Goal: Contribute content: Add original content to the website for others to see

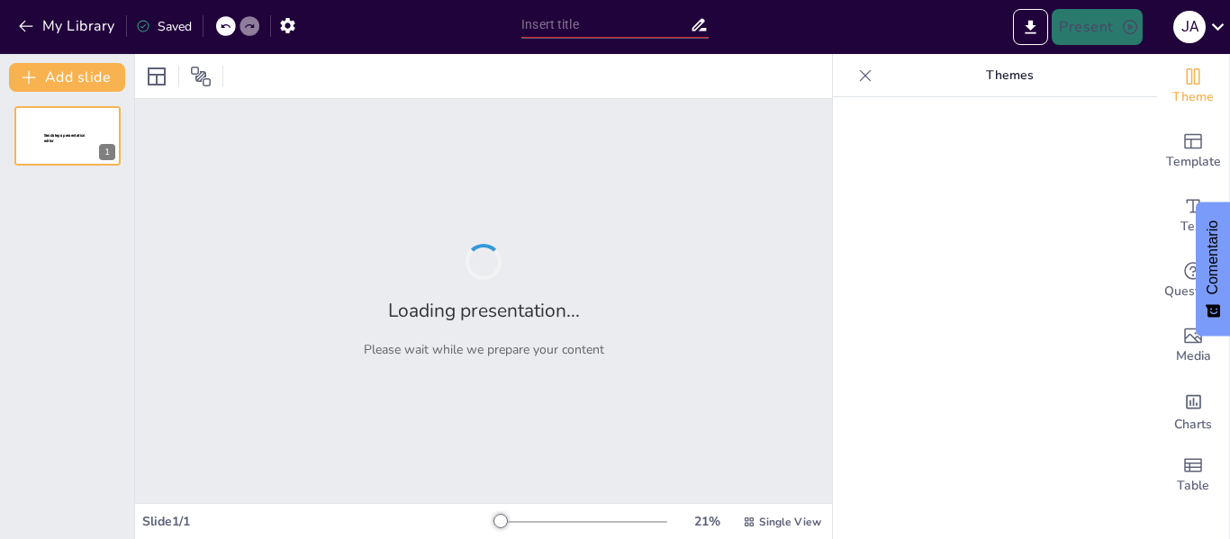
type input "Exploración del Terror Psicológico en 'El corazón delator' de [PERSON_NAME]"
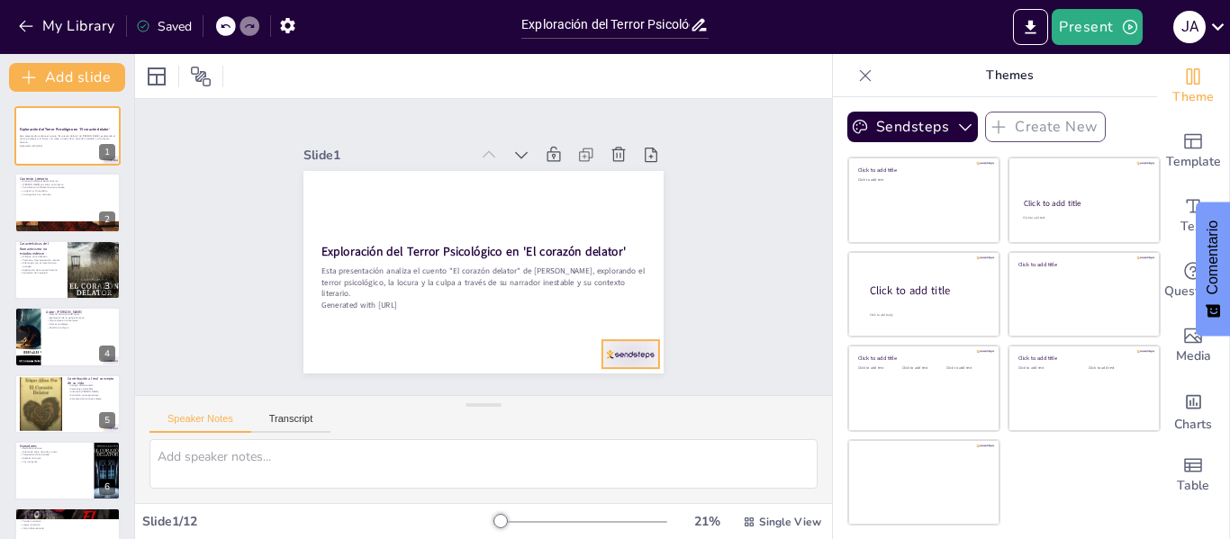
drag, startPoint x: 609, startPoint y: 342, endPoint x: 475, endPoint y: 306, distance: 138.0
click at [609, 352] on div at bounding box center [618, 369] width 59 height 34
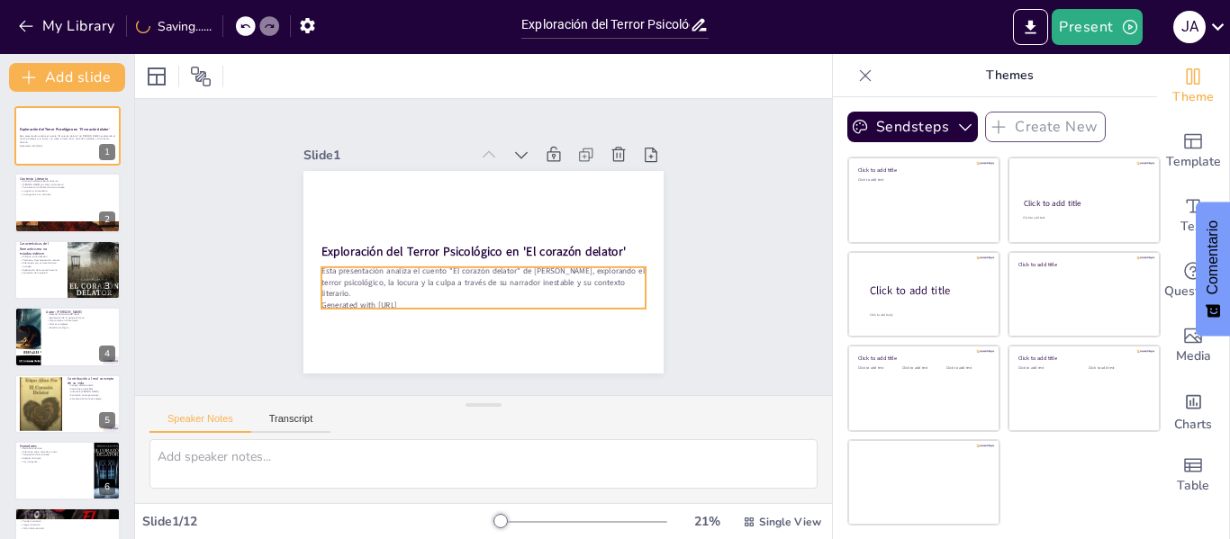
click at [430, 290] on p "Esta presentación analiza el cuento "El corazón delator" de [PERSON_NAME], expl…" at bounding box center [450, 258] width 132 height 319
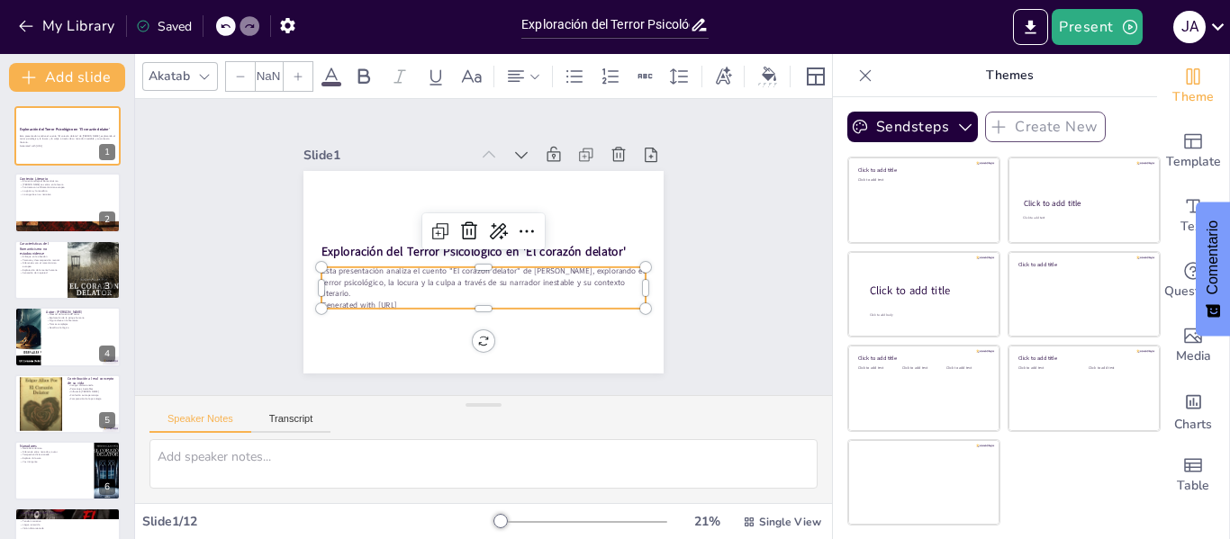
type input "32"
click at [422, 294] on p "Generated with Sendsteps.ai" at bounding box center [477, 304] width 323 height 45
click at [422, 300] on p "Generated with Sendsteps.ai" at bounding box center [483, 305] width 324 height 11
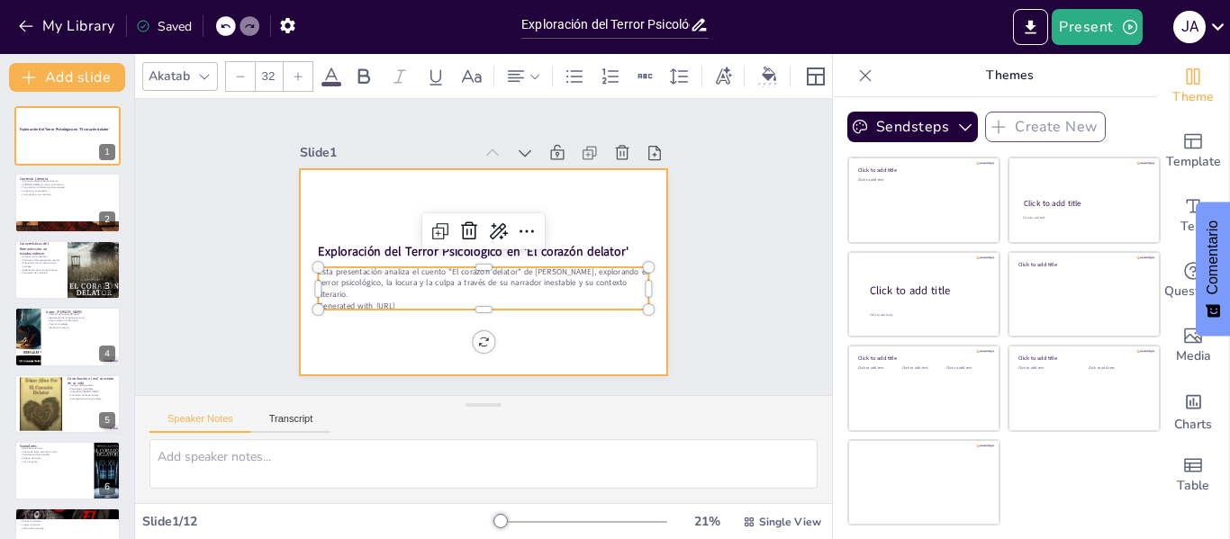
click at [416, 346] on div at bounding box center [480, 272] width 386 height 244
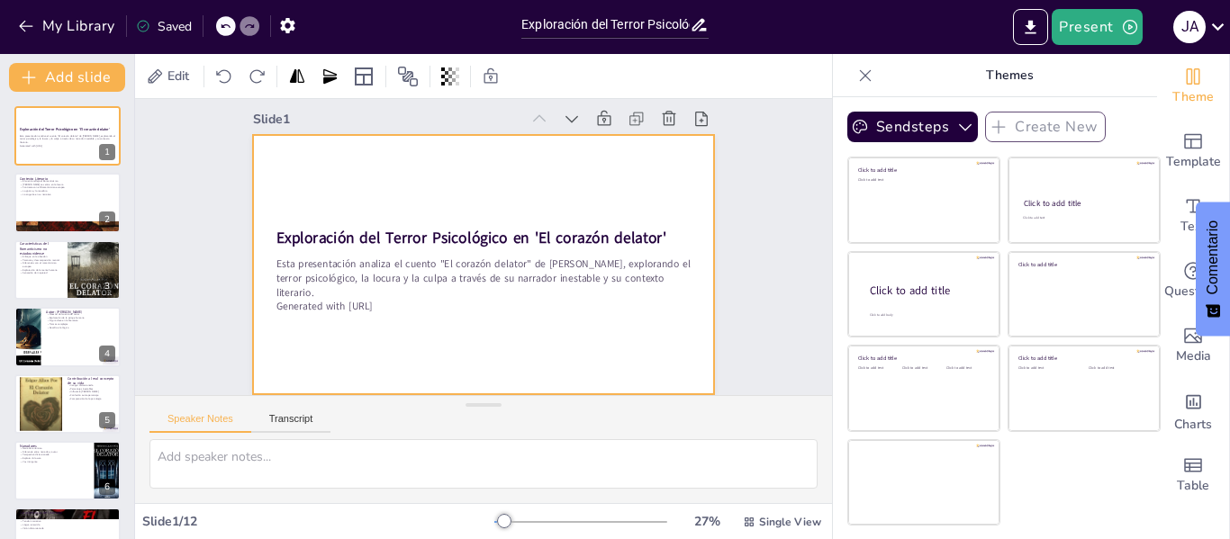
scroll to position [27, 0]
click at [422, 302] on div at bounding box center [482, 265] width 486 height 306
click at [387, 290] on p "Generated with Sendsteps.ai" at bounding box center [477, 306] width 414 height 58
click at [391, 300] on p "Generated with Sendsteps.ai" at bounding box center [483, 307] width 415 height 14
click at [391, 287] on p "Generated with Sendsteps.ai" at bounding box center [471, 305] width 409 height 101
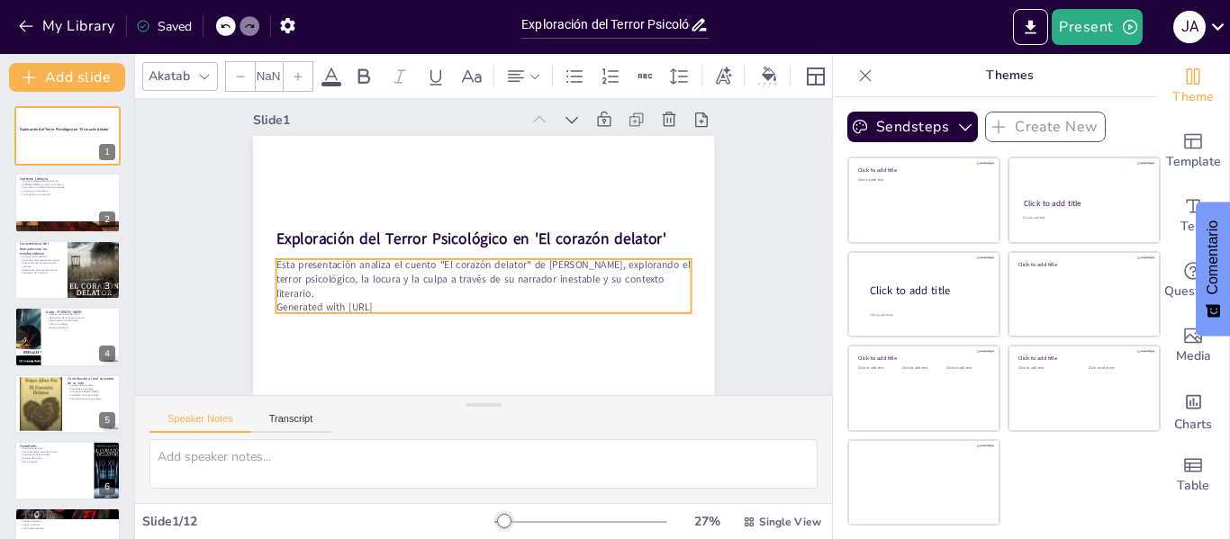
click at [391, 287] on p "Generated with Sendsteps.ai" at bounding box center [477, 307] width 414 height 58
type input "32"
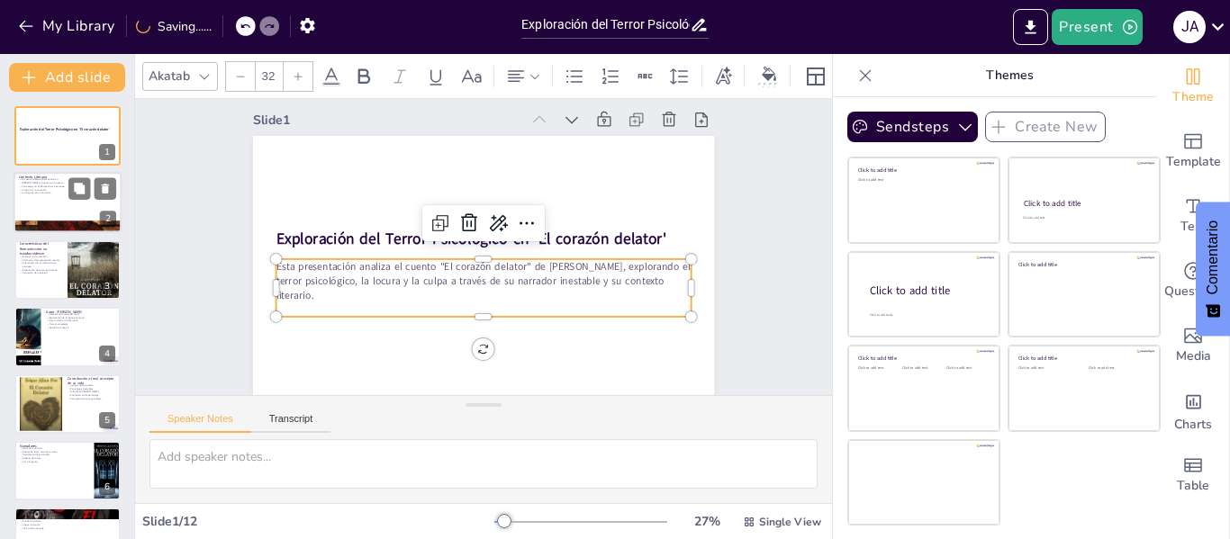
click at [48, 211] on div at bounding box center [68, 203] width 108 height 61
type textarea "El cuento "El corazón delator" de Poe es un claro reflejo de las característica…"
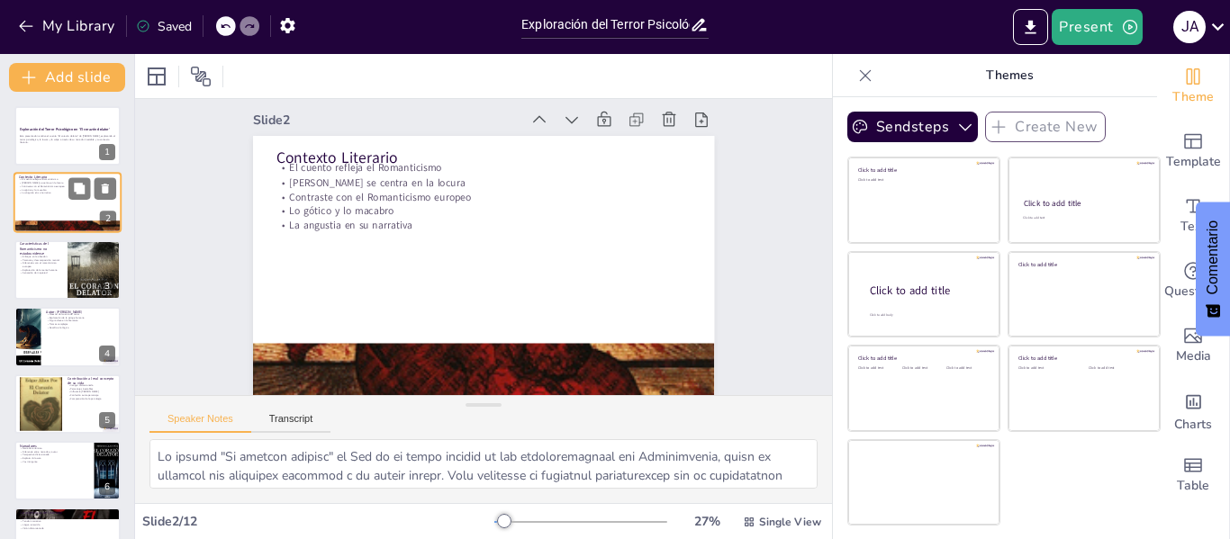
scroll to position [0, 0]
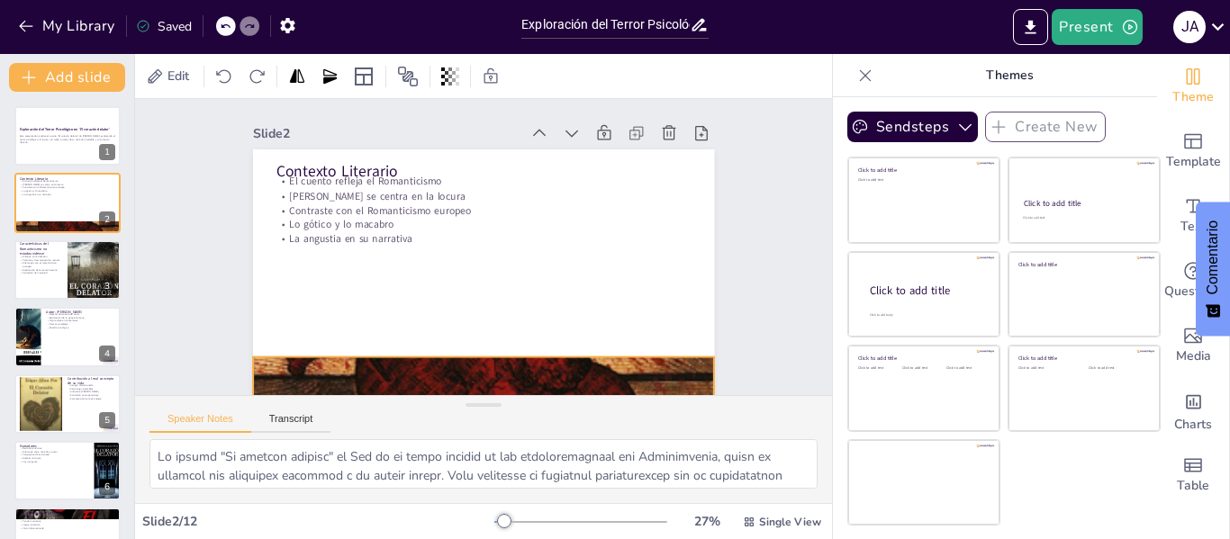
click at [515, 361] on div at bounding box center [354, 289] width 802 height 654
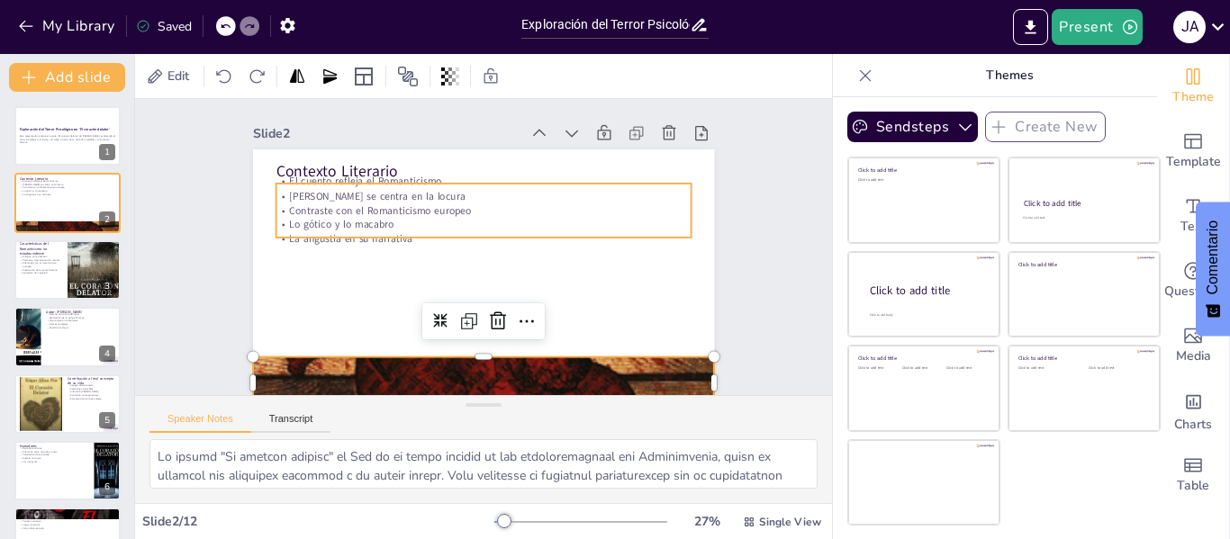
click at [402, 223] on p "Lo gótico y lo macabro" at bounding box center [485, 225] width 414 height 58
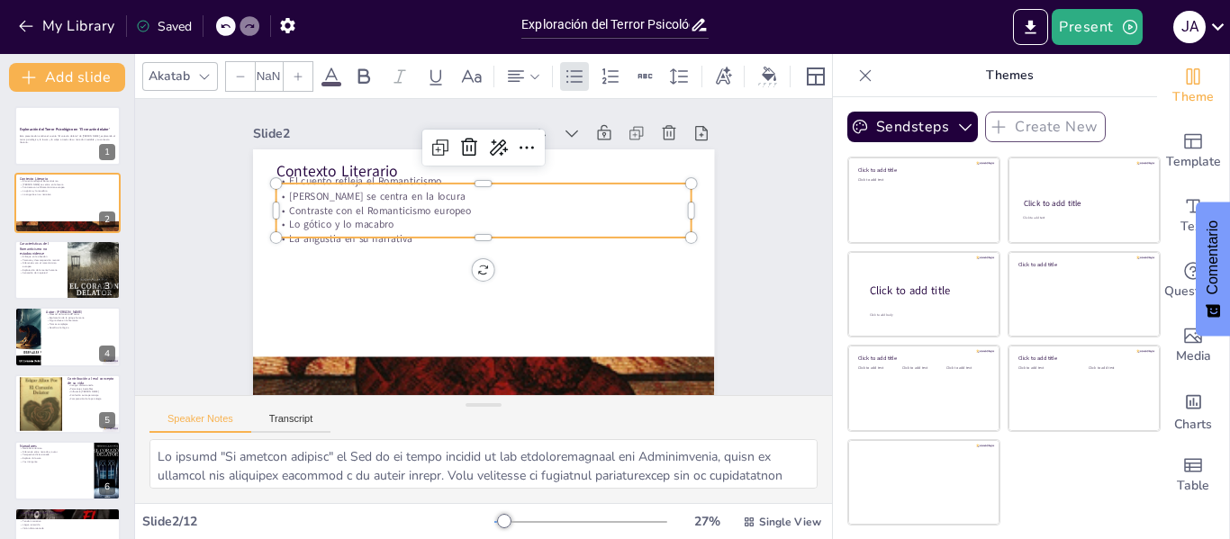
type input "32"
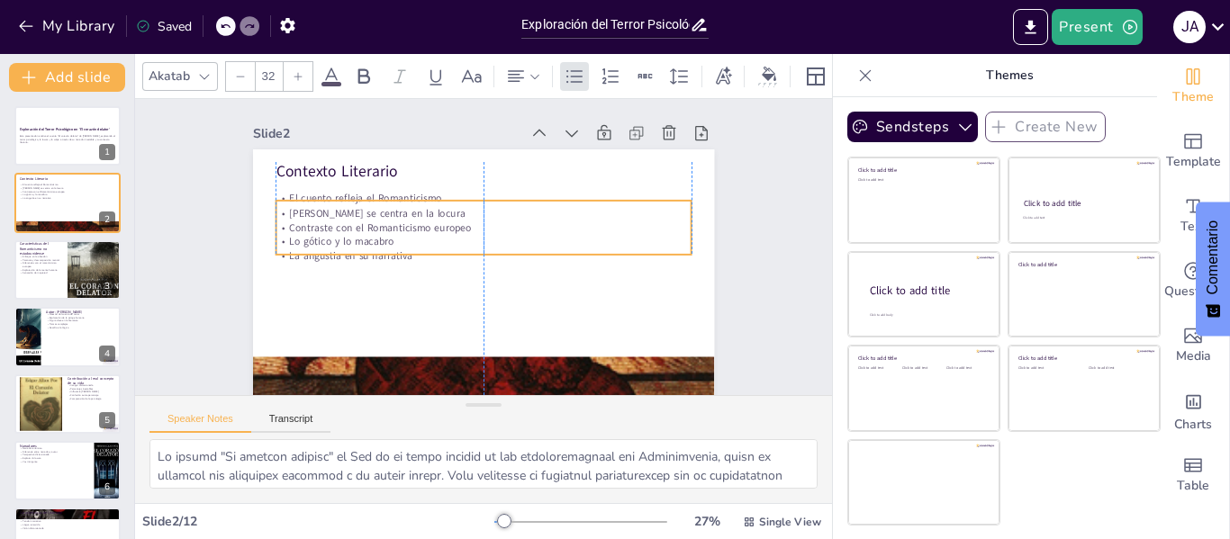
drag, startPoint x: 511, startPoint y: 185, endPoint x: 508, endPoint y: 357, distance: 172.9
click at [509, 201] on p "El cuento refleja el Romanticismo" at bounding box center [493, 199] width 409 height 101
click at [503, 364] on div at bounding box center [468, 383] width 531 height 738
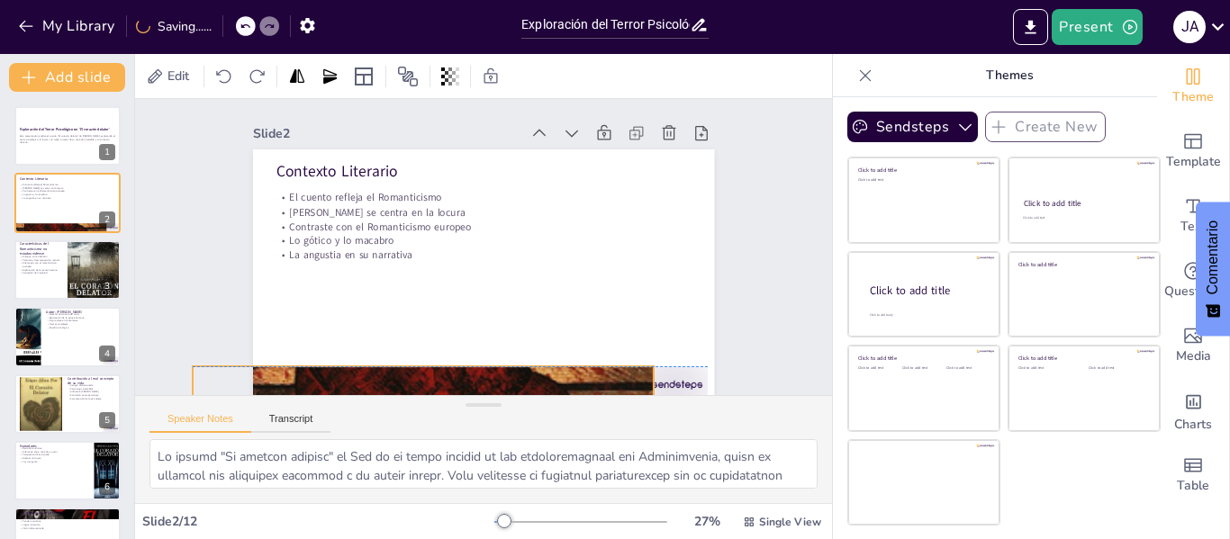
drag, startPoint x: 510, startPoint y: 362, endPoint x: 496, endPoint y: 308, distance: 55.7
click at [384, 174] on div "Contexto Literario El cuento refleja el Romanticismo Poe se centra en la locura…" at bounding box center [494, 150] width 459 height 48
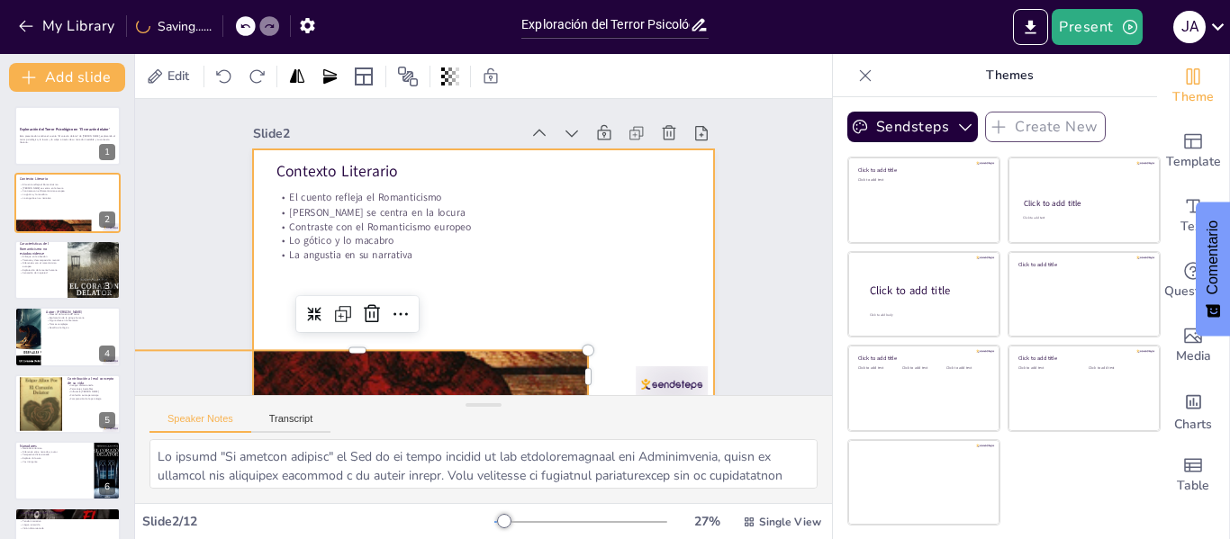
scroll to position [64, 0]
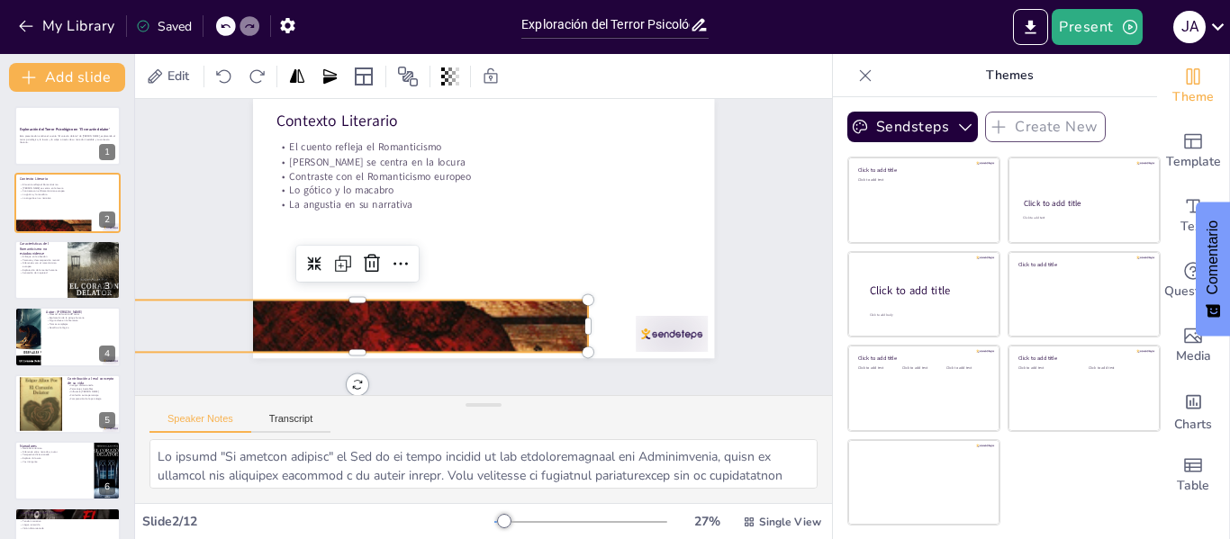
click at [659, 331] on div at bounding box center [662, 352] width 76 height 43
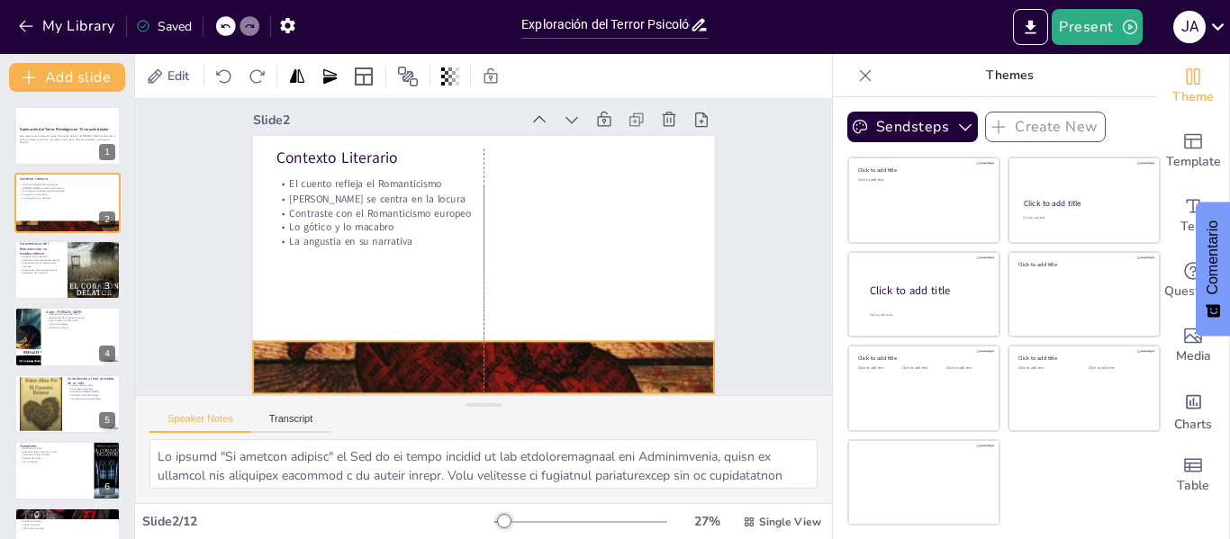
scroll to position [27, 0]
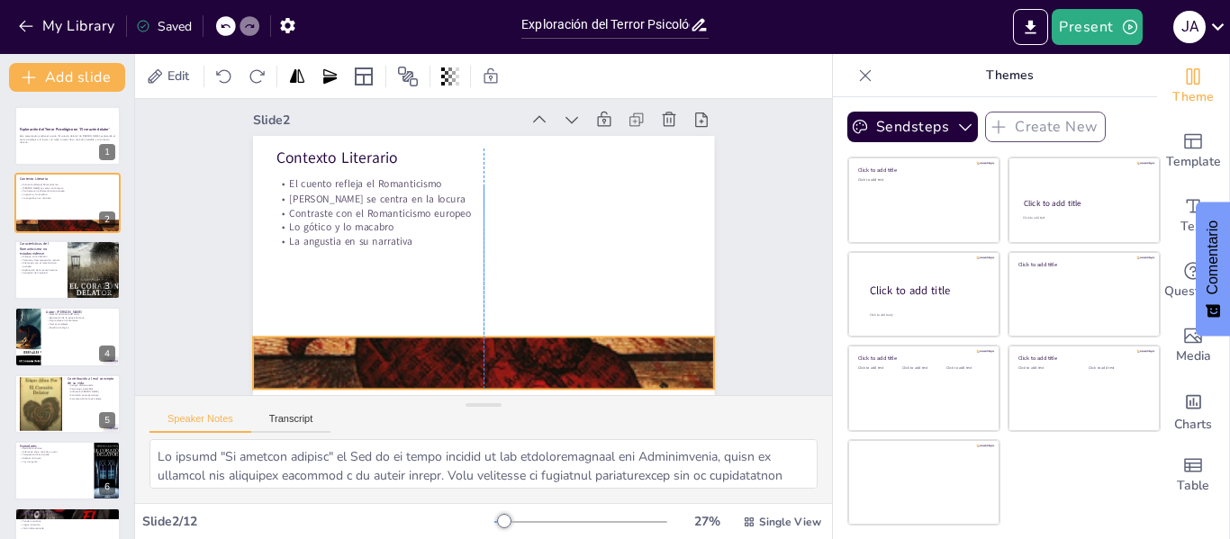
drag, startPoint x: 493, startPoint y: 343, endPoint x: 612, endPoint y: 346, distance: 119.8
click at [612, 346] on div at bounding box center [471, 363] width 531 height 738
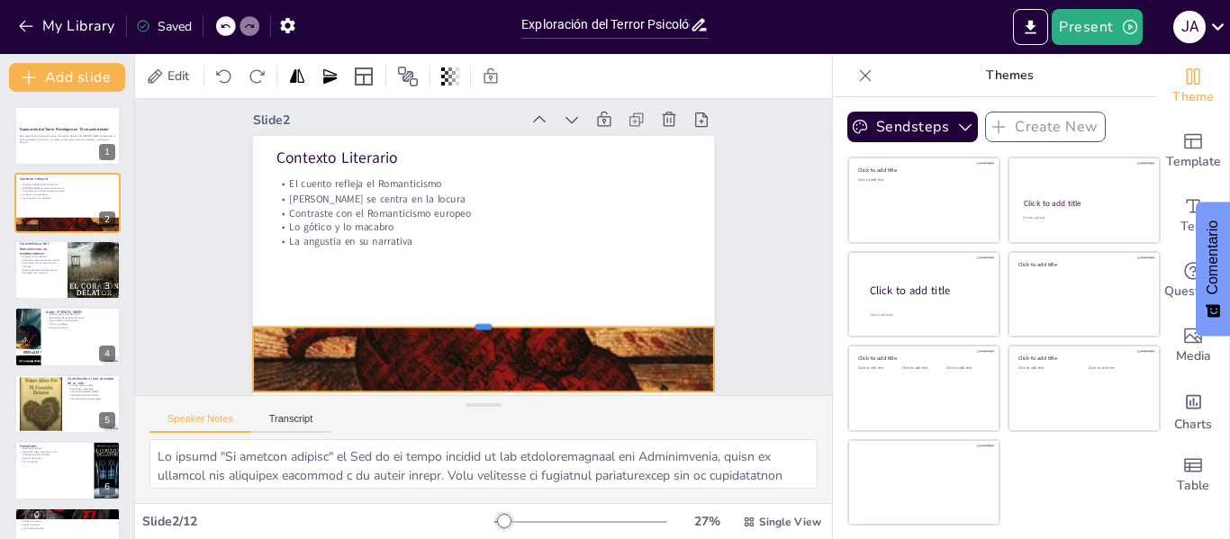
drag, startPoint x: 466, startPoint y: 287, endPoint x: 468, endPoint y: 272, distance: 15.4
click at [468, 272] on div "Contexto Literario El cuento refleja el Romanticismo Poe se centra en la locura…" at bounding box center [482, 266] width 486 height 306
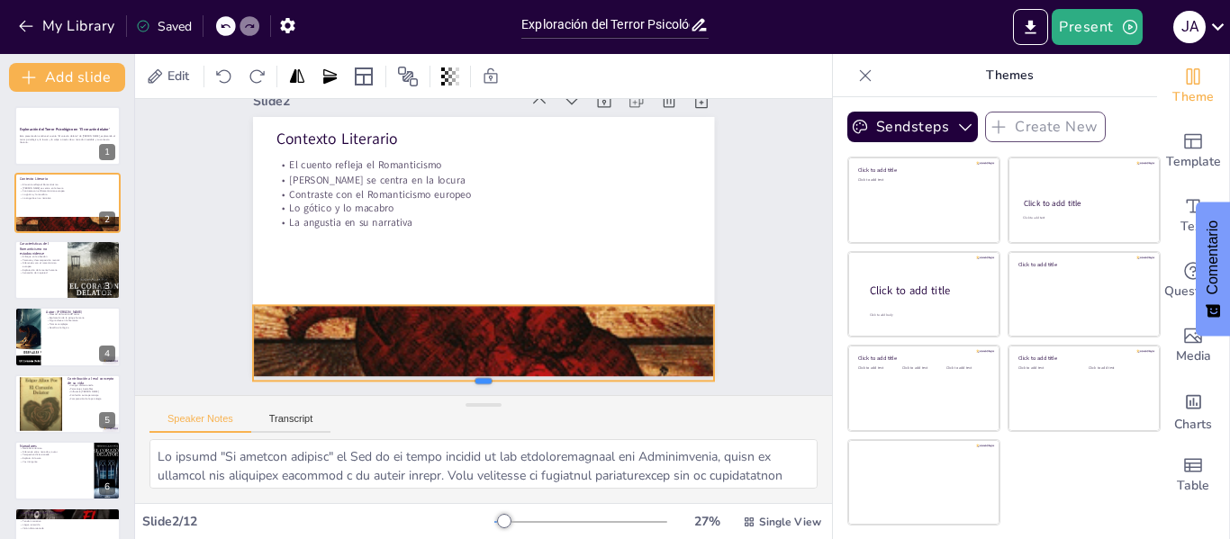
scroll to position [46, 0]
drag, startPoint x: 469, startPoint y: 347, endPoint x: 469, endPoint y: 363, distance: 16.2
click at [469, 363] on div "Slide 1 Exploración del Terror Psicológico en 'El corazón delator' Esta present…" at bounding box center [483, 247] width 716 height 686
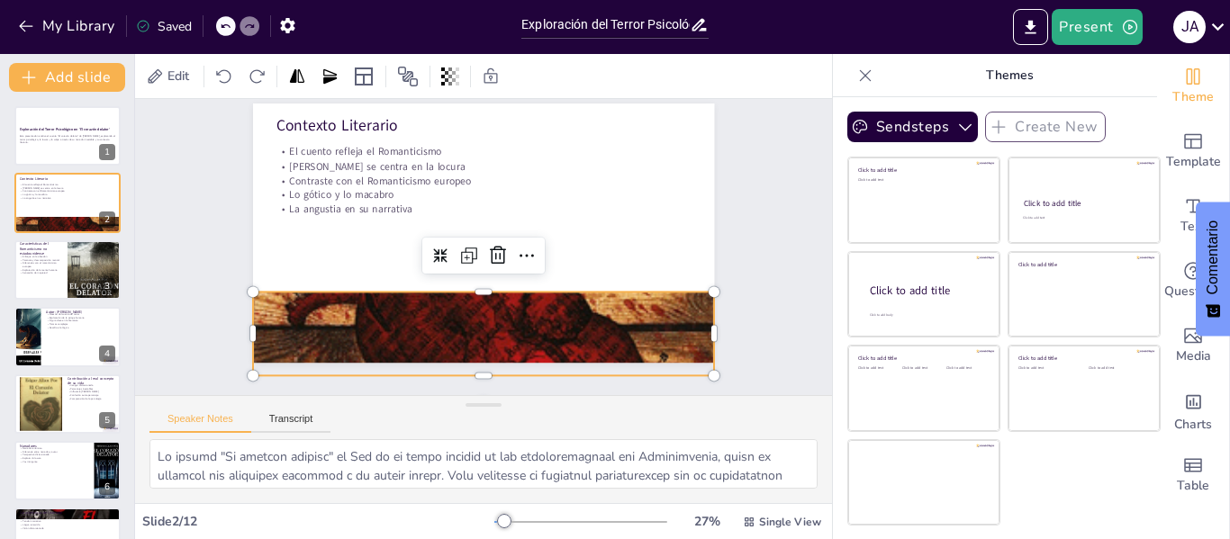
scroll to position [64, 0]
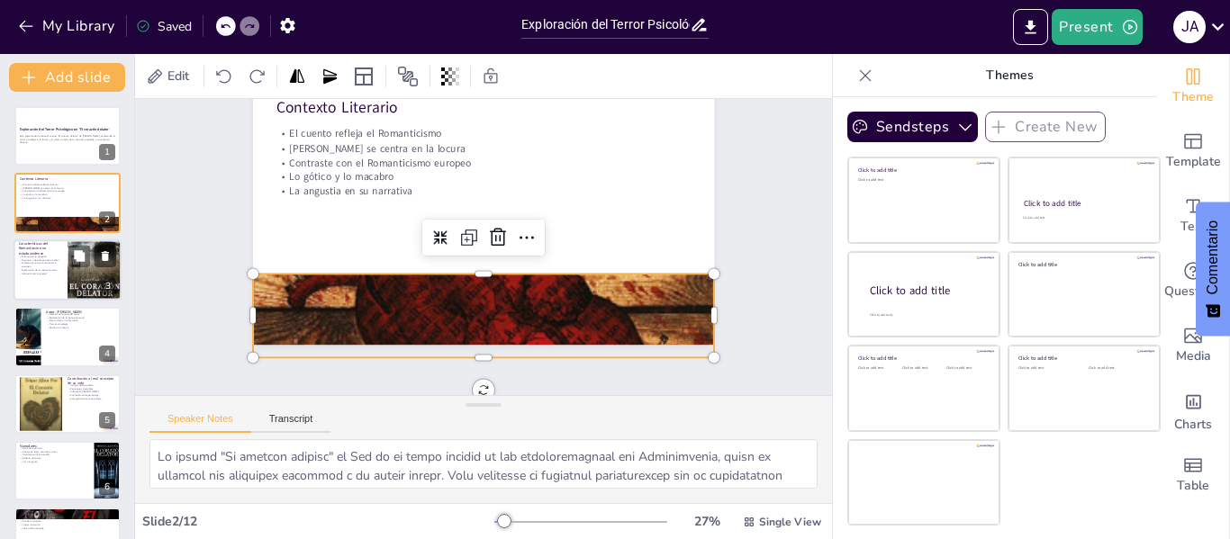
click at [55, 257] on p "Enfoque en la obsesión" at bounding box center [40, 257] width 43 height 4
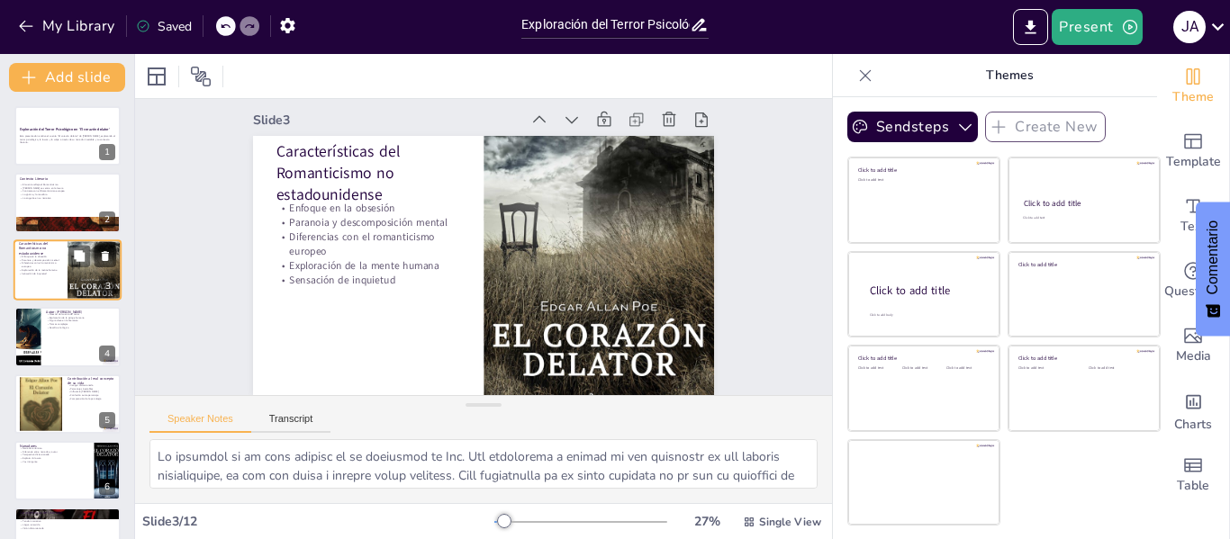
scroll to position [0, 0]
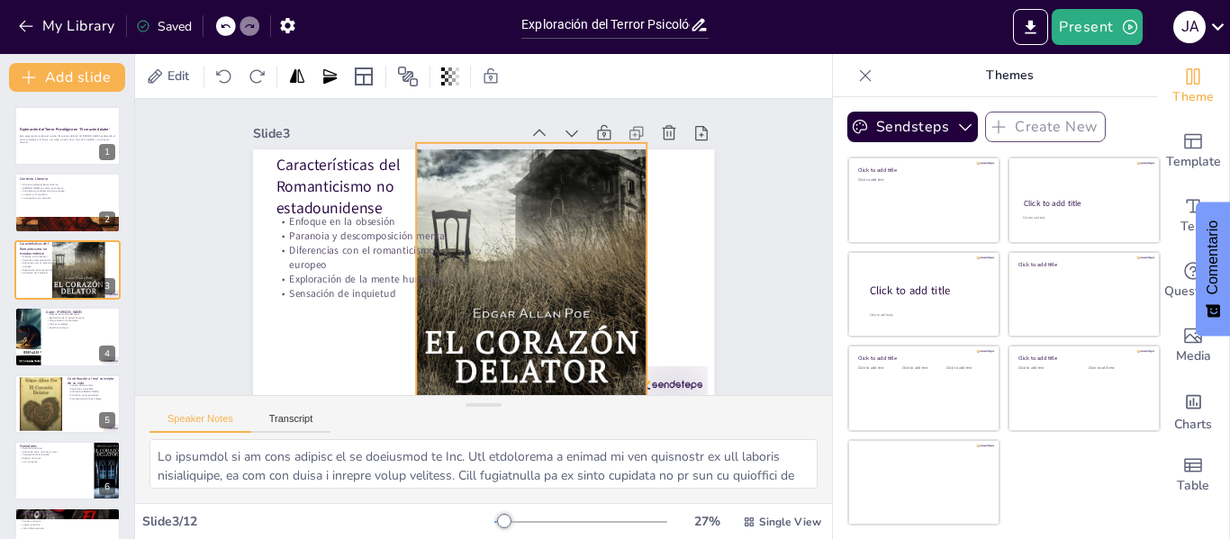
drag, startPoint x: 629, startPoint y: 311, endPoint x: 550, endPoint y: 304, distance: 79.5
click at [550, 304] on div at bounding box center [528, 278] width 261 height 330
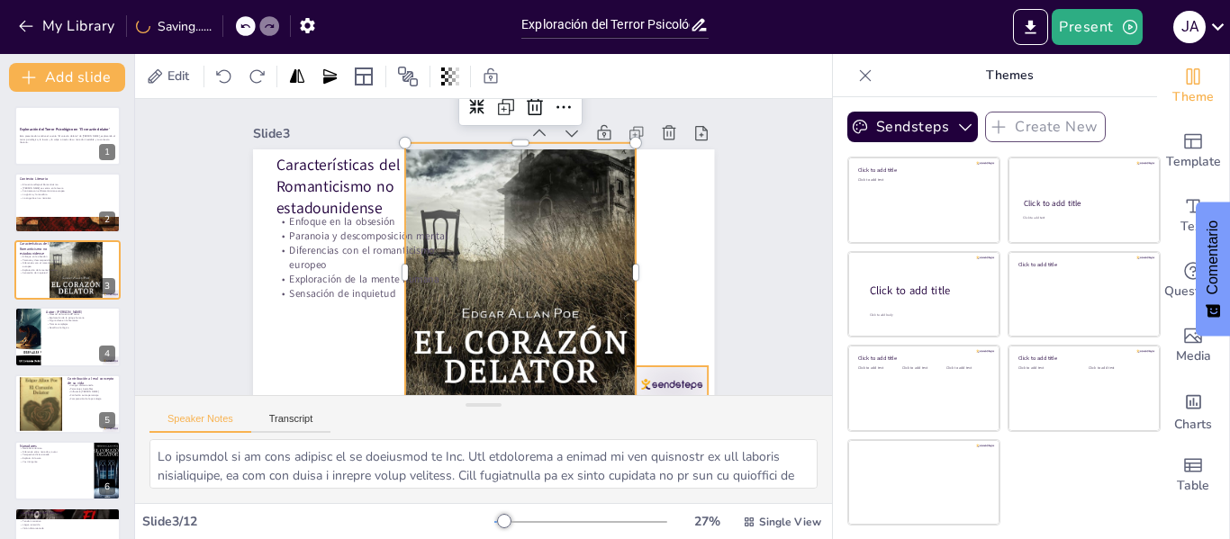
click at [652, 382] on div at bounding box center [657, 403] width 76 height 43
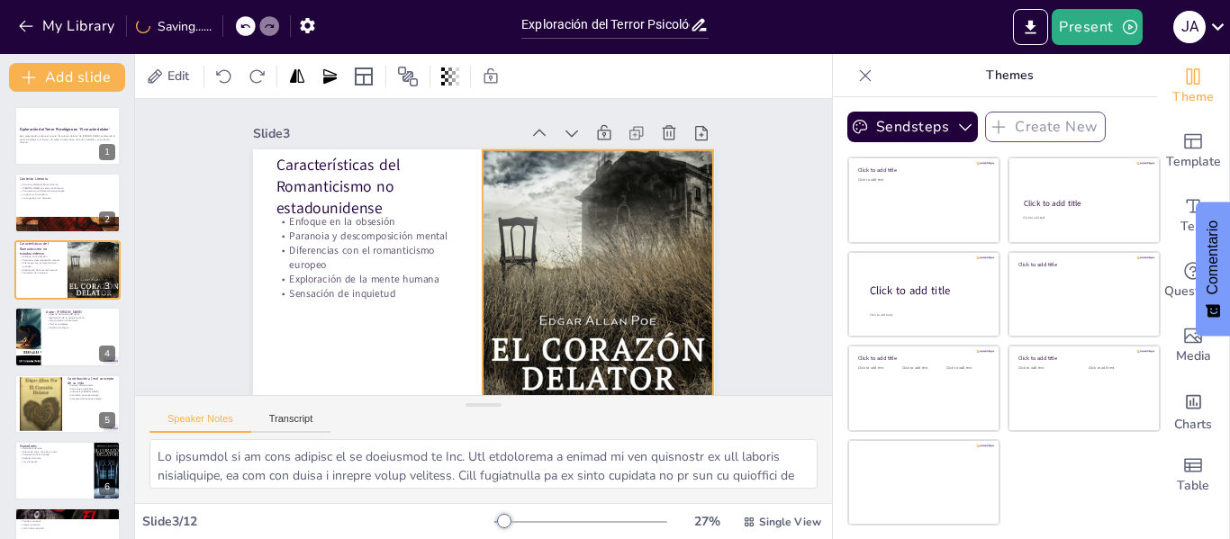
drag, startPoint x: 543, startPoint y: 265, endPoint x: 619, endPoint y: 272, distance: 76.9
click at [619, 272] on div at bounding box center [594, 292] width 262 height 330
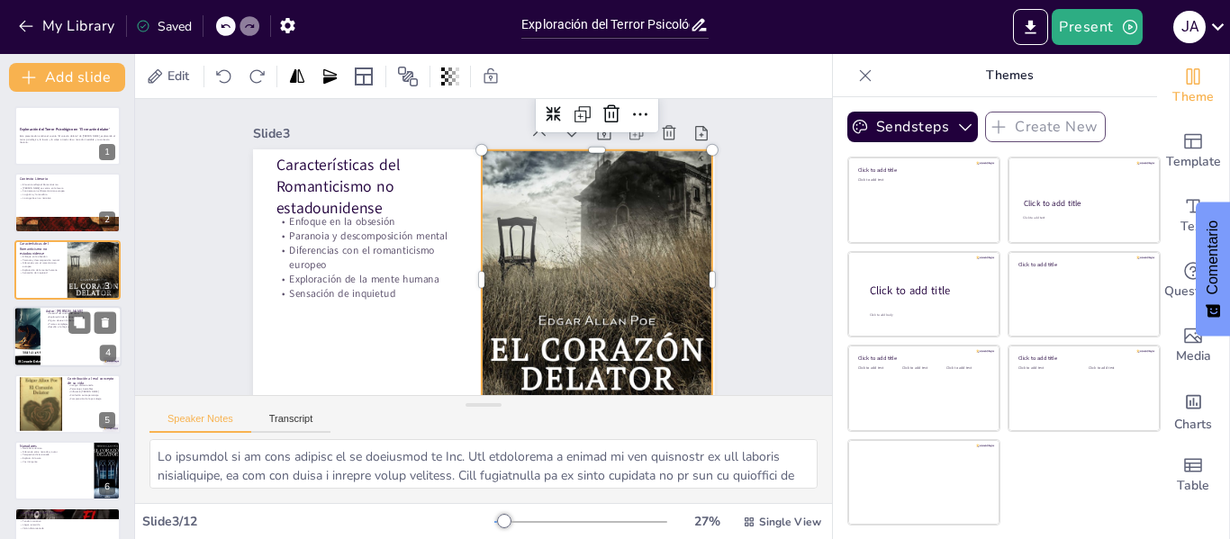
click at [75, 348] on div at bounding box center [68, 336] width 108 height 61
type textarea "La maestría de Poe en el cuento de terror es innegable. Su habilidad para crear…"
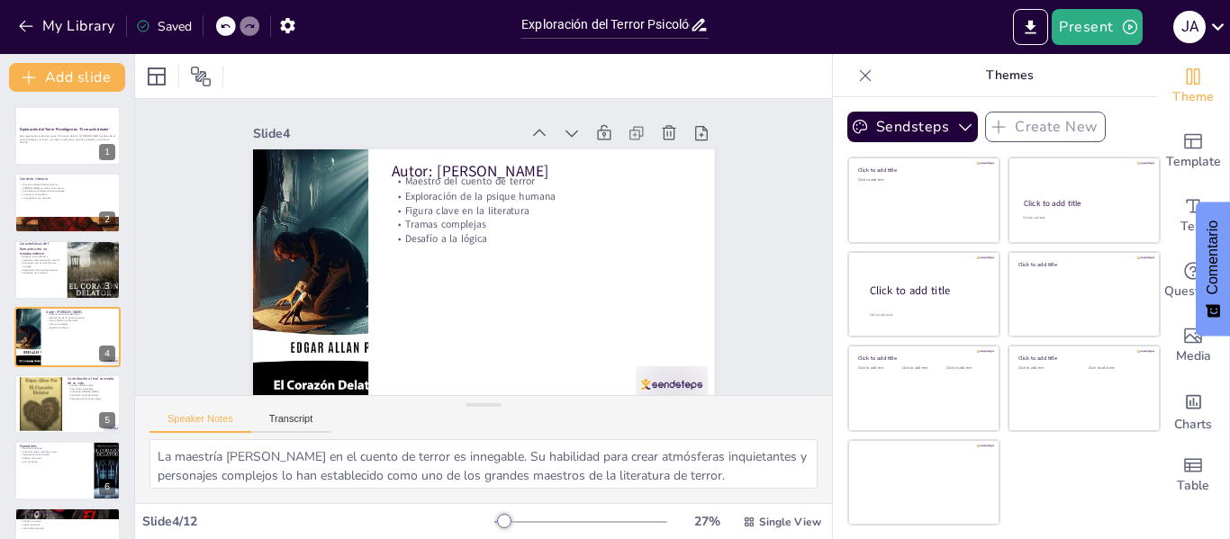
scroll to position [22, 0]
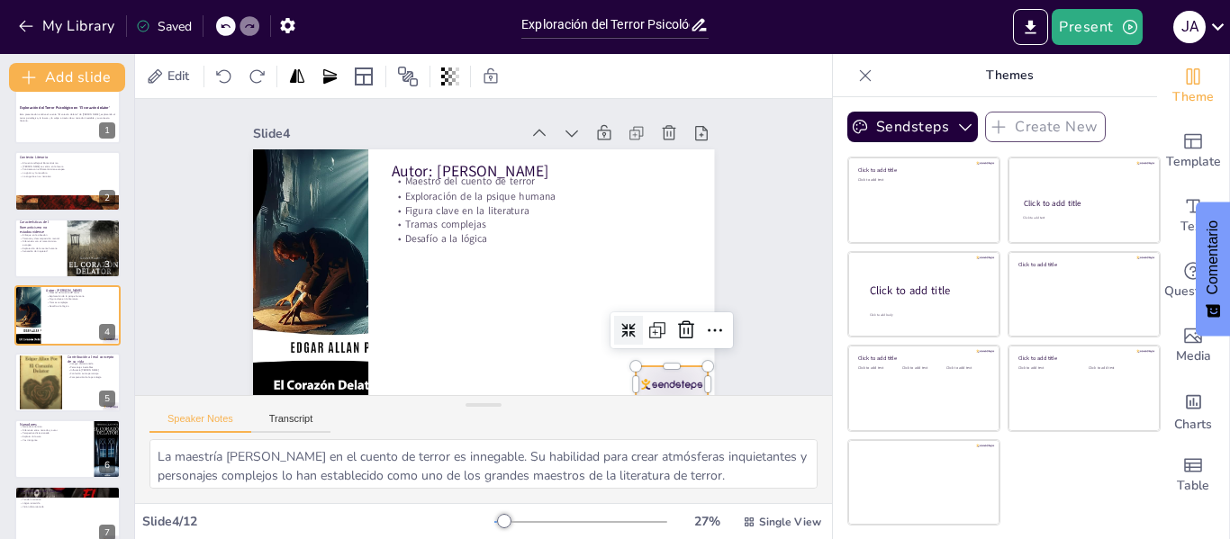
click at [634, 382] on div at bounding box center [657, 403] width 76 height 43
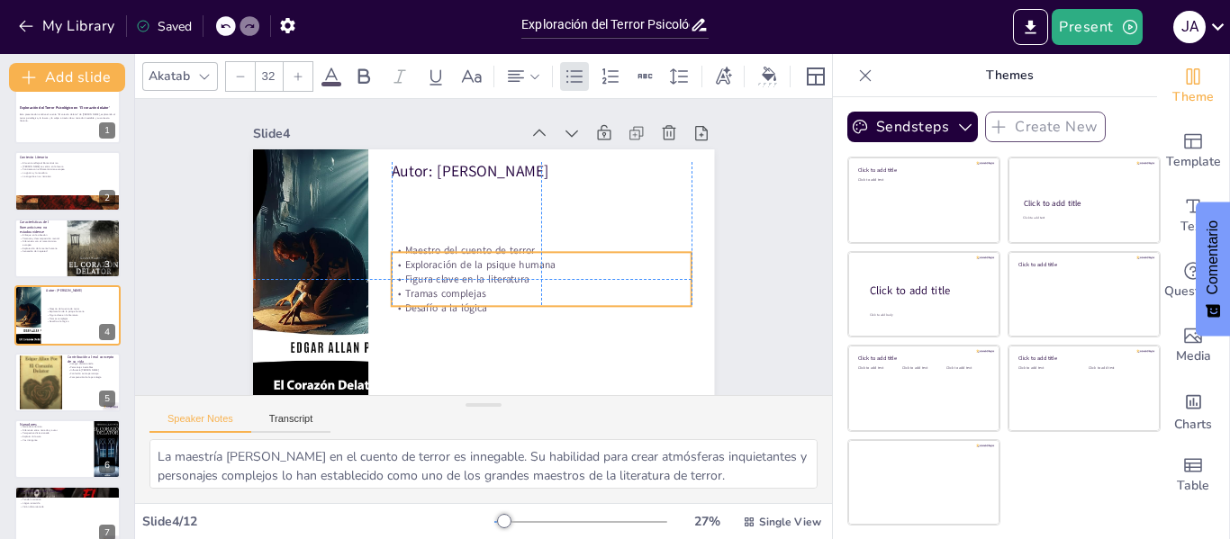
drag, startPoint x: 456, startPoint y: 221, endPoint x: 456, endPoint y: 288, distance: 67.5
click at [456, 288] on p "Tramas complejas" at bounding box center [524, 309] width 290 height 106
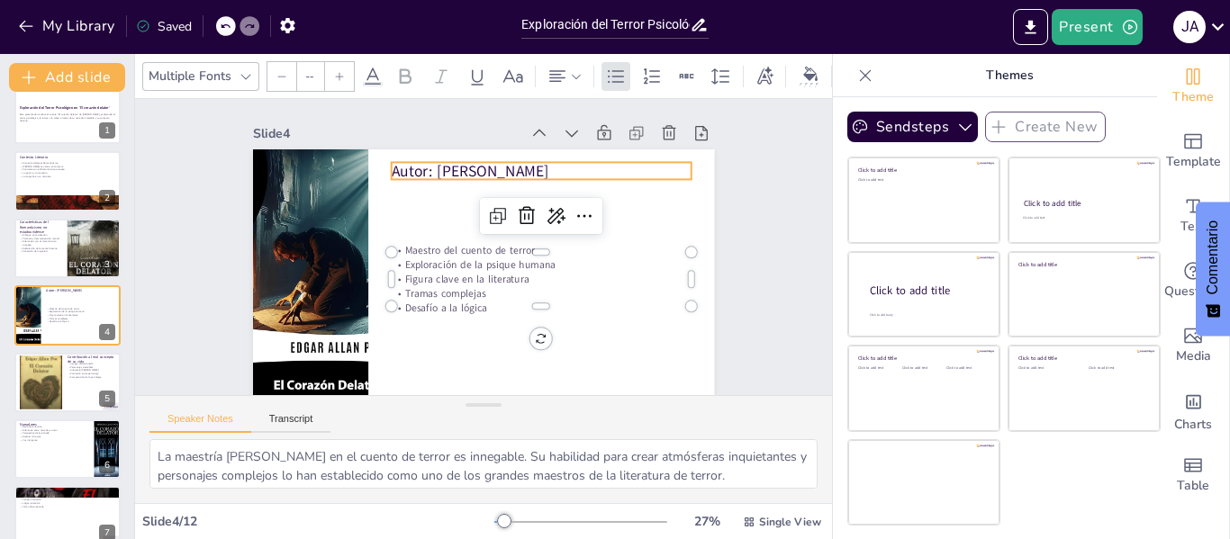
type input "48"
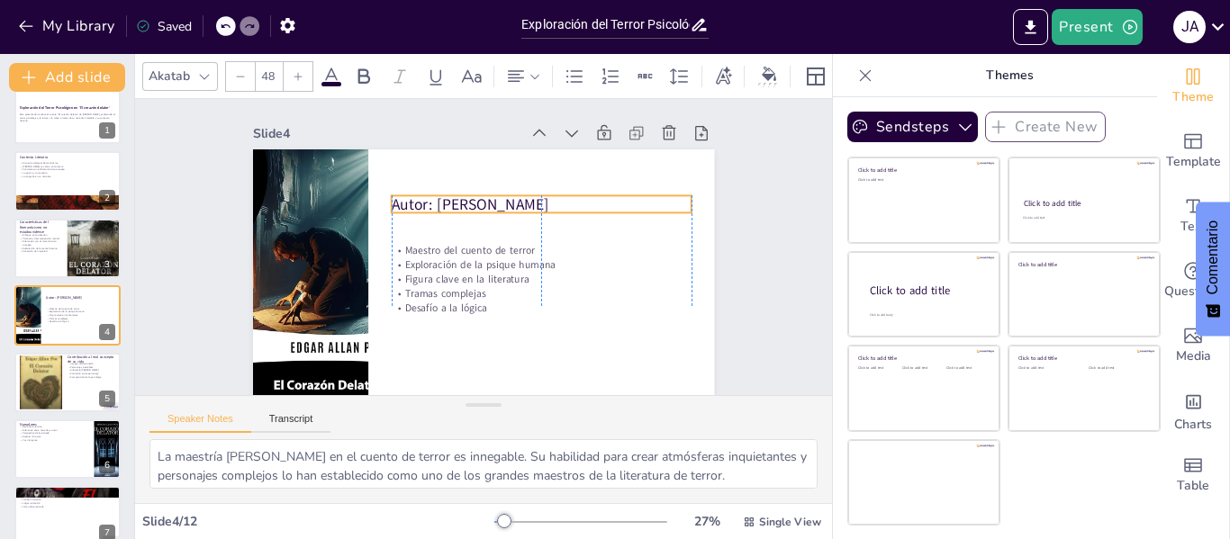
drag, startPoint x: 462, startPoint y: 170, endPoint x: 460, endPoint y: 203, distance: 33.4
click at [460, 203] on p "Autor: [PERSON_NAME]" at bounding box center [545, 211] width 301 height 53
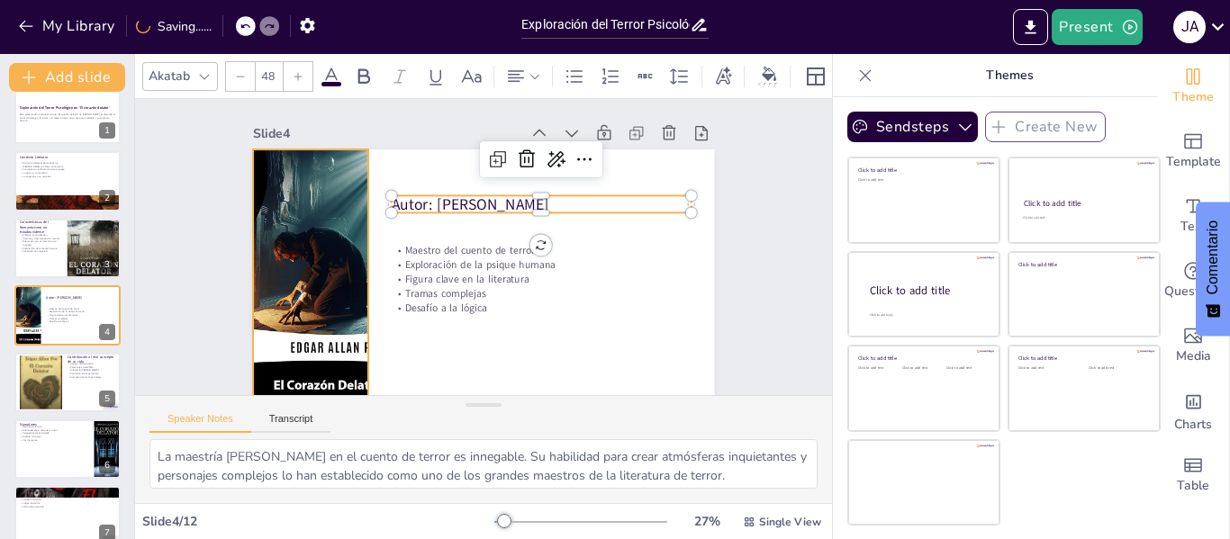
click at [284, 255] on div at bounding box center [311, 278] width 162 height 259
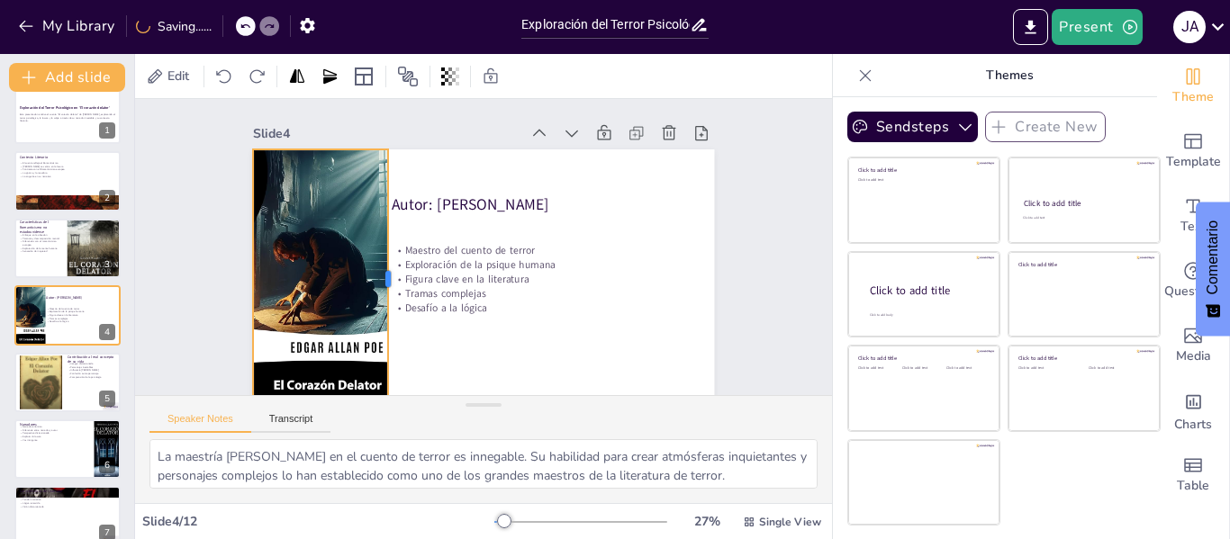
drag, startPoint x: 354, startPoint y: 275, endPoint x: 374, endPoint y: 273, distance: 19.9
click at [374, 273] on div at bounding box center [392, 269] width 41 height 259
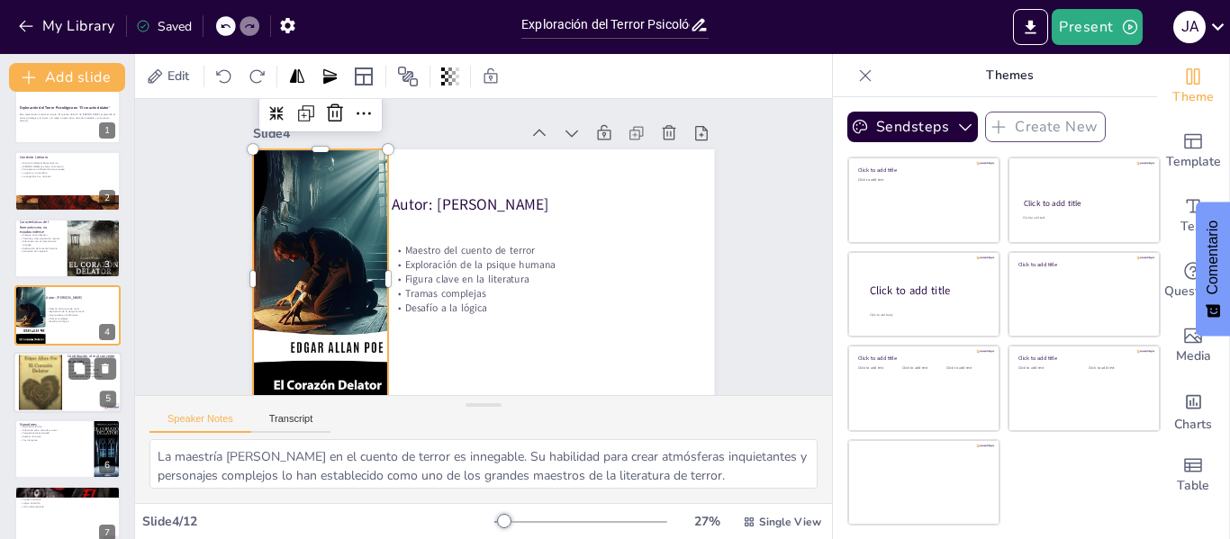
click at [58, 382] on div at bounding box center [40, 382] width 43 height 65
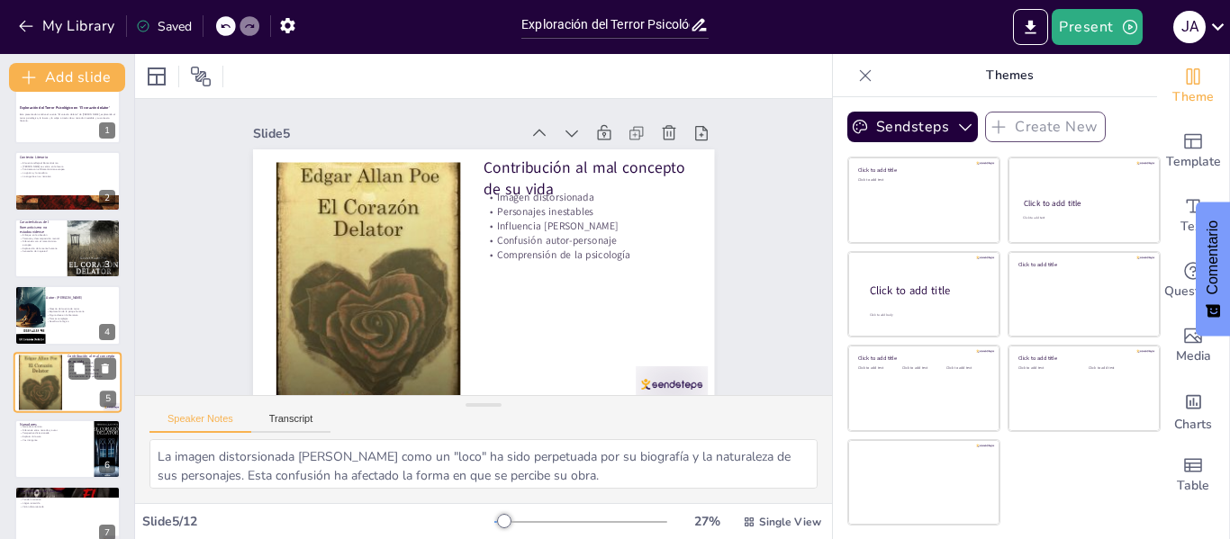
scroll to position [88, 0]
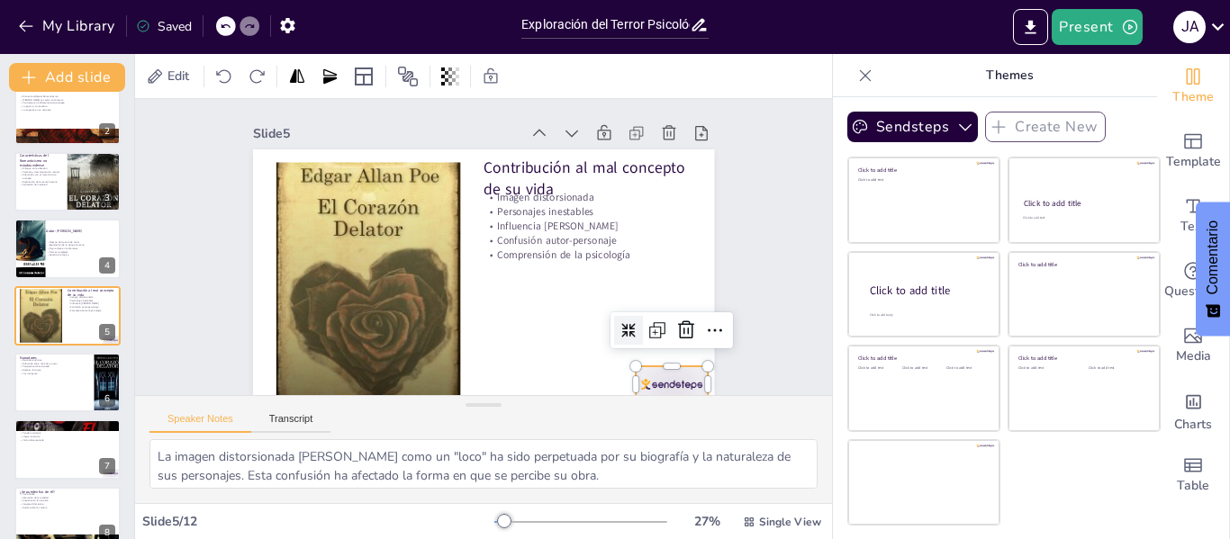
click at [642, 382] on div at bounding box center [657, 403] width 76 height 43
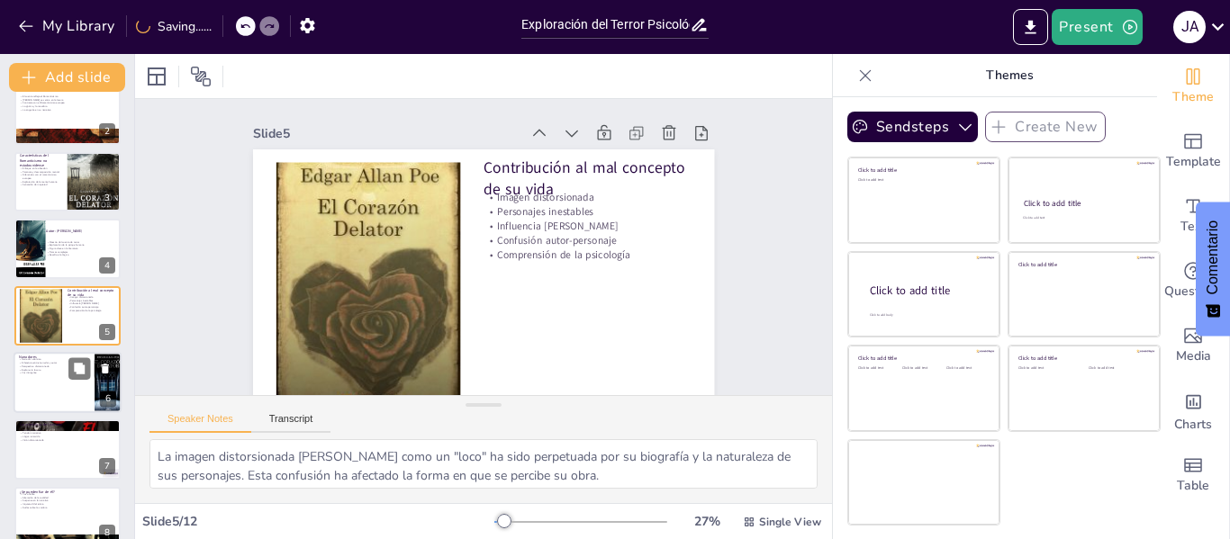
click at [55, 388] on div at bounding box center [68, 382] width 108 height 61
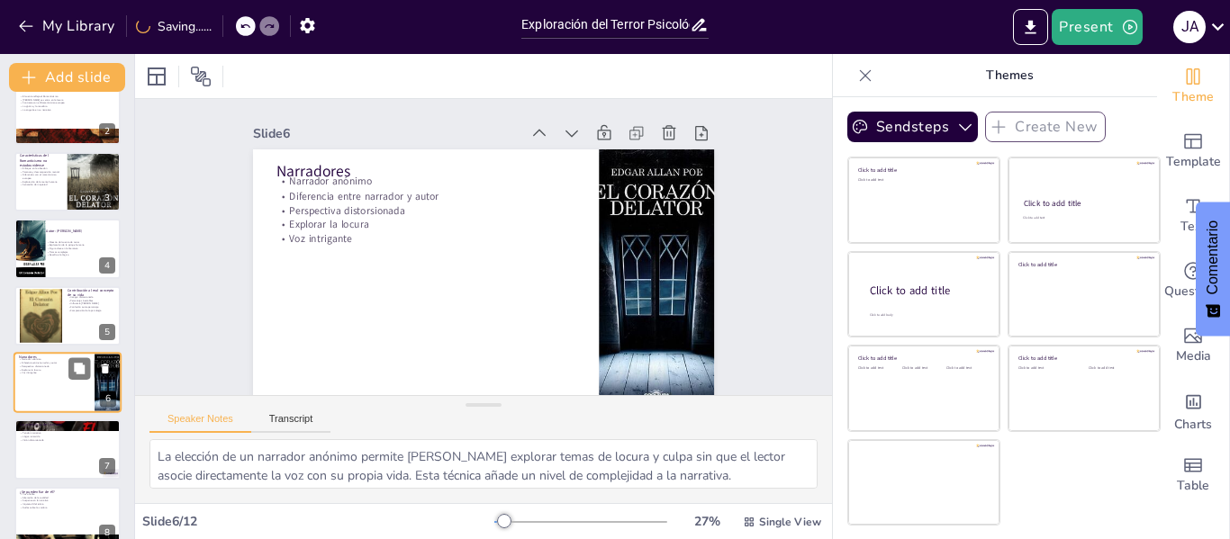
scroll to position [156, 0]
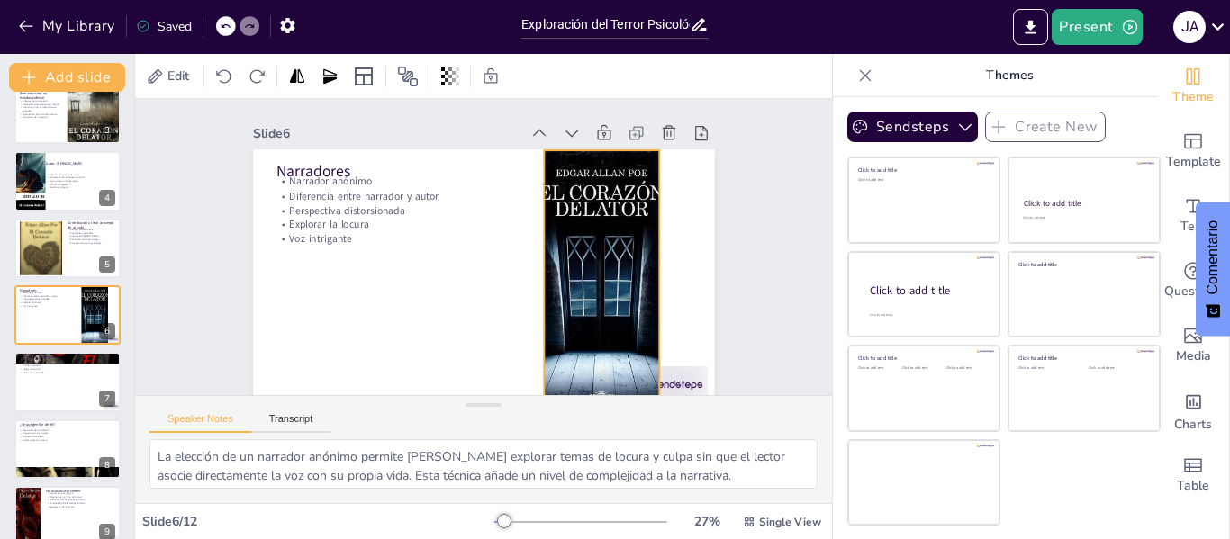
drag, startPoint x: 636, startPoint y: 293, endPoint x: 574, endPoint y: 294, distance: 62.1
click at [574, 294] on div at bounding box center [597, 292] width 221 height 278
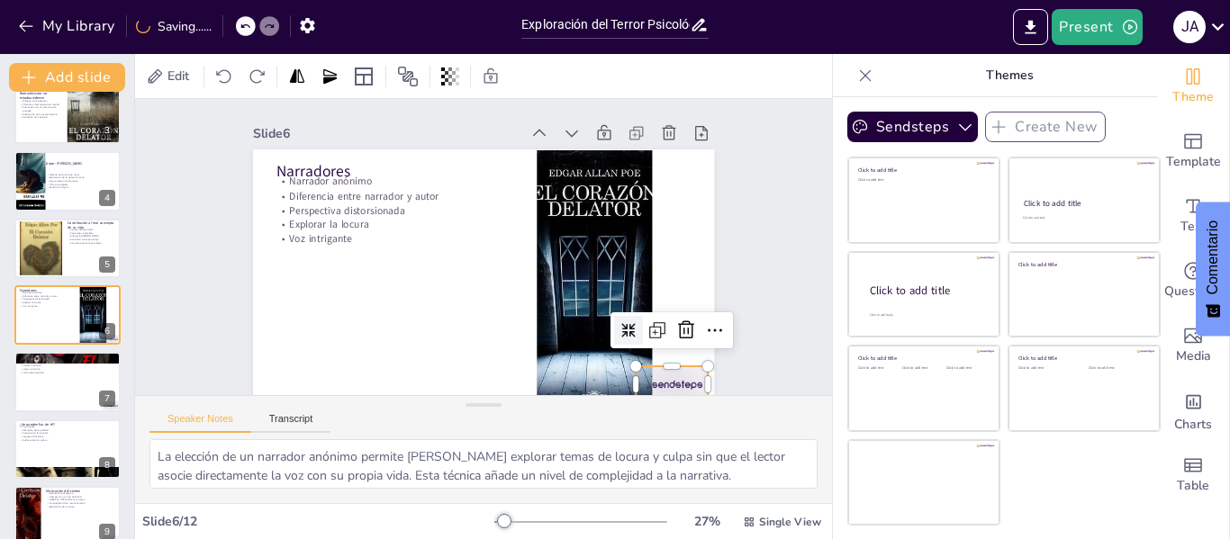
click at [653, 366] on div at bounding box center [672, 384] width 72 height 36
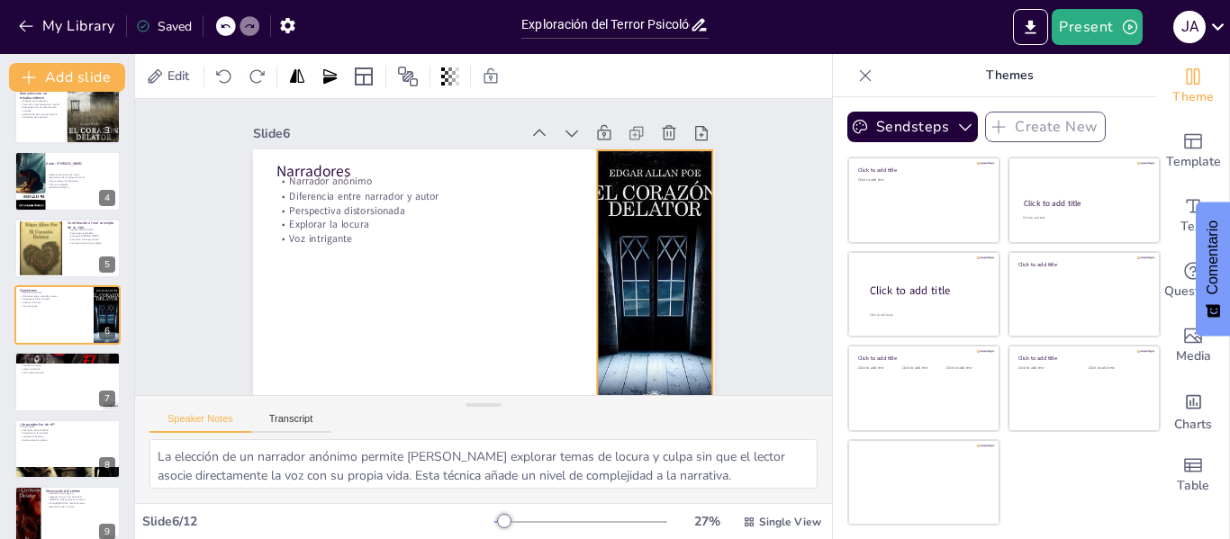
drag, startPoint x: 569, startPoint y: 228, endPoint x: 627, endPoint y: 229, distance: 57.6
click at [627, 229] on div at bounding box center [588, 385] width 318 height 323
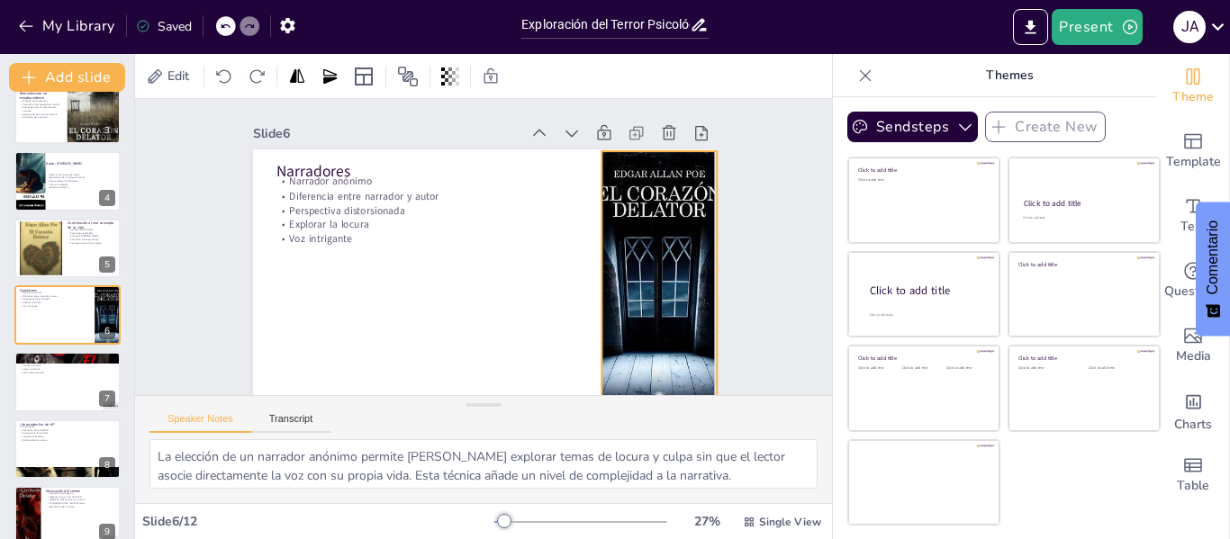
click at [634, 229] on div at bounding box center [655, 299] width 221 height 278
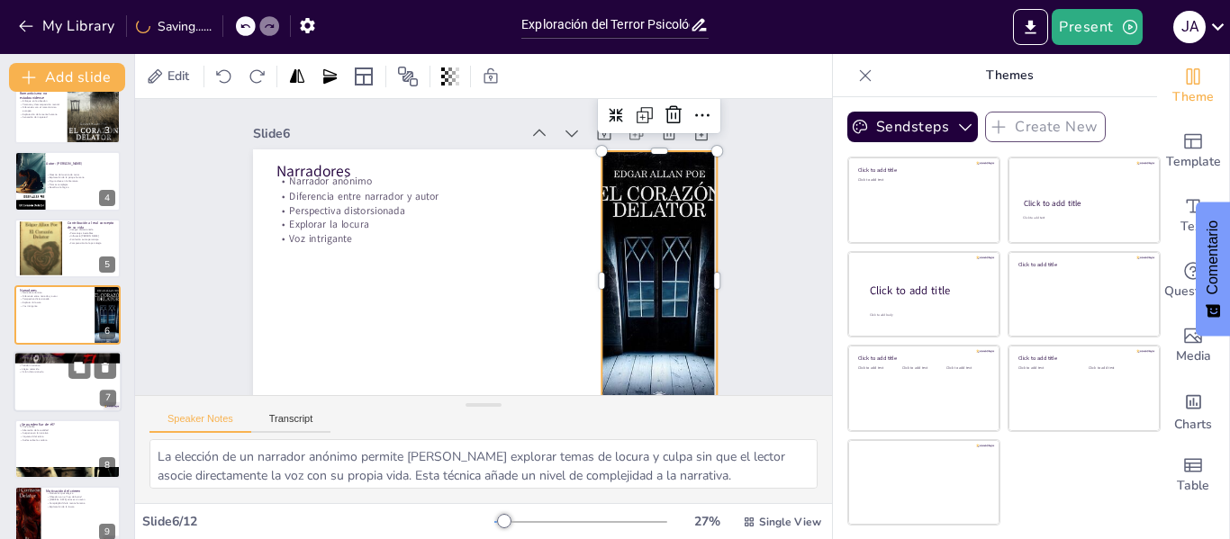
click at [46, 384] on div at bounding box center [68, 382] width 108 height 61
type textarea "La autojustificación del narrador es un mecanismo que utiliza para intentar con…"
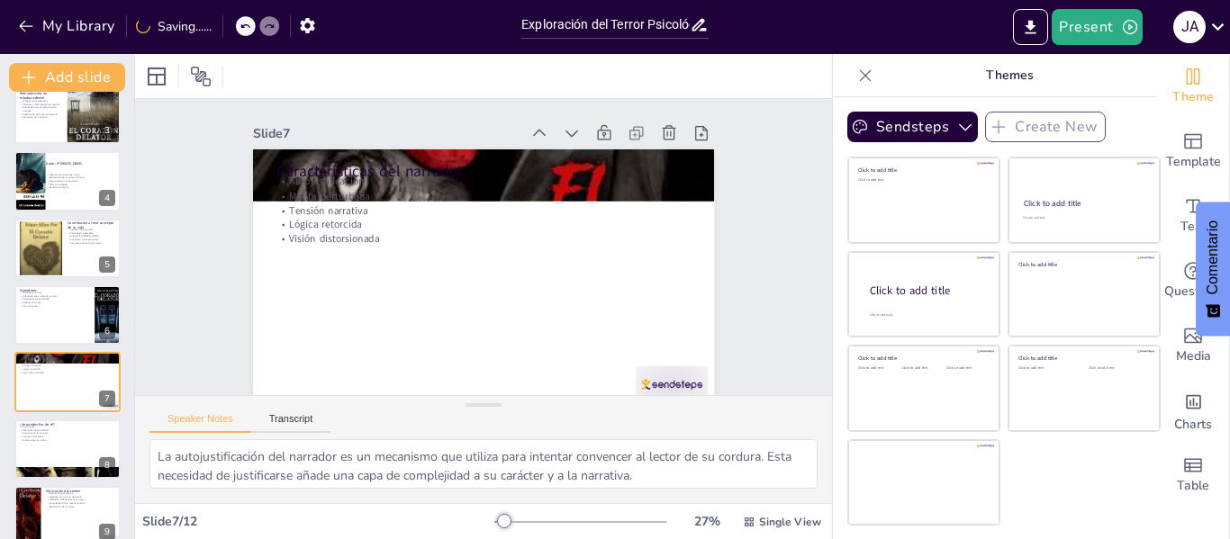
scroll to position [222, 0]
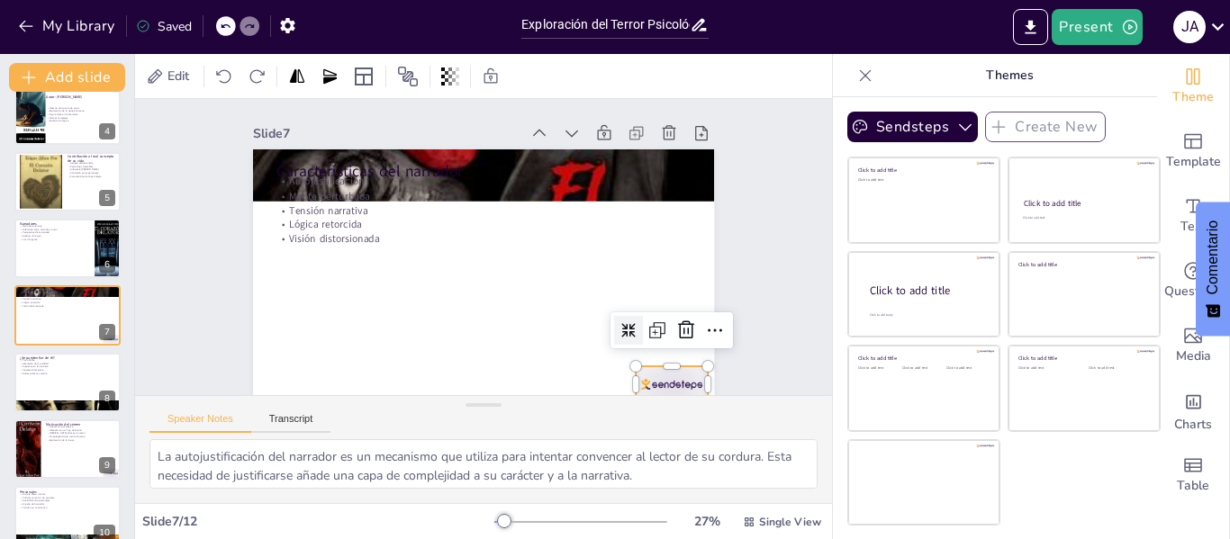
click at [638, 382] on div at bounding box center [657, 403] width 76 height 43
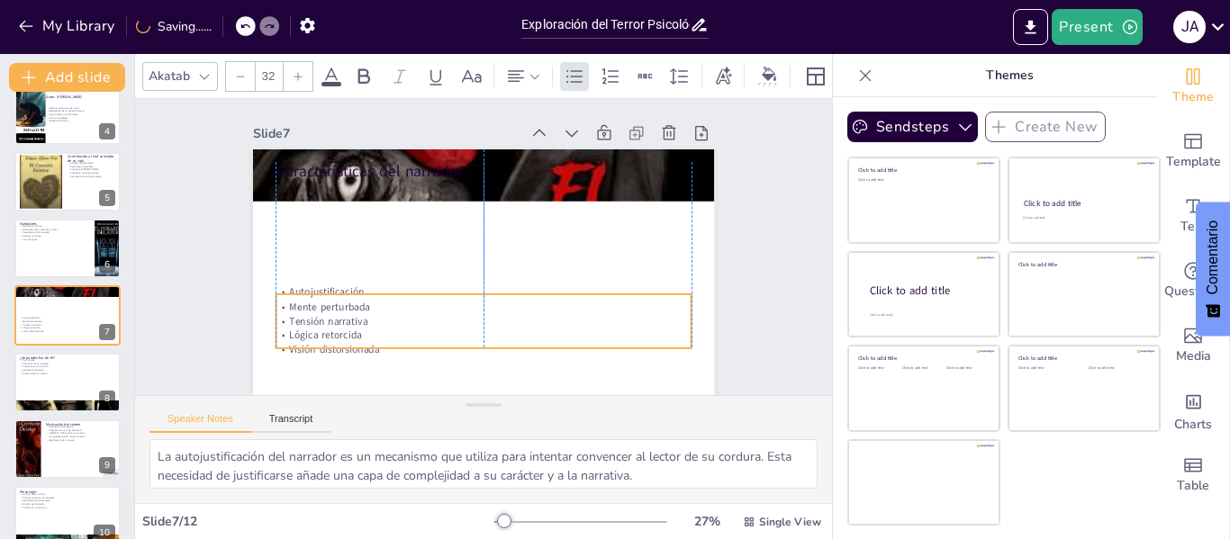
drag, startPoint x: 370, startPoint y: 226, endPoint x: 370, endPoint y: 337, distance: 110.7
click at [370, 337] on p "Lógica retorcida" at bounding box center [464, 334] width 409 height 101
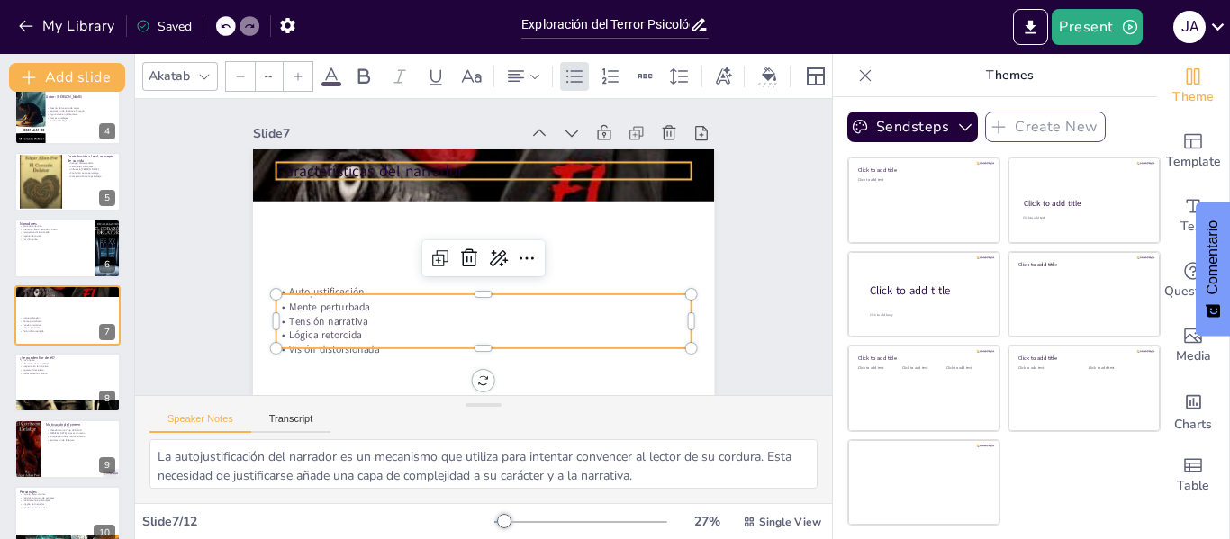
type input "48"
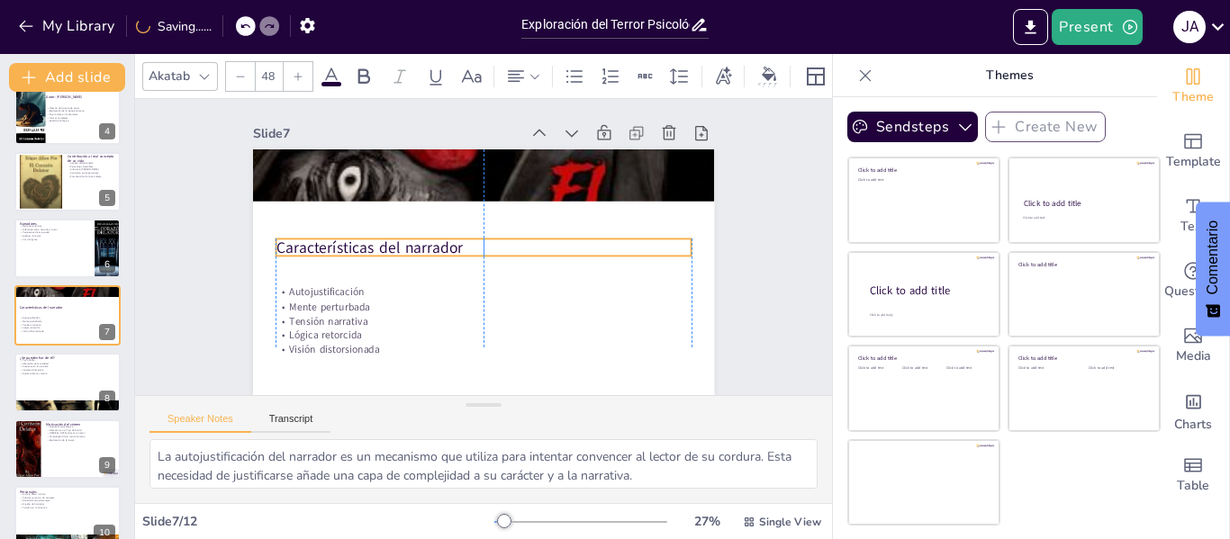
drag, startPoint x: 383, startPoint y: 176, endPoint x: 385, endPoint y: 253, distance: 76.6
click at [385, 253] on p "Características del narrador" at bounding box center [483, 248] width 415 height 22
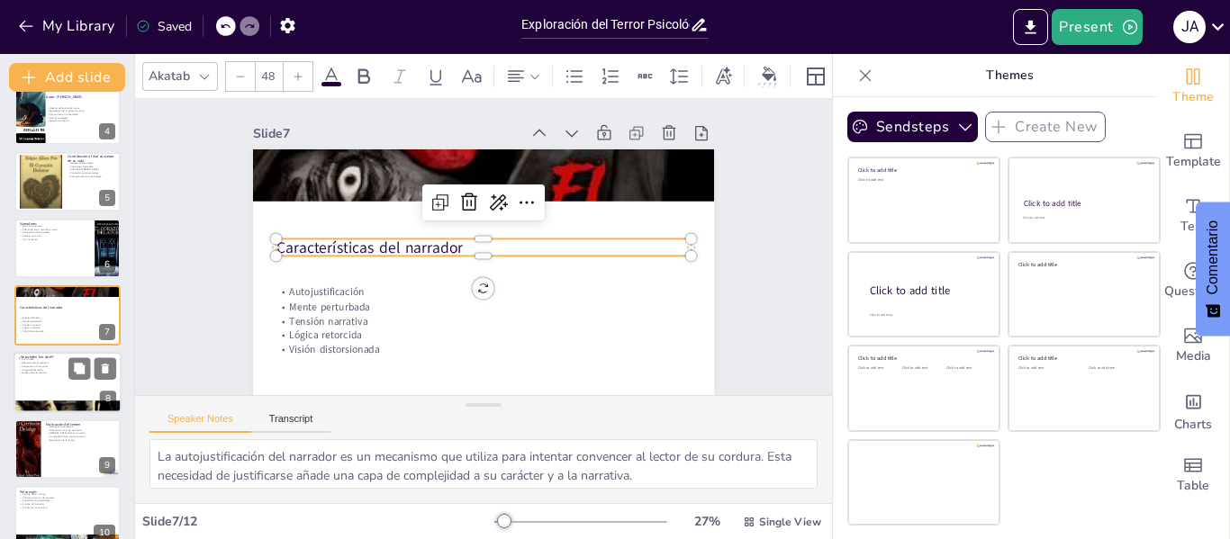
click at [58, 385] on div at bounding box center [68, 382] width 108 height 61
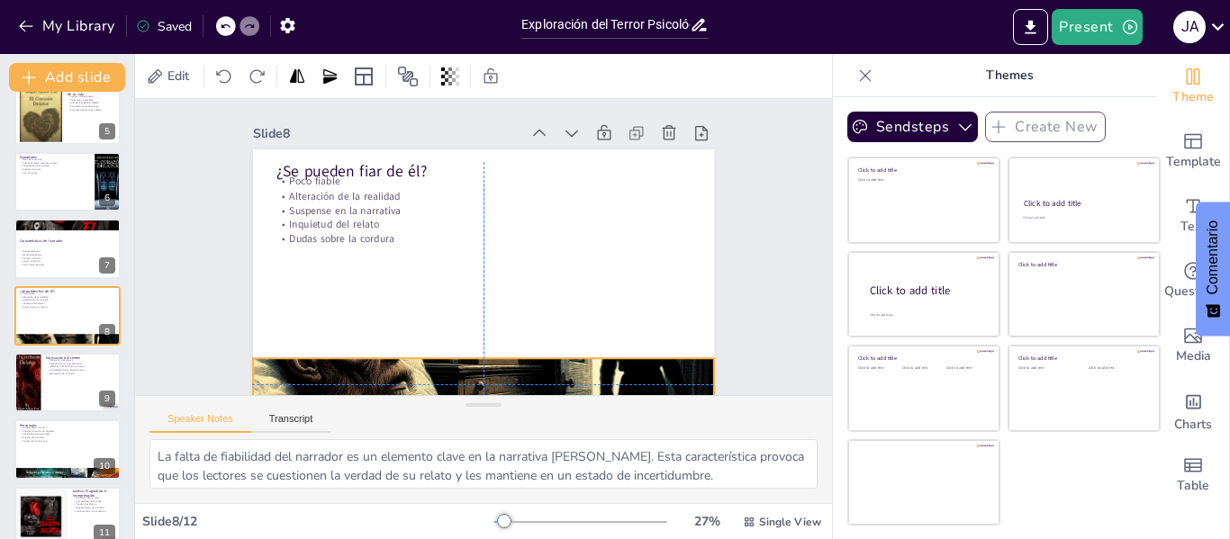
drag, startPoint x: 597, startPoint y: 366, endPoint x: 535, endPoint y: 365, distance: 62.2
click at [535, 365] on div at bounding box center [469, 384] width 507 height 507
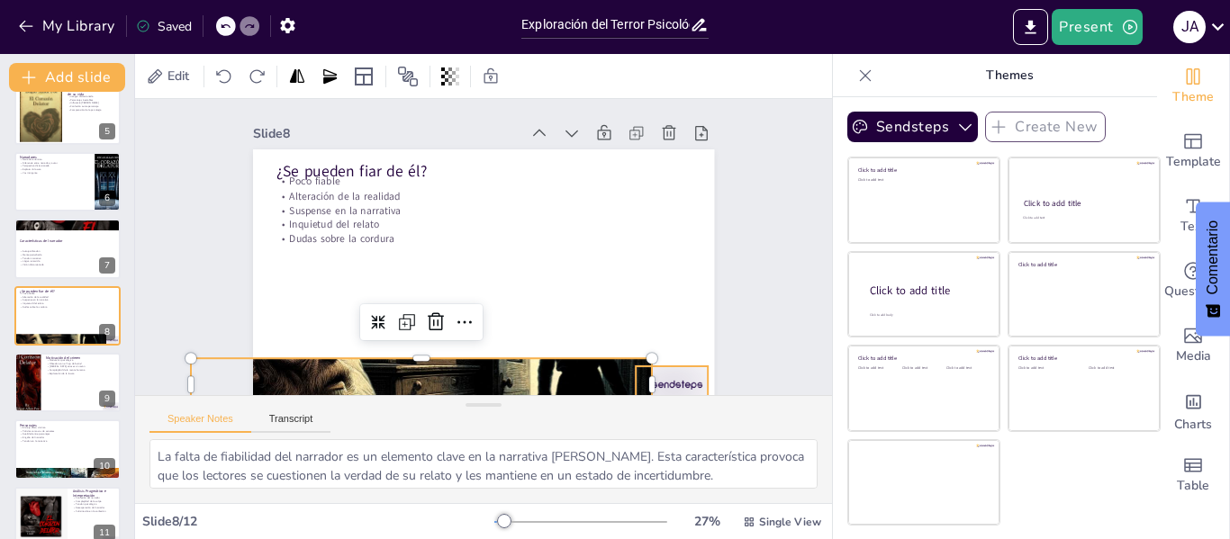
click at [663, 395] on div at bounding box center [639, 420] width 78 height 50
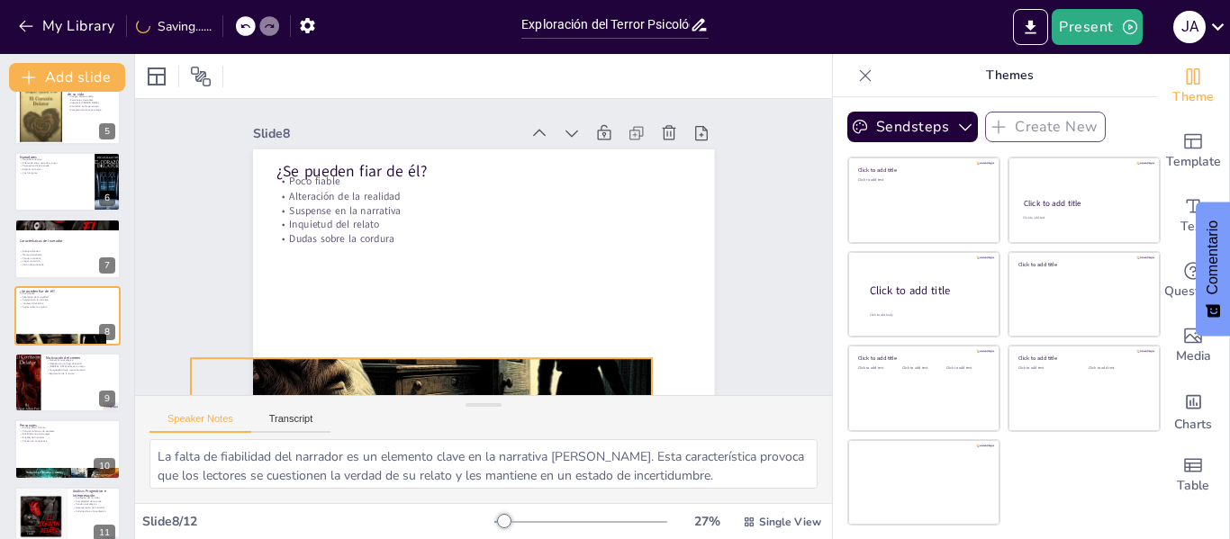
click at [574, 369] on div at bounding box center [407, 376] width 507 height 507
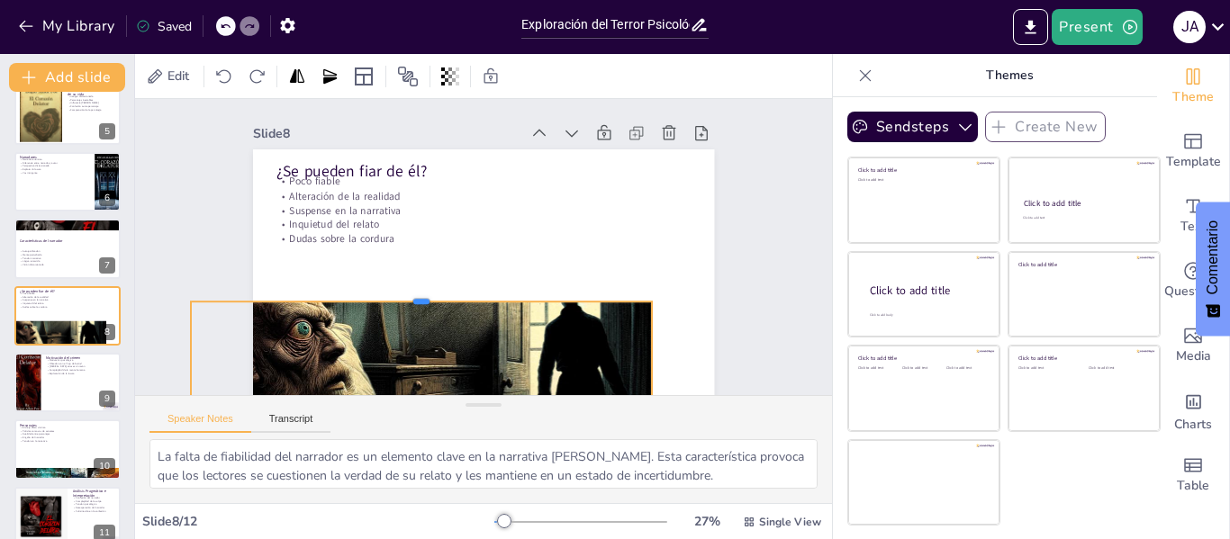
drag, startPoint x: 409, startPoint y: 357, endPoint x: 400, endPoint y: 299, distance: 58.3
click at [400, 299] on div at bounding box center [416, 288] width 460 height 62
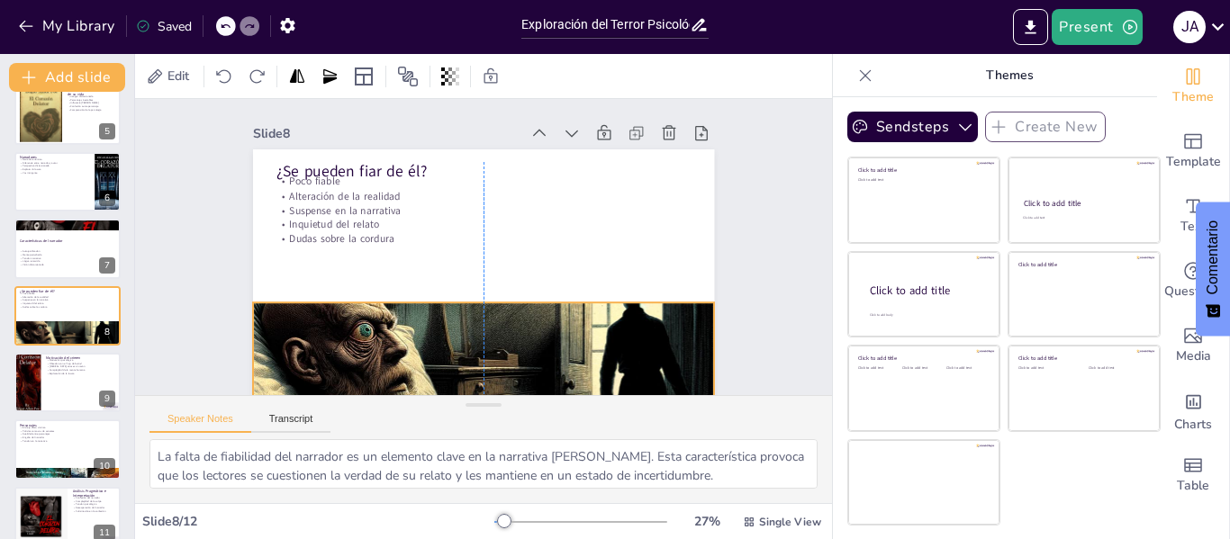
drag, startPoint x: 493, startPoint y: 352, endPoint x: 556, endPoint y: 354, distance: 63.1
click at [556, 354] on div at bounding box center [468, 385] width 507 height 507
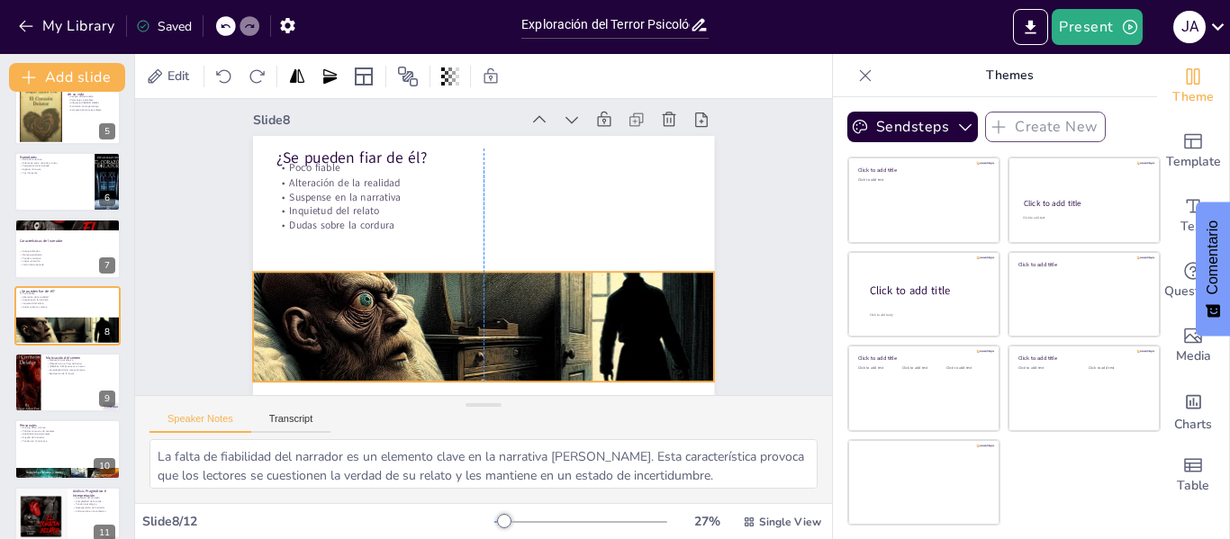
scroll to position [27, 0]
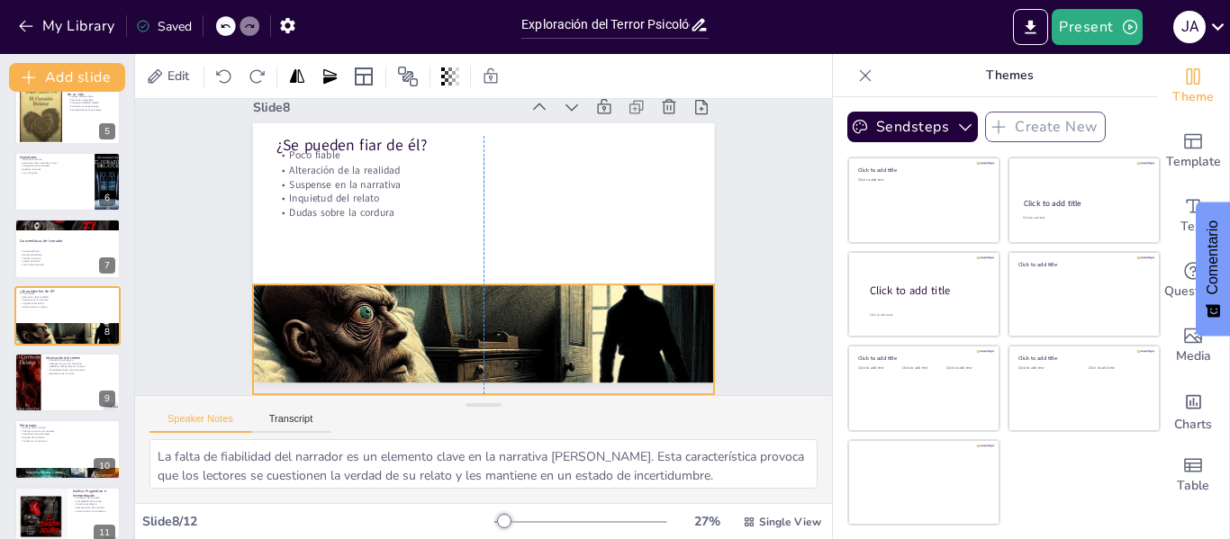
drag, startPoint x: 546, startPoint y: 280, endPoint x: 544, endPoint y: 328, distance: 47.8
click at [544, 328] on div at bounding box center [403, 338] width 652 height 652
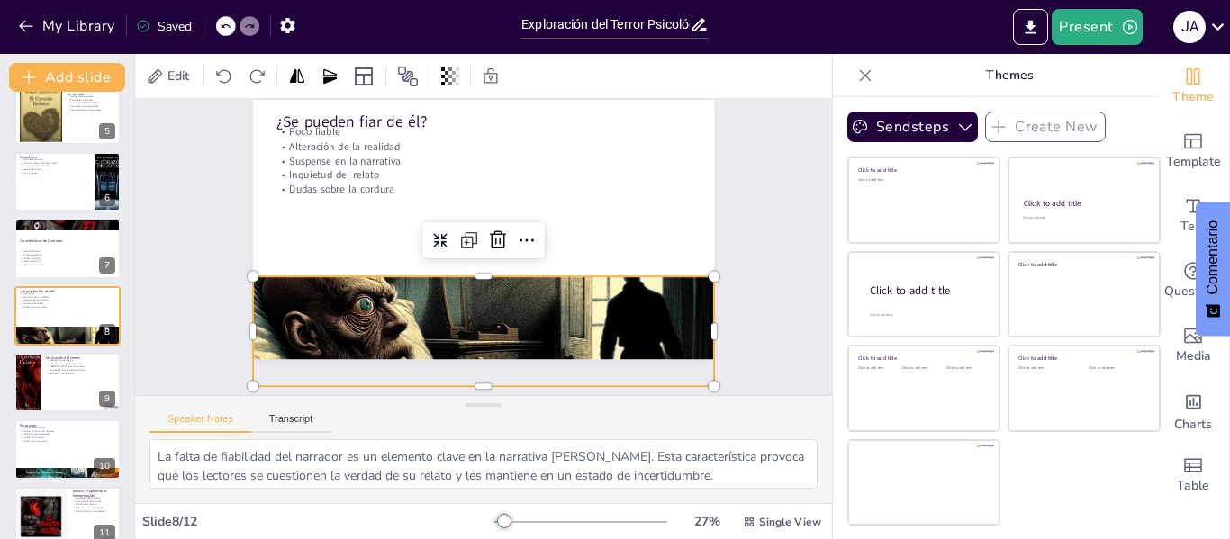
scroll to position [74, 0]
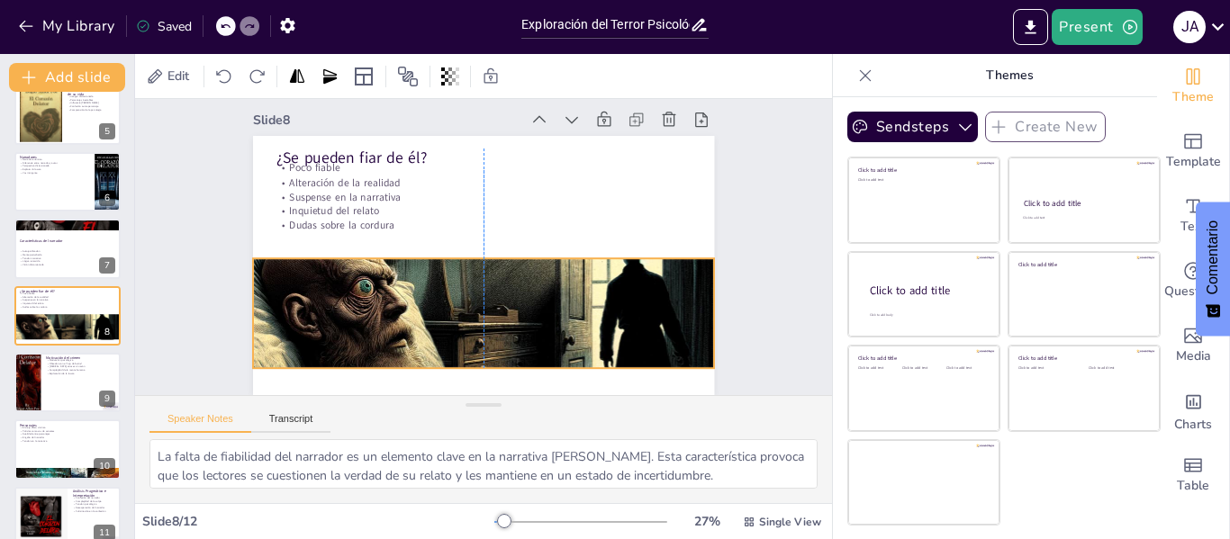
click at [526, 283] on div at bounding box center [463, 340] width 547 height 547
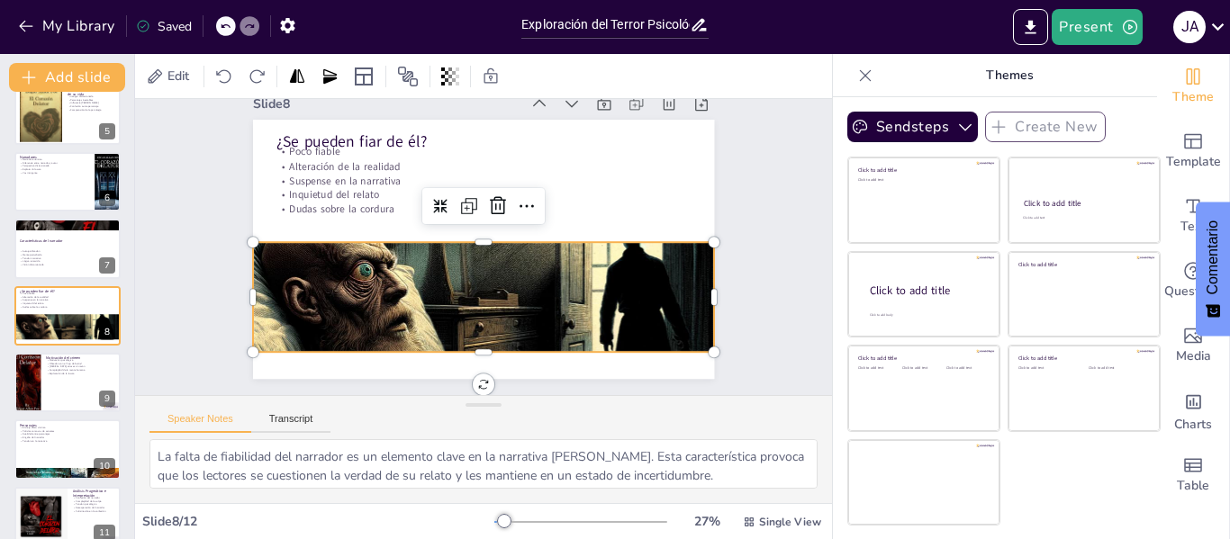
click at [526, 283] on div at bounding box center [474, 325] width 507 height 507
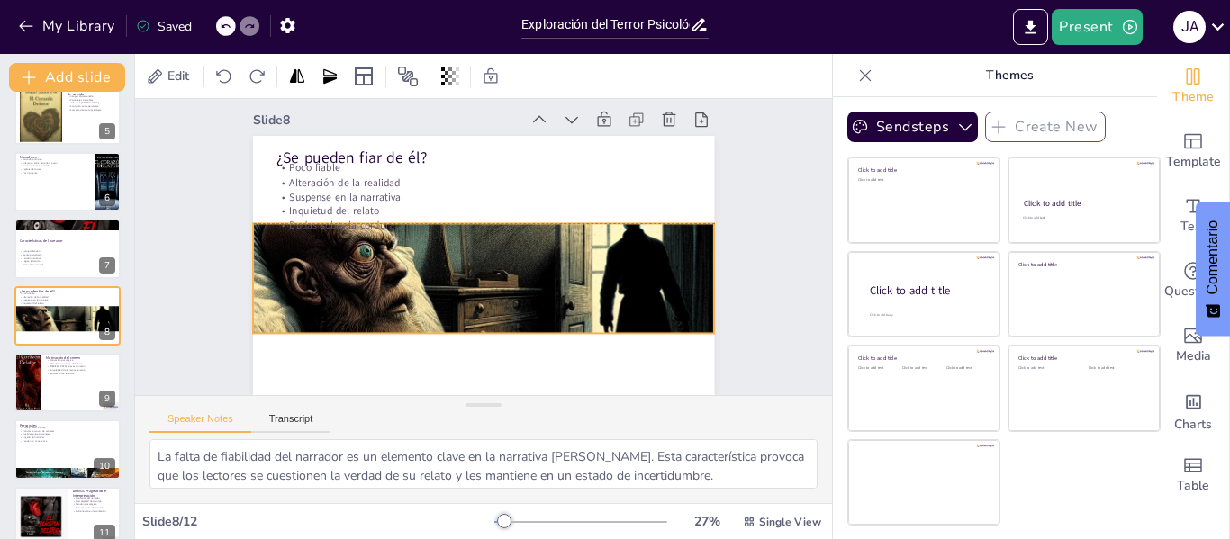
scroll to position [27, 0]
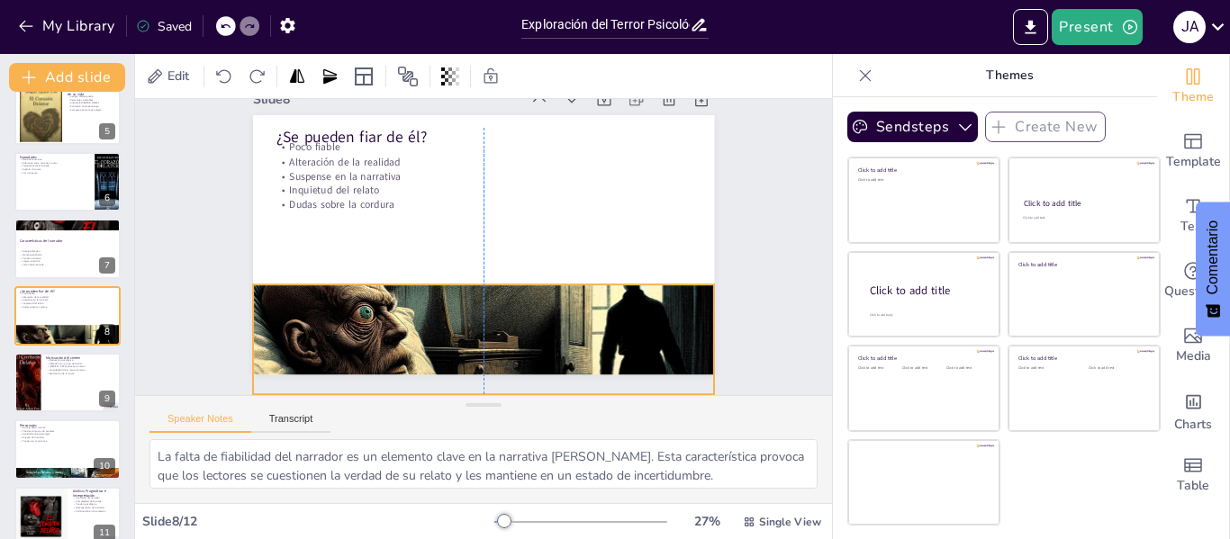
drag, startPoint x: 518, startPoint y: 267, endPoint x: 518, endPoint y: 317, distance: 50.4
click at [518, 317] on div at bounding box center [483, 368] width 461 height 461
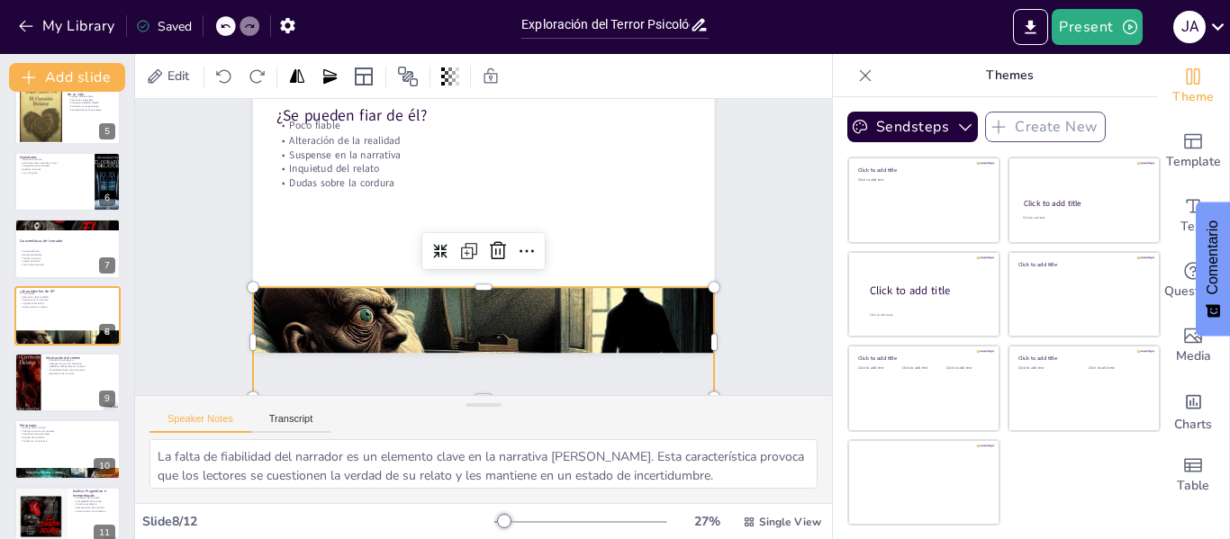
scroll to position [74, 0]
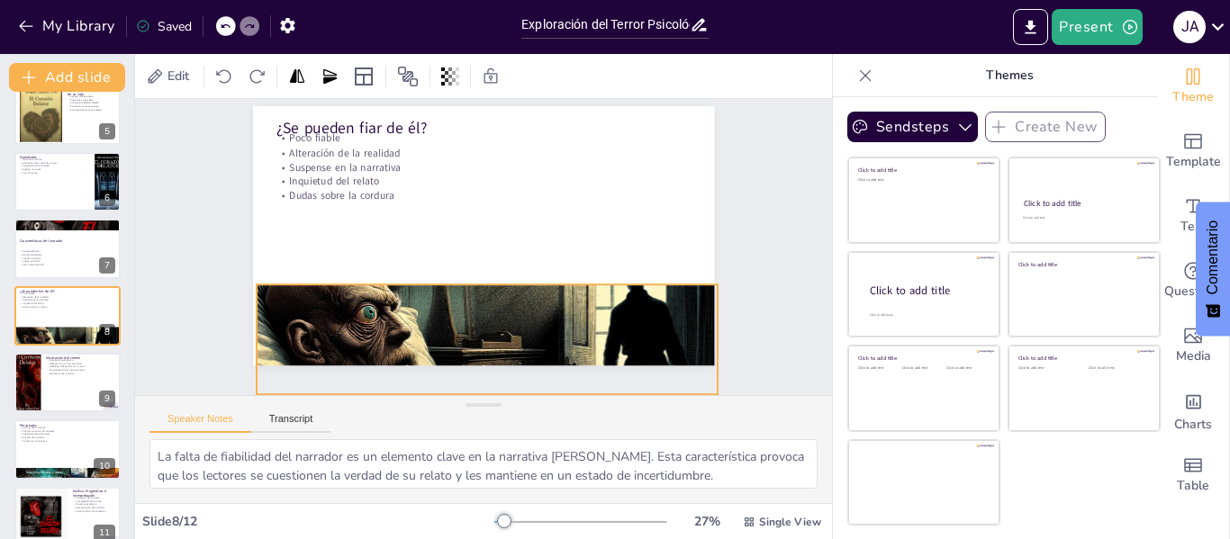
drag, startPoint x: 518, startPoint y: 317, endPoint x: 524, endPoint y: 306, distance: 12.5
click at [524, 306] on div at bounding box center [474, 367] width 507 height 507
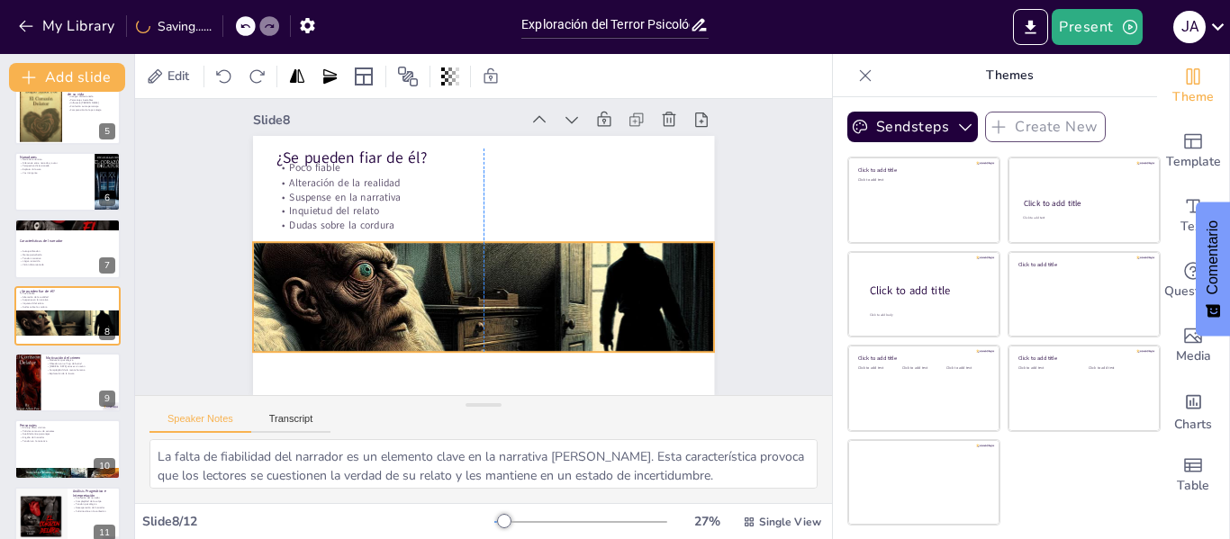
scroll to position [27, 0]
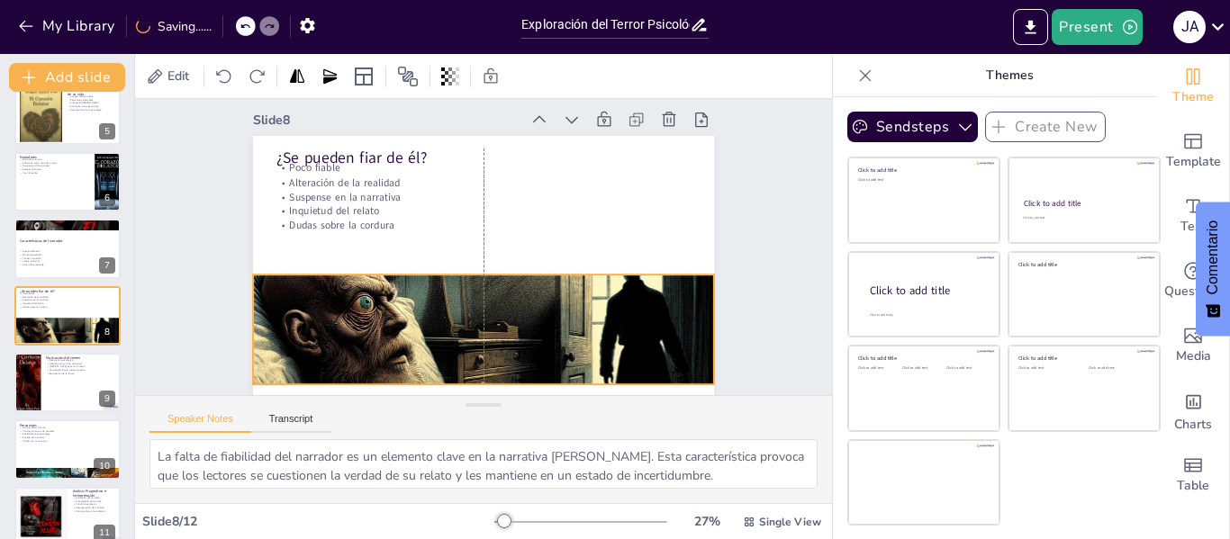
drag, startPoint x: 527, startPoint y: 295, endPoint x: 519, endPoint y: 329, distance: 34.3
click at [519, 329] on div at bounding box center [459, 355] width 547 height 547
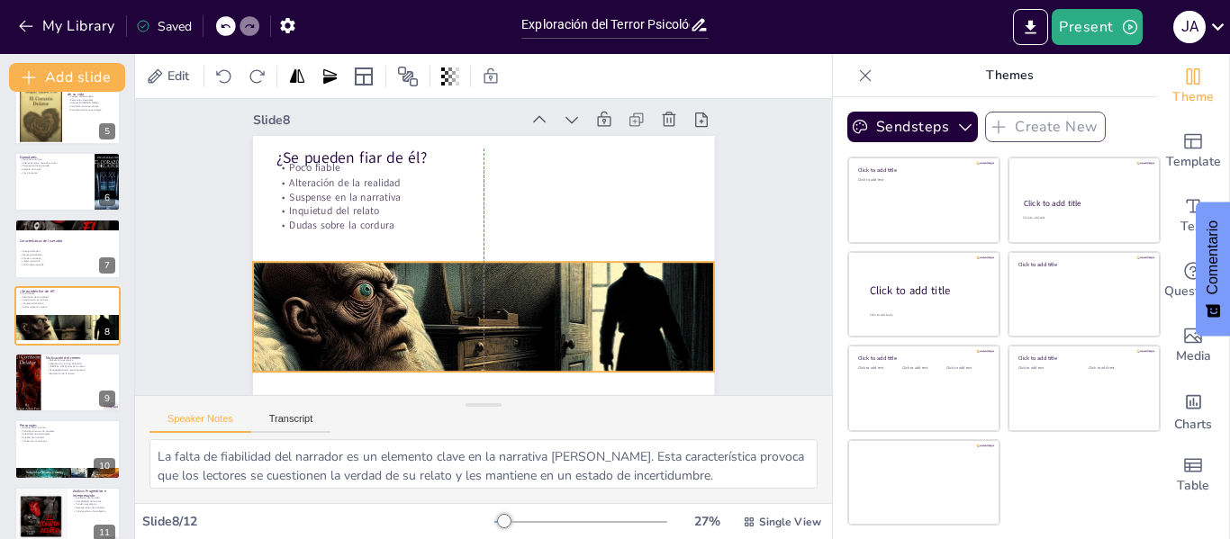
drag, startPoint x: 520, startPoint y: 318, endPoint x: 518, endPoint y: 339, distance: 20.8
click at [518, 339] on div at bounding box center [473, 345] width 507 height 507
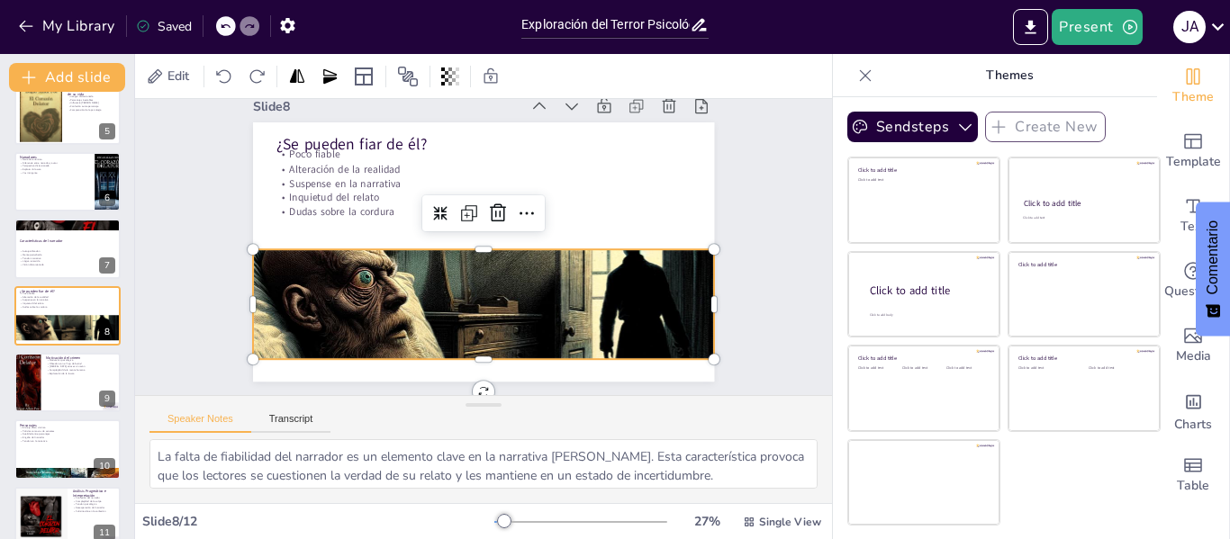
scroll to position [48, 0]
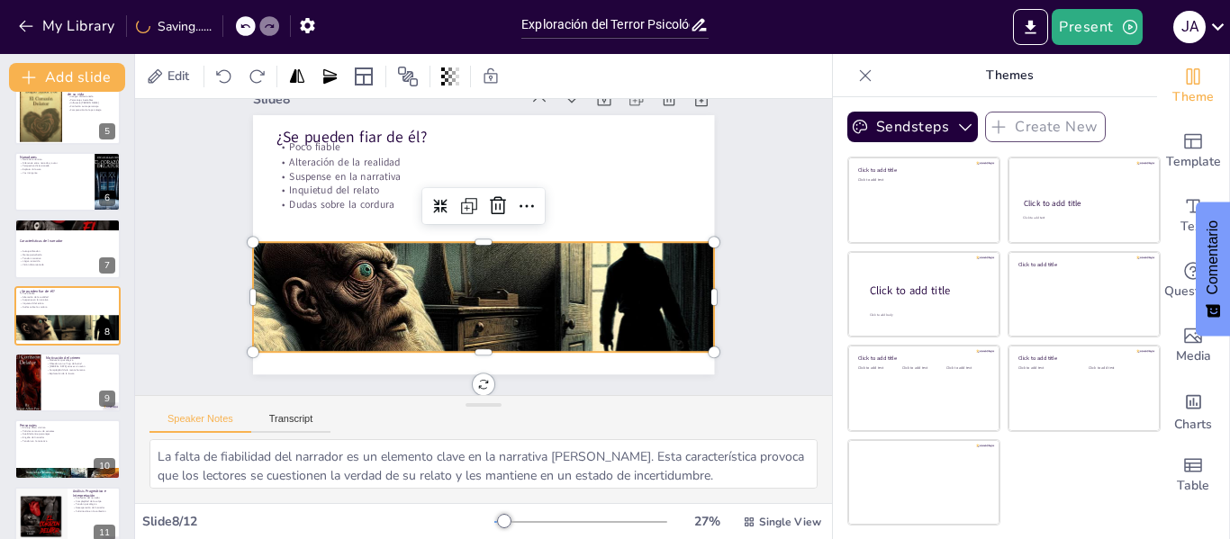
click at [518, 339] on div "¿Se pueden fiar de él? Poco fiable Alteración de la realidad Suspense en la nar…" at bounding box center [483, 244] width 505 height 349
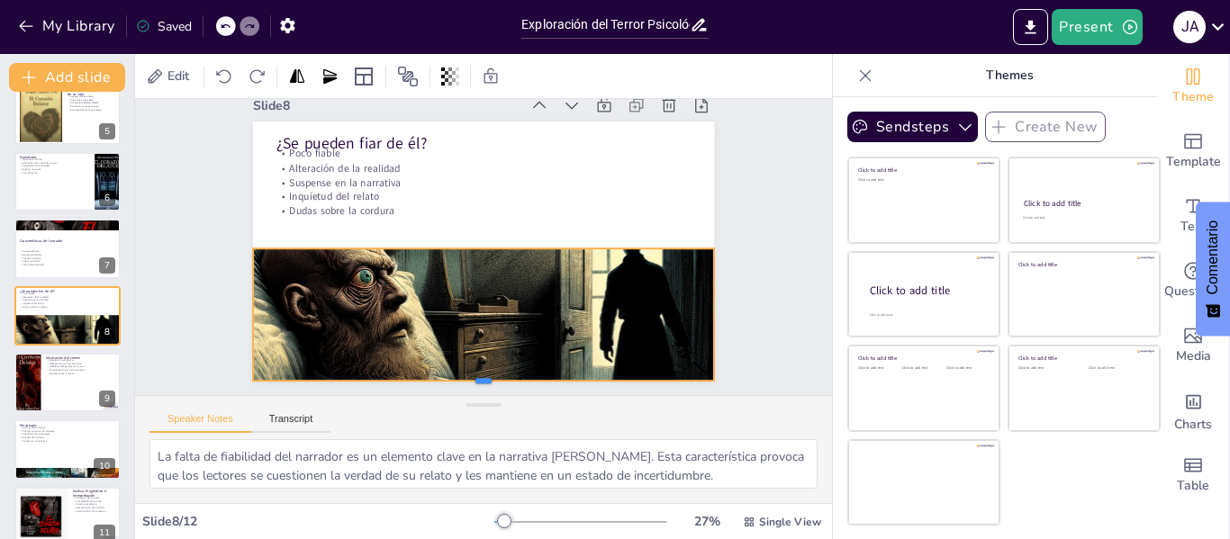
drag, startPoint x: 518, startPoint y: 339, endPoint x: 515, endPoint y: 361, distance: 22.7
click at [515, 361] on div "¿Se pueden fiar de él? Poco fiable Alteración de la realidad Suspense en la nar…" at bounding box center [481, 251] width 527 height 425
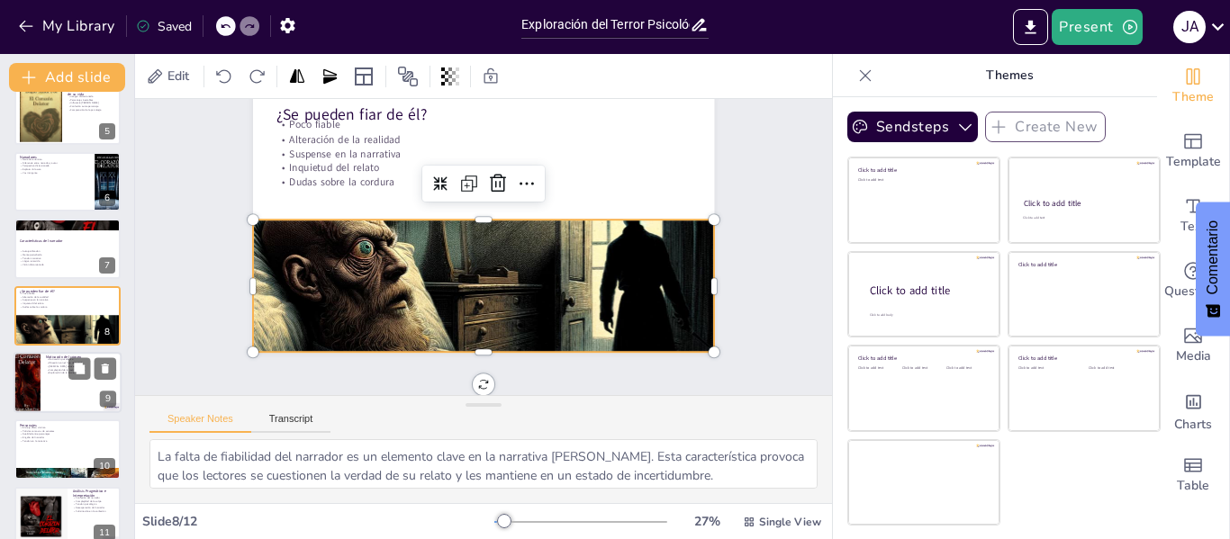
click at [49, 395] on div at bounding box center [68, 382] width 108 height 61
type textarea "La motivación psicológica detrás del crimen es un aspecto crucial en la narrati…"
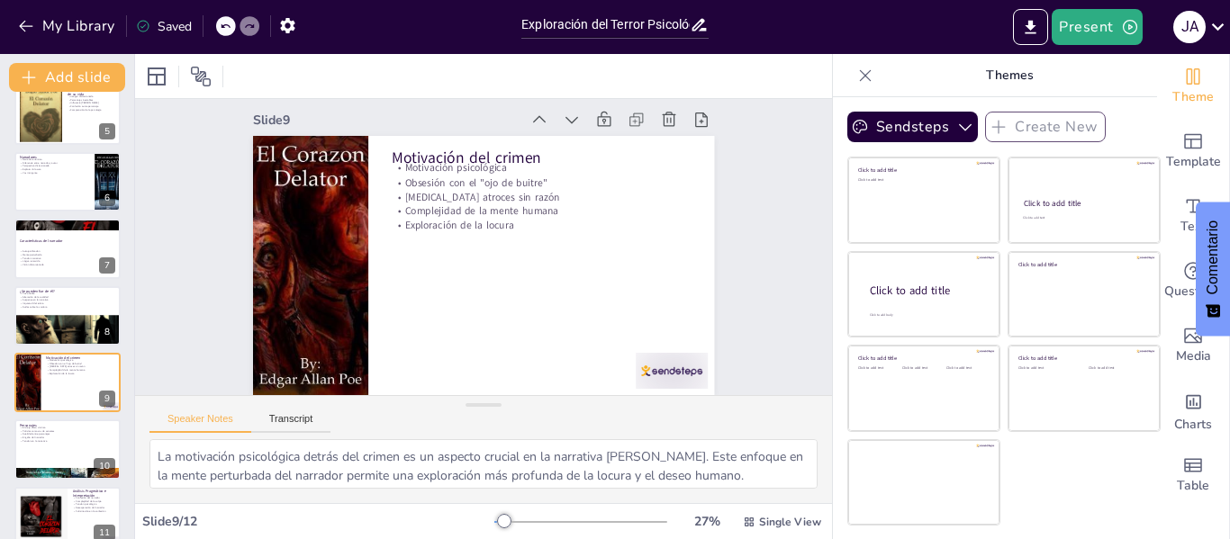
scroll to position [0, 0]
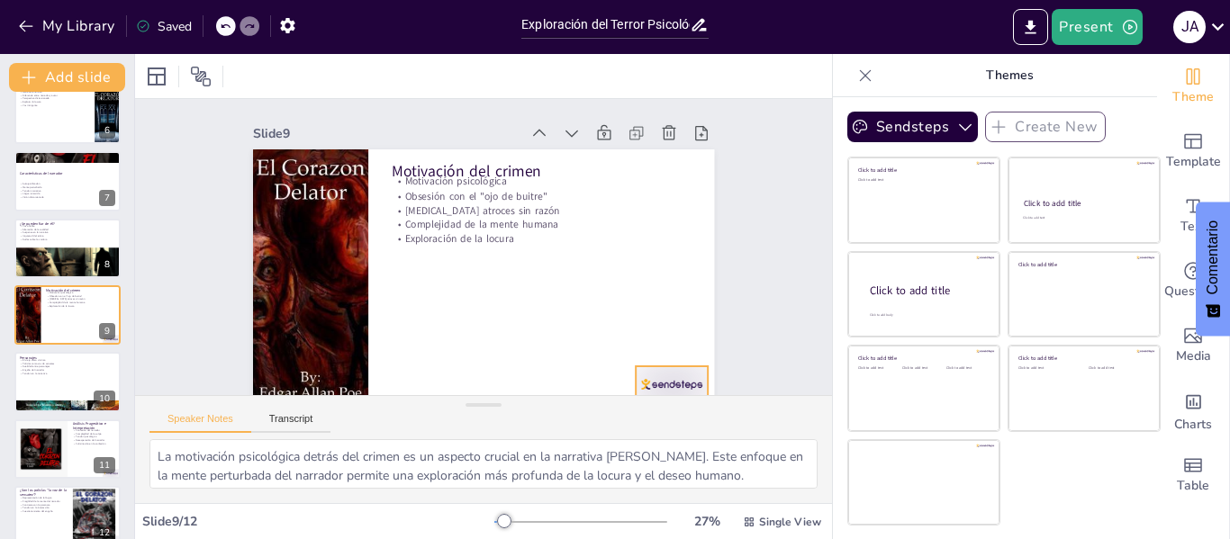
click at [545, 440] on div at bounding box center [507, 478] width 75 height 77
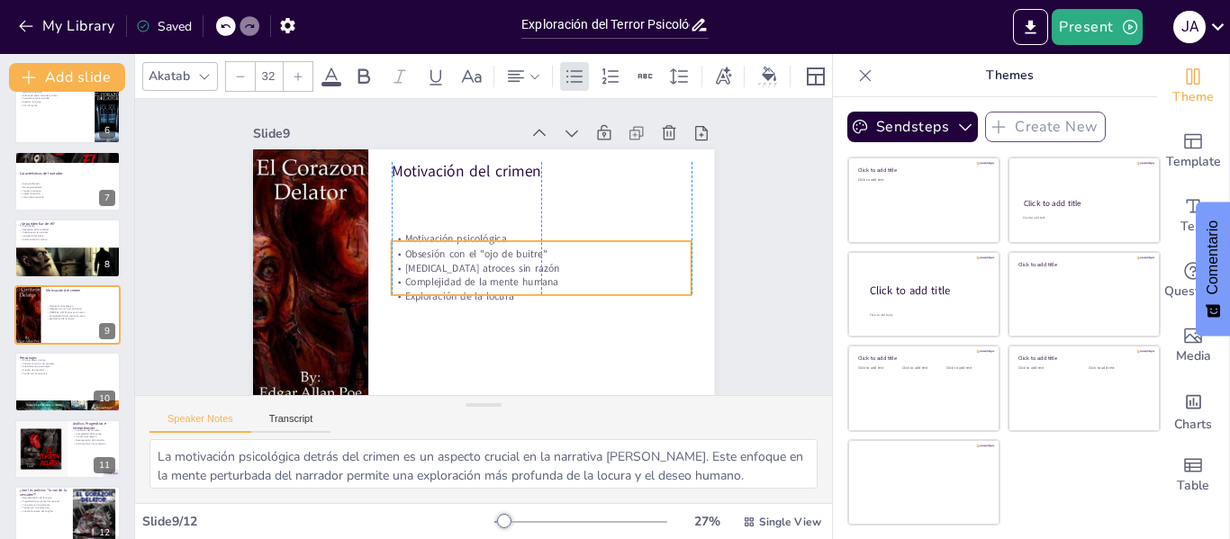
drag, startPoint x: 484, startPoint y: 206, endPoint x: 483, endPoint y: 263, distance: 56.7
click at [483, 263] on p "[MEDICAL_DATA] atroces sin razón" at bounding box center [542, 268] width 300 height 14
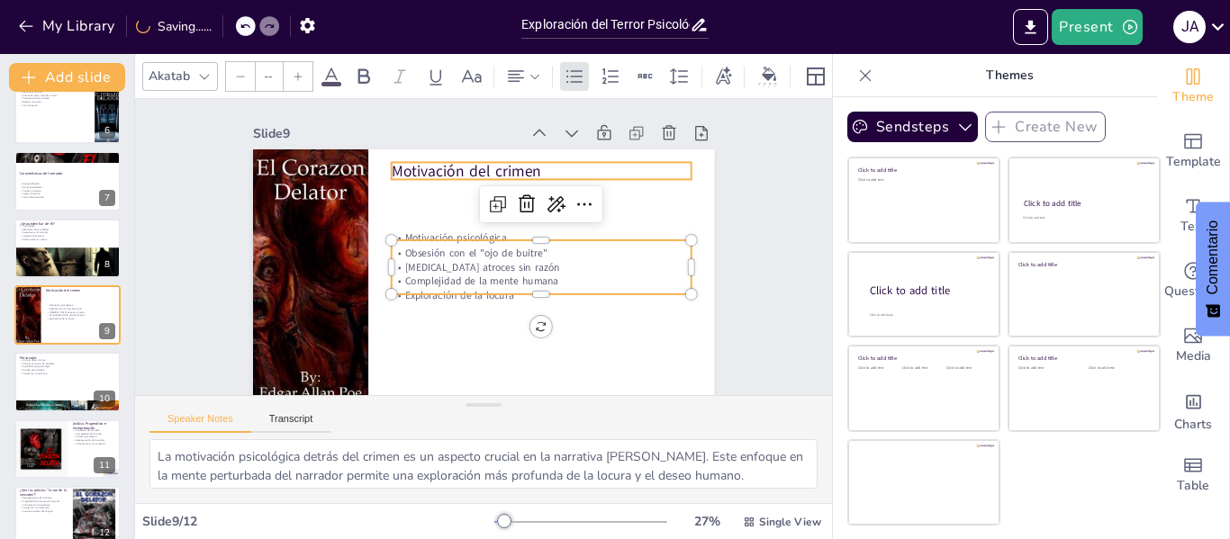
type input "48"
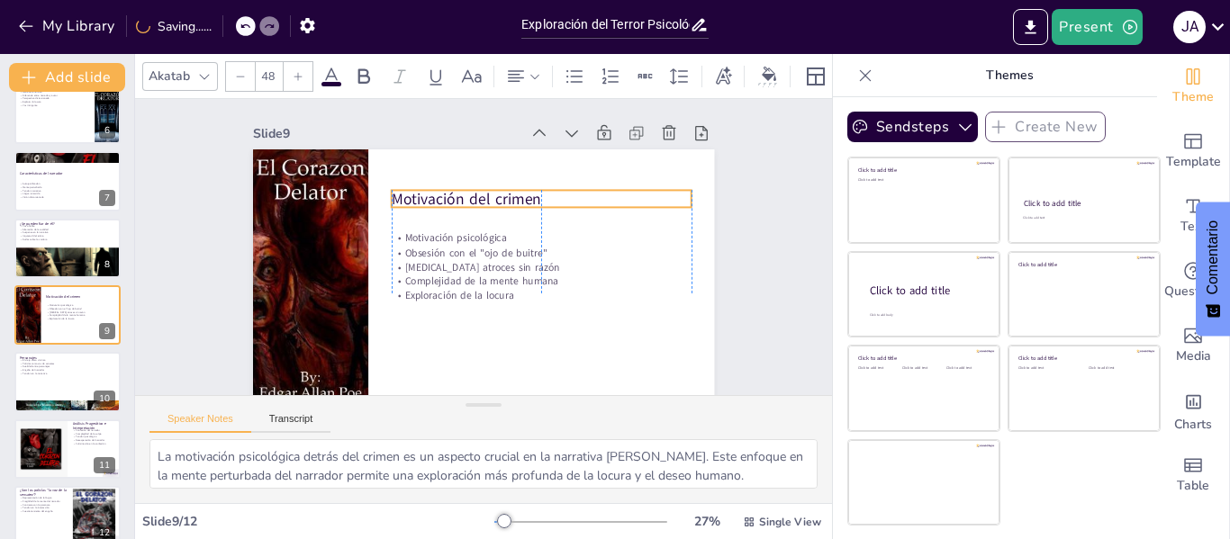
drag, startPoint x: 493, startPoint y: 172, endPoint x: 490, endPoint y: 200, distance: 28.0
click at [490, 200] on p "Motivación del crimen" at bounding box center [545, 205] width 301 height 53
click at [52, 382] on div at bounding box center [68, 382] width 108 height 61
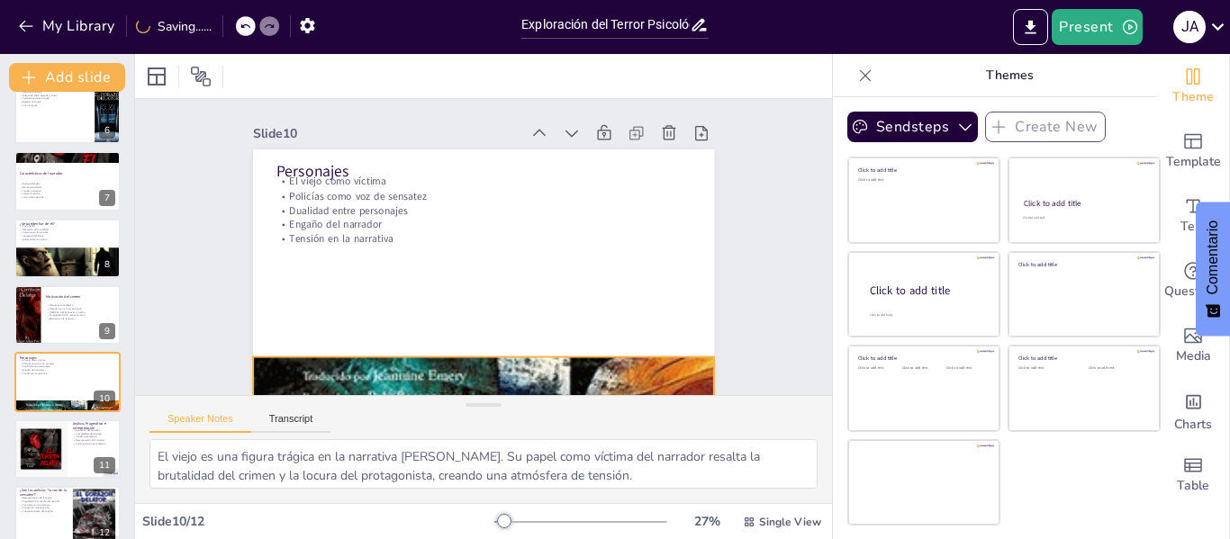
scroll to position [378, 0]
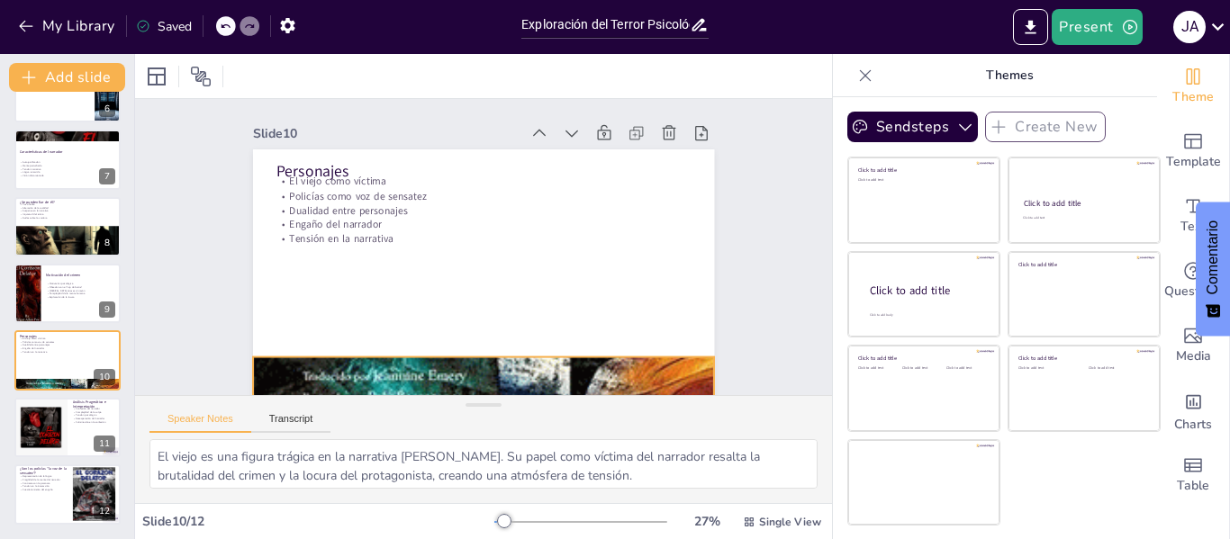
click at [588, 364] on div at bounding box center [483, 383] width 461 height 705
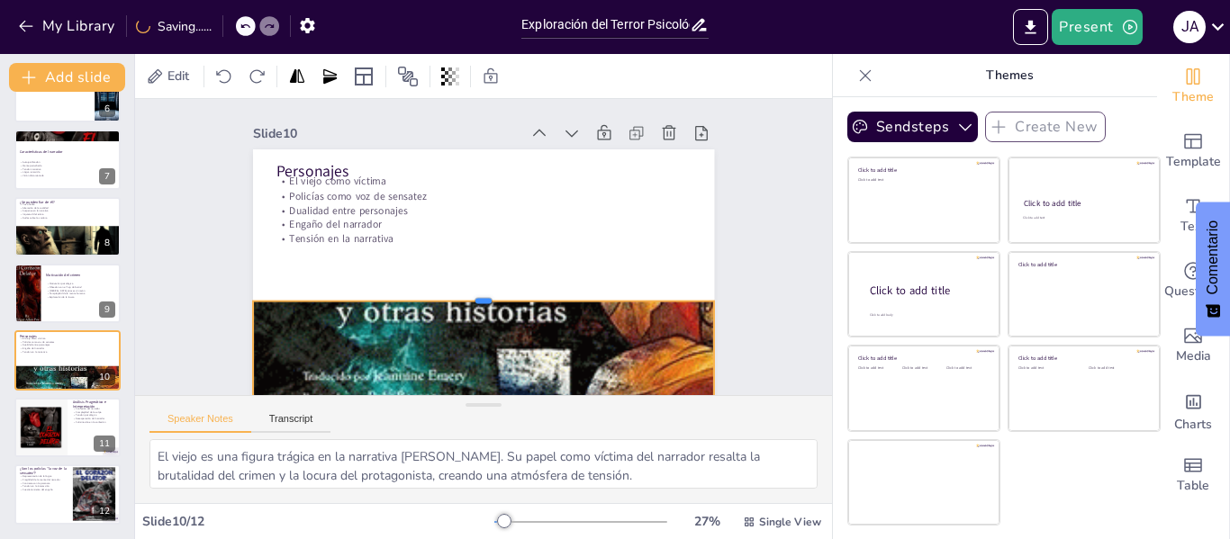
drag, startPoint x: 475, startPoint y: 356, endPoint x: 482, endPoint y: 302, distance: 54.5
click at [482, 302] on div at bounding box center [474, 293] width 455 height 110
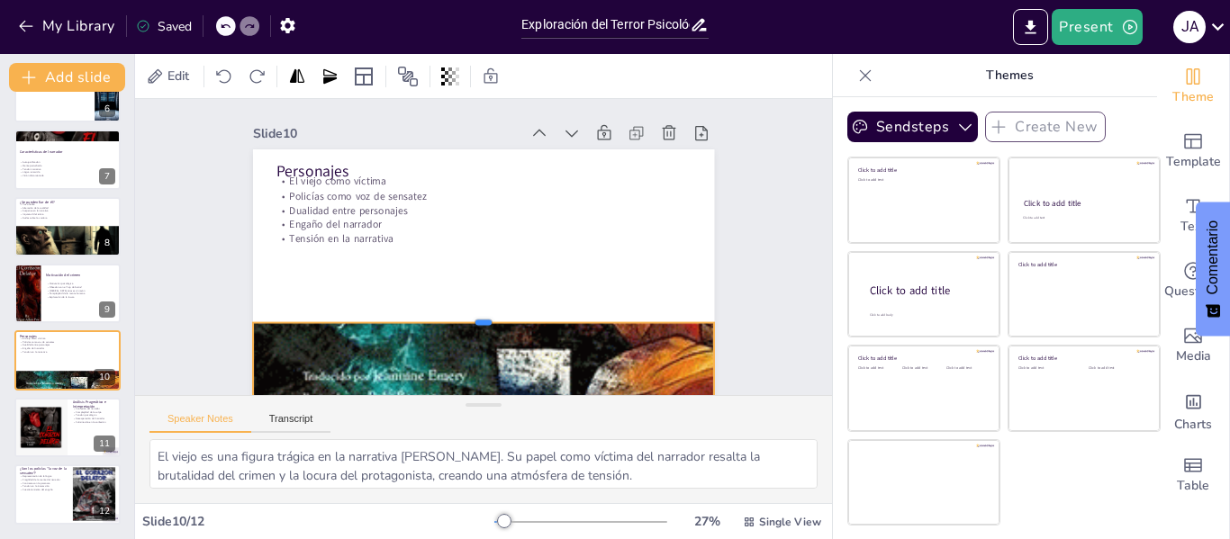
drag, startPoint x: 474, startPoint y: 298, endPoint x: 473, endPoint y: 317, distance: 18.9
click at [473, 317] on div at bounding box center [476, 315] width 460 height 62
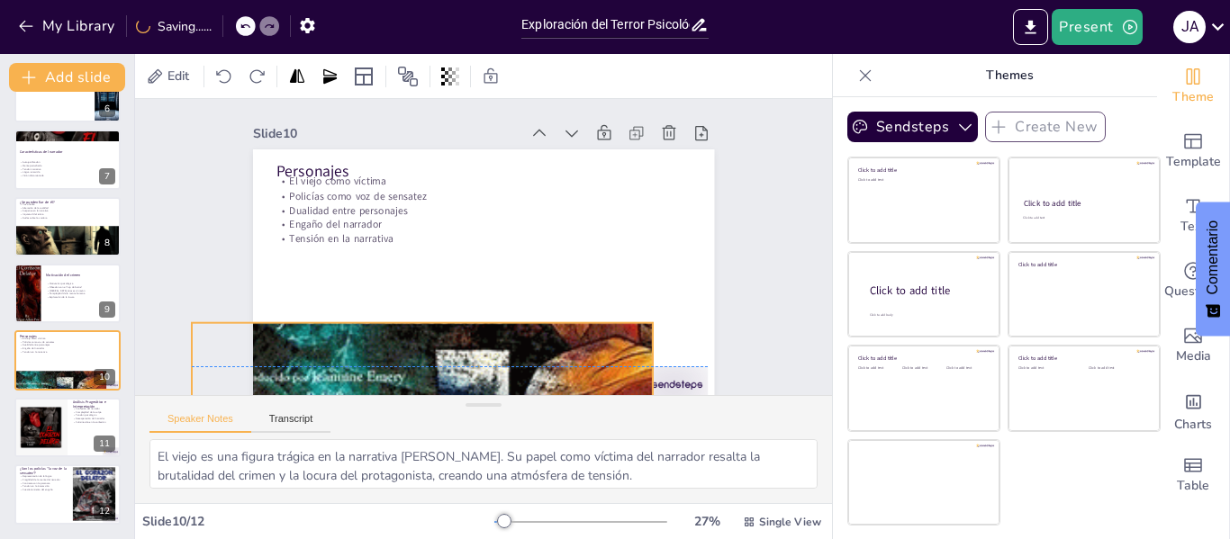
drag, startPoint x: 559, startPoint y: 361, endPoint x: 484, endPoint y: 365, distance: 74.8
click at [484, 365] on div at bounding box center [422, 384] width 461 height 705
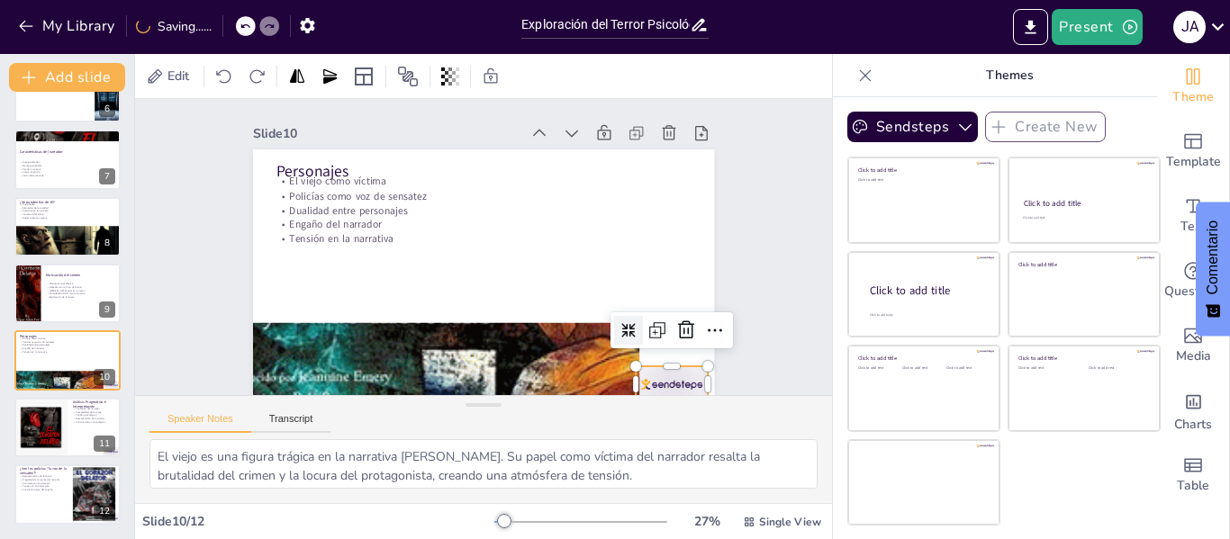
click at [644, 382] on div at bounding box center [657, 403] width 76 height 43
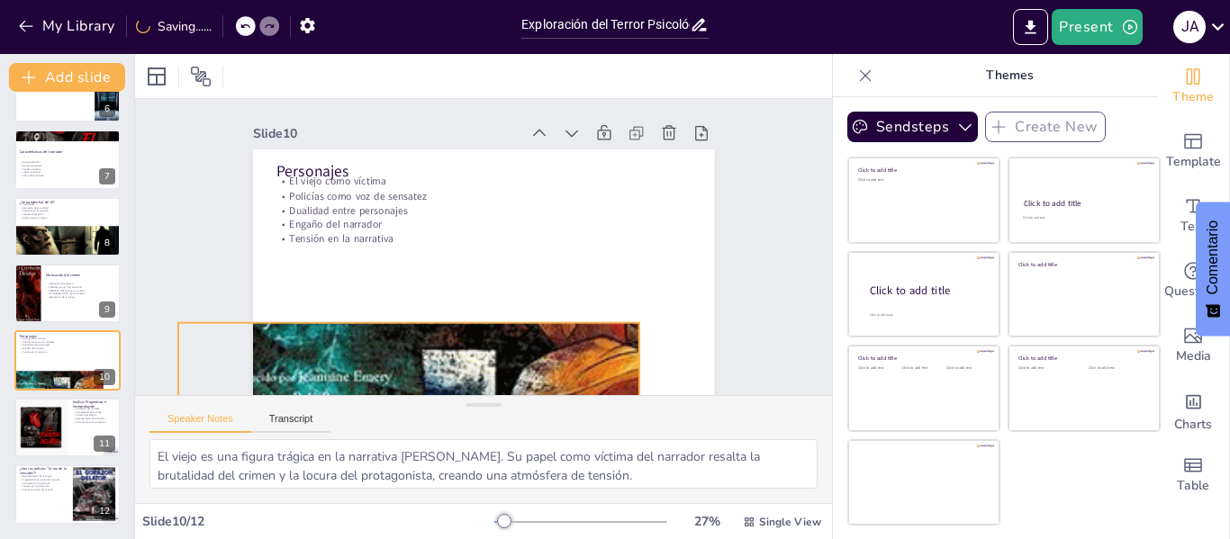
click at [579, 366] on div at bounding box center [382, 365] width 598 height 785
click at [568, 367] on div at bounding box center [396, 376] width 533 height 750
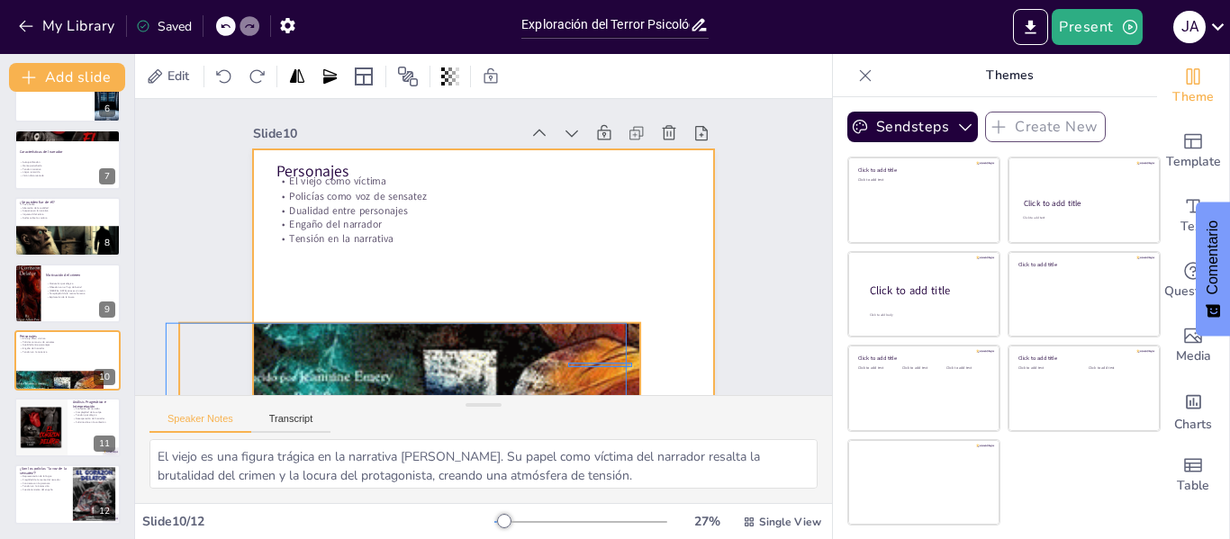
drag, startPoint x: 568, startPoint y: 367, endPoint x: 628, endPoint y: 363, distance: 60.5
click at [628, 303] on div "Personajes El viejo como víctima Policías como voz de sensatez Dualidad entre p…" at bounding box center [542, 167] width 374 height 271
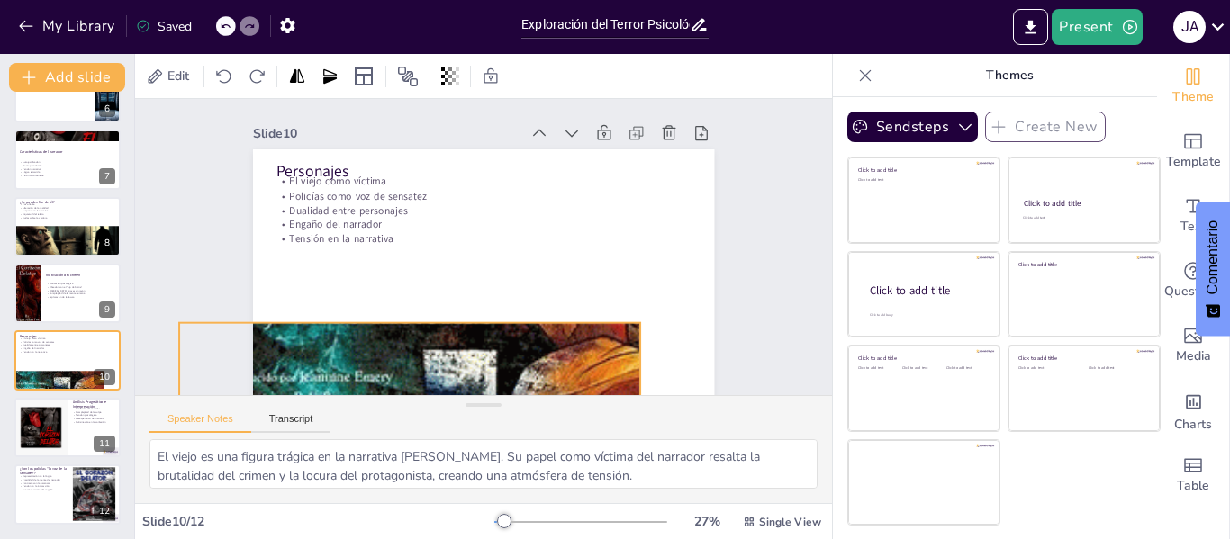
click at [515, 354] on div at bounding box center [383, 366] width 598 height 786
click at [520, 358] on div at bounding box center [409, 384] width 461 height 705
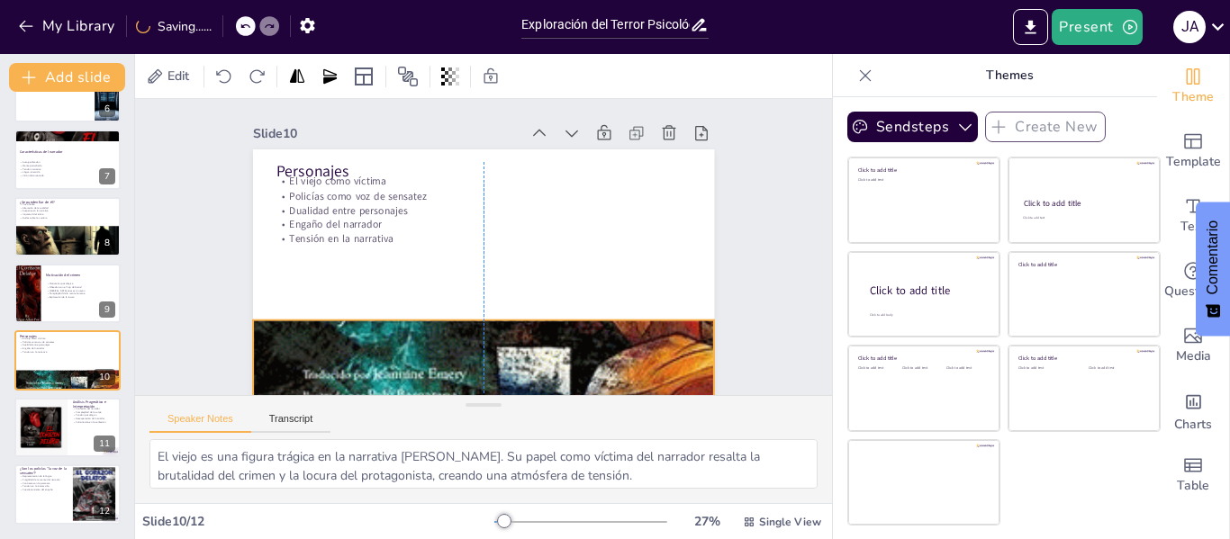
drag, startPoint x: 471, startPoint y: 349, endPoint x: 542, endPoint y: 347, distance: 71.2
click at [542, 347] on div at bounding box center [469, 380] width 532 height 749
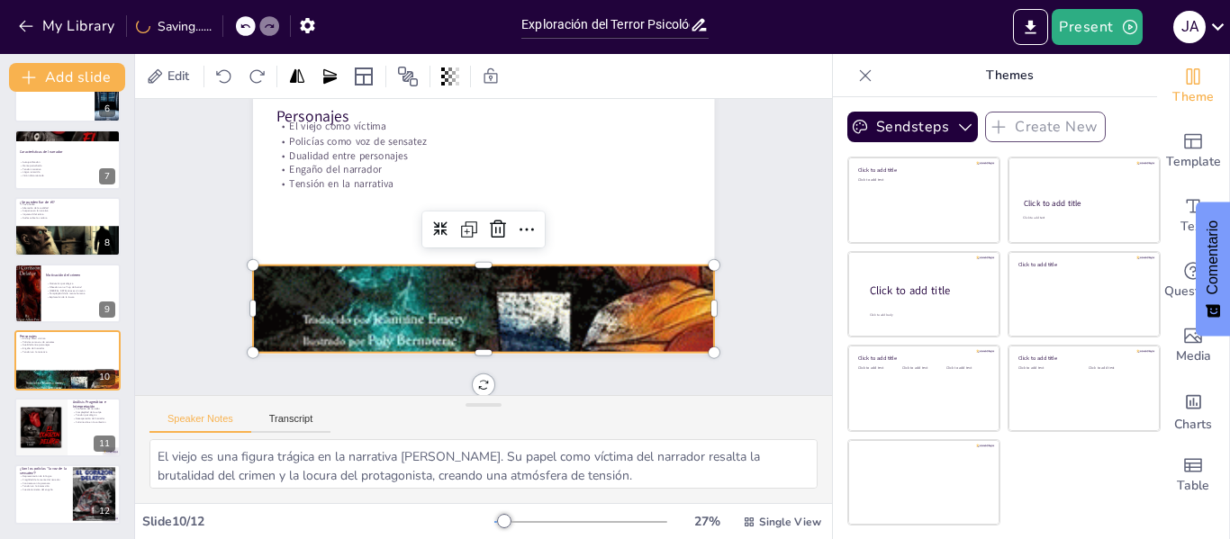
scroll to position [68, 0]
click at [58, 430] on div at bounding box center [40, 427] width 116 height 61
type textarea "La confesión del narrador es un aspecto crucial en la narrativa. Su deseo de se…"
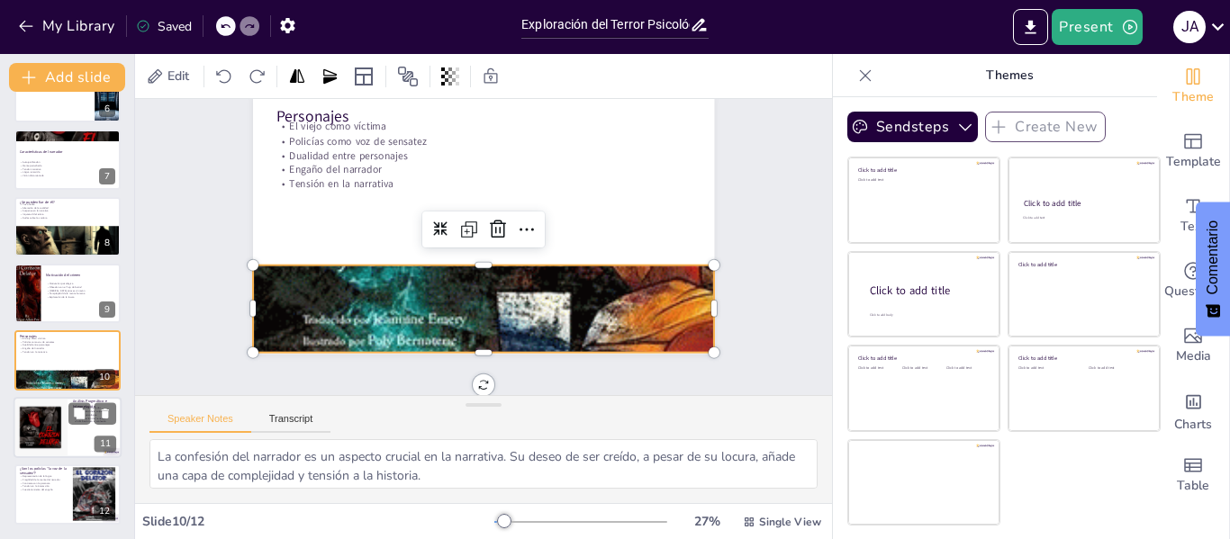
scroll to position [0, 0]
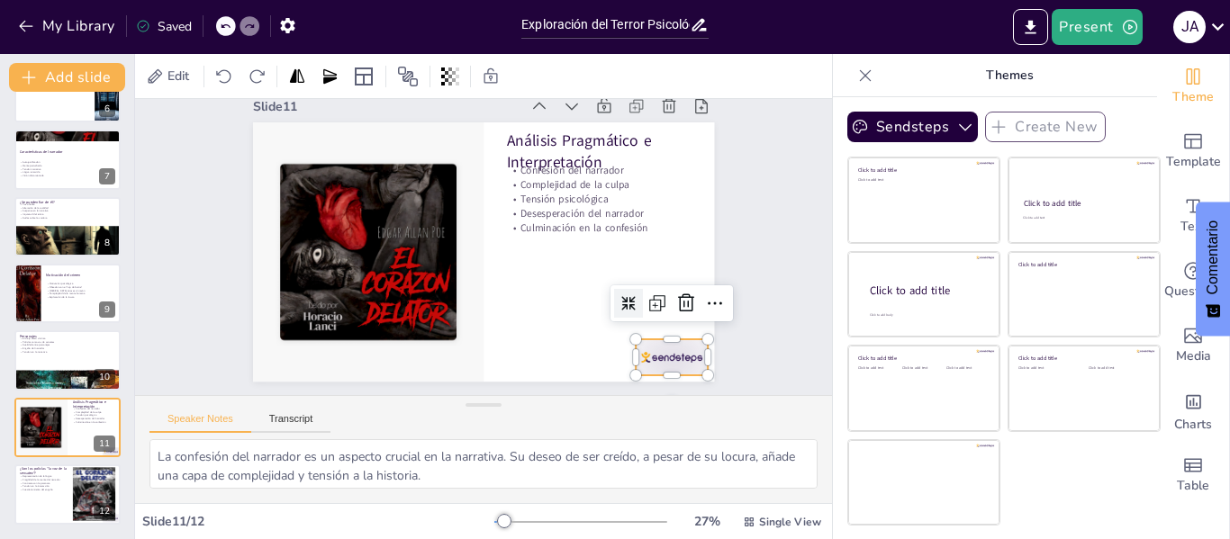
click at [651, 357] on div at bounding box center [659, 376] width 76 height 43
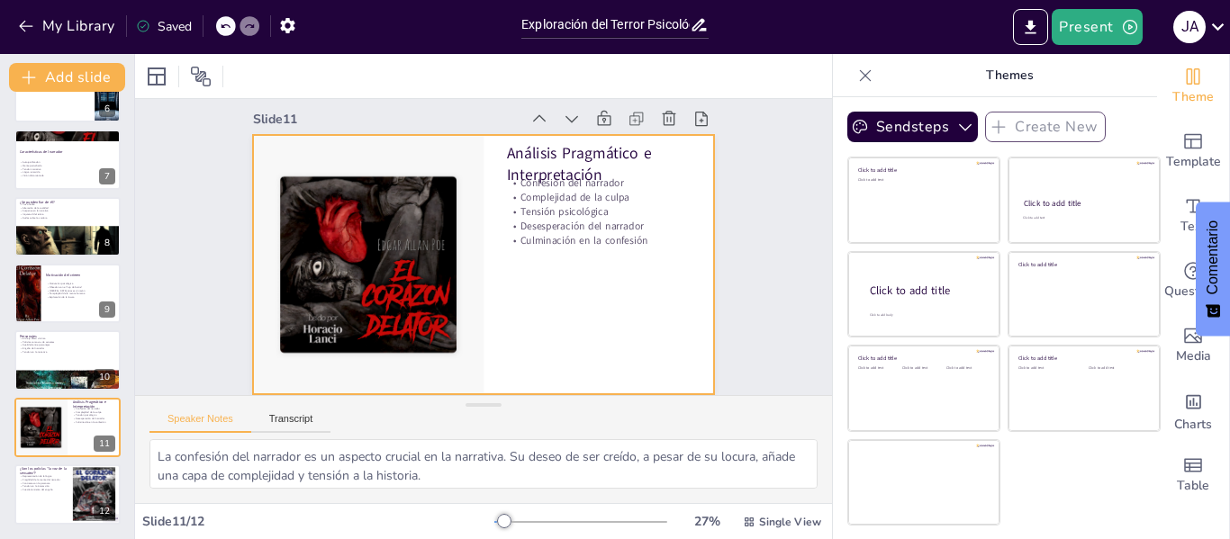
scroll to position [27, 0]
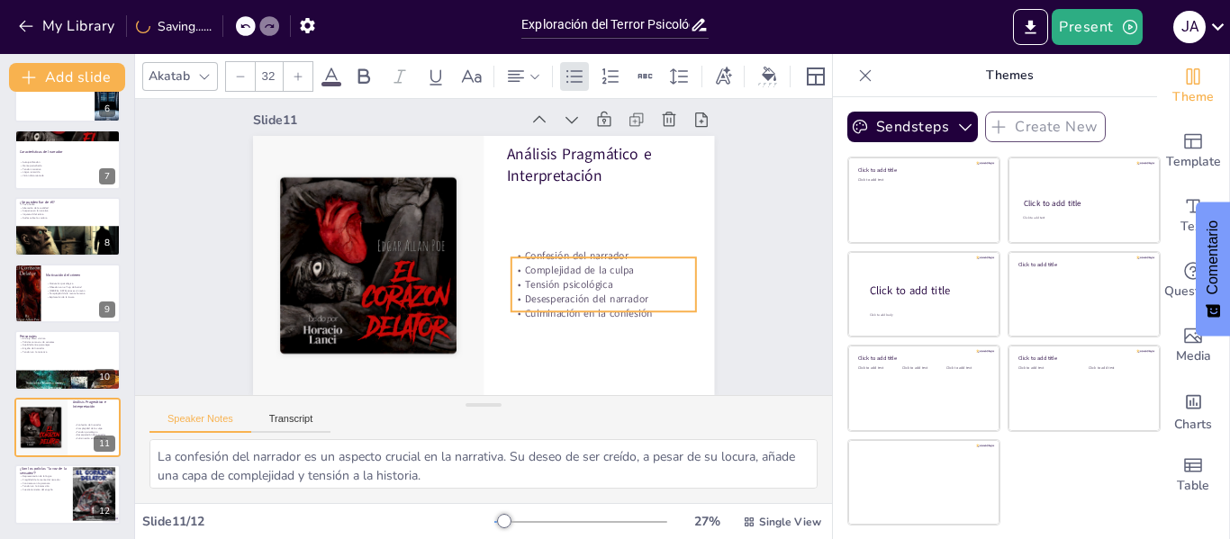
drag, startPoint x: 584, startPoint y: 213, endPoint x: 588, endPoint y: 286, distance: 73.0
click at [588, 296] on p "Desesperación del narrador" at bounding box center [590, 322] width 184 height 52
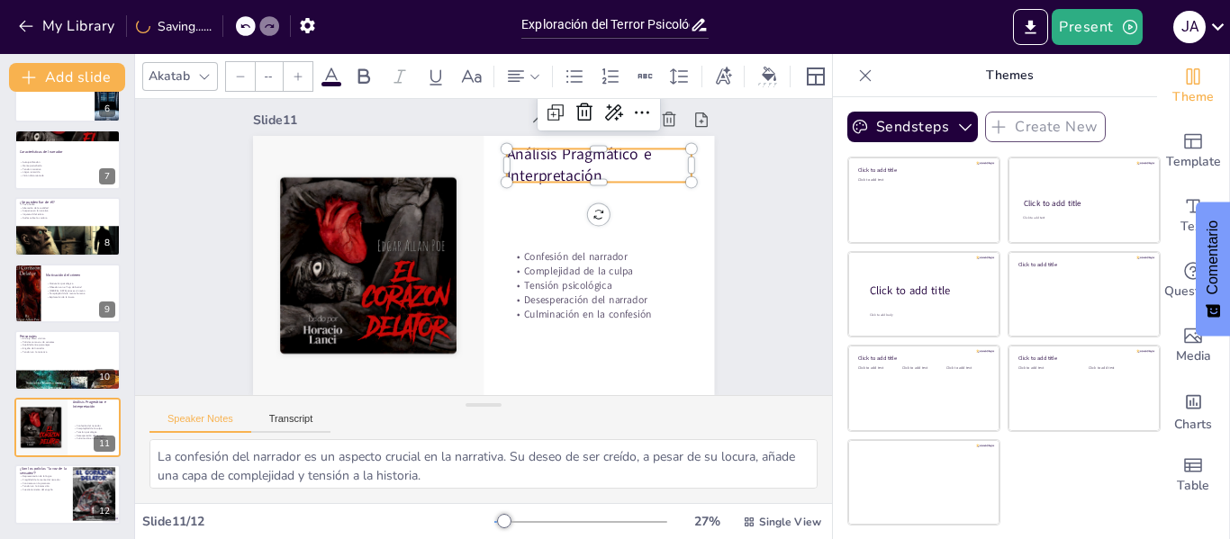
type input "48"
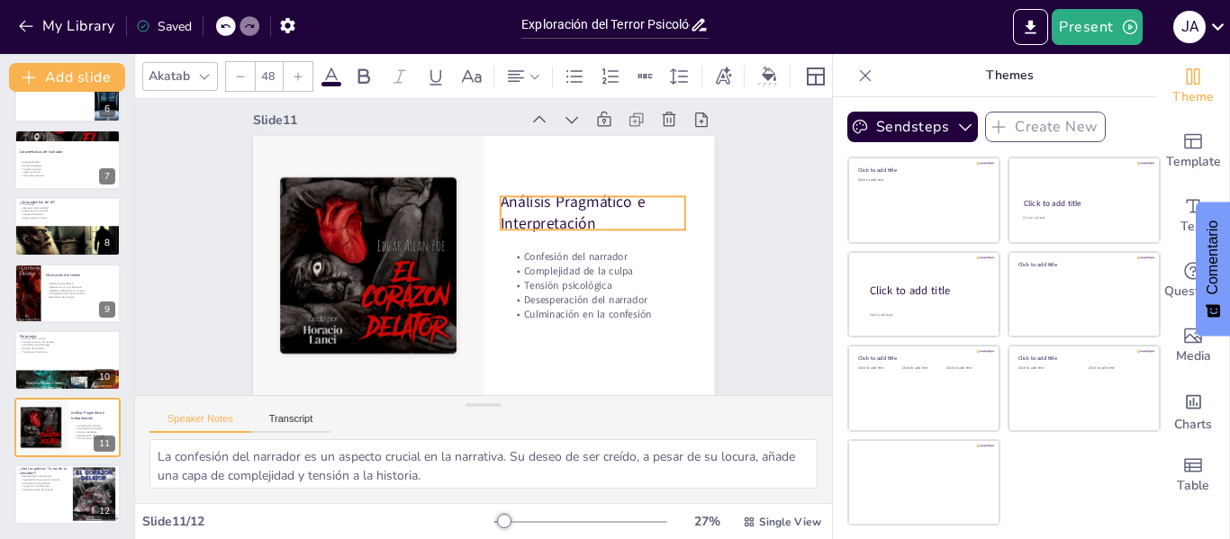
drag, startPoint x: 572, startPoint y: 147, endPoint x: 565, endPoint y: 194, distance: 48.1
click at [565, 196] on p "Análisis Pragmático e Interpretación" at bounding box center [596, 236] width 189 height 80
click at [58, 487] on p "Tensión en la interacción" at bounding box center [43, 487] width 49 height 4
type textarea "La representación de la lógica por parte de los policías es fundamental en el r…"
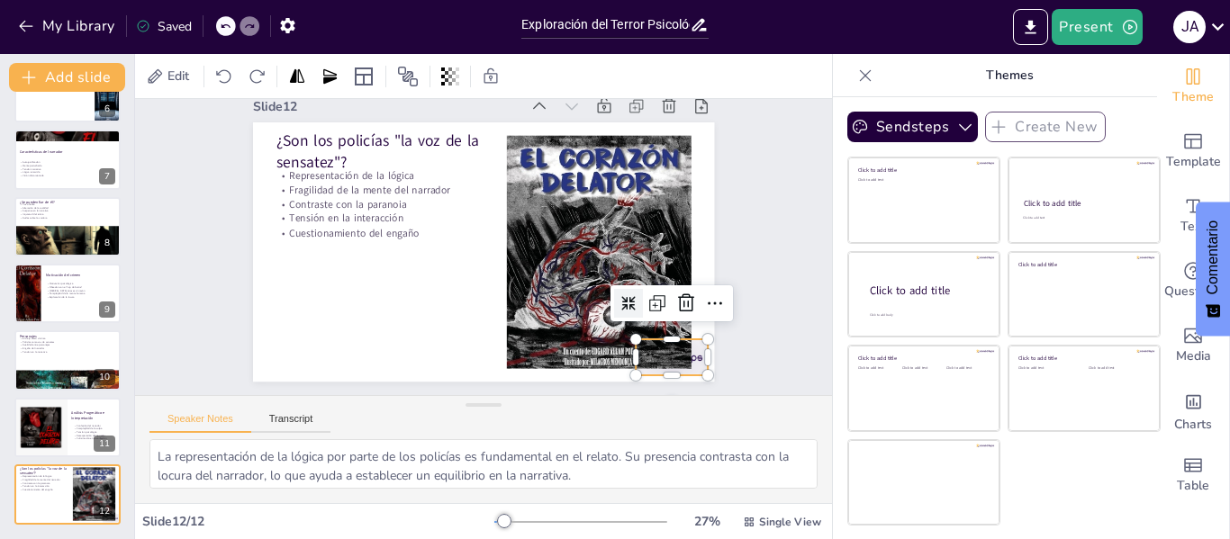
click at [631, 403] on div at bounding box center [591, 437] width 80 height 68
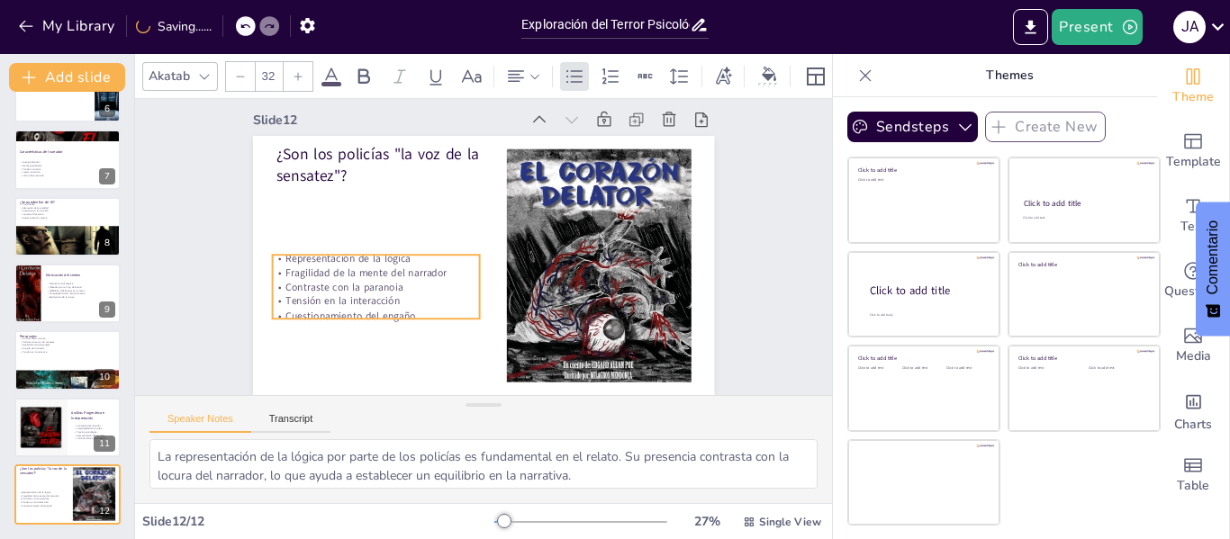
drag, startPoint x: 358, startPoint y: 198, endPoint x: 356, endPoint y: 267, distance: 69.4
click at [356, 267] on p "Contraste con la paranoia" at bounding box center [381, 195] width 149 height 164
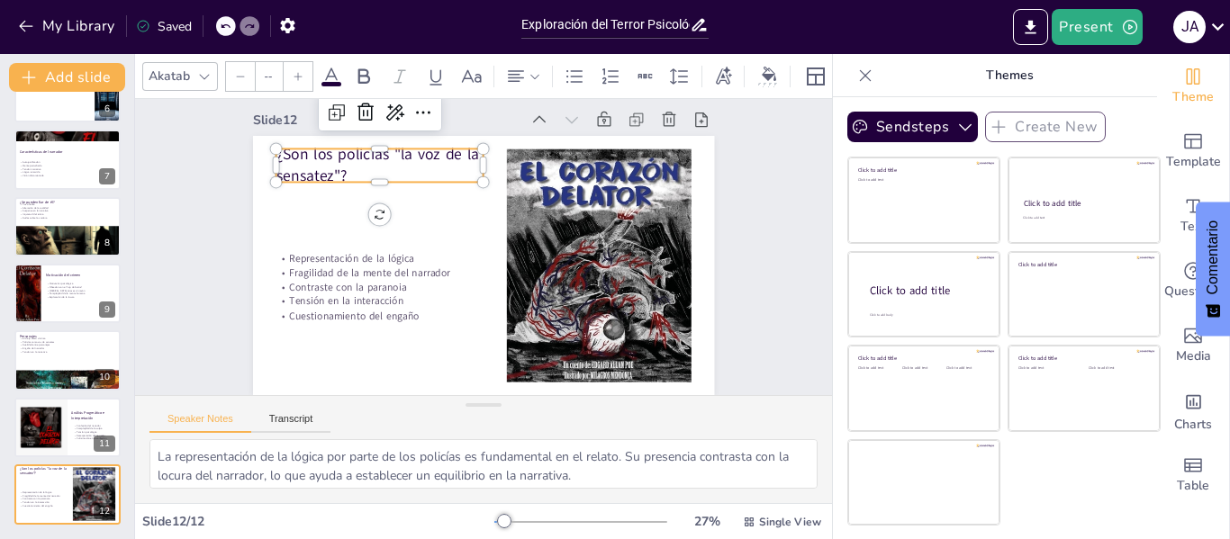
type input "48"
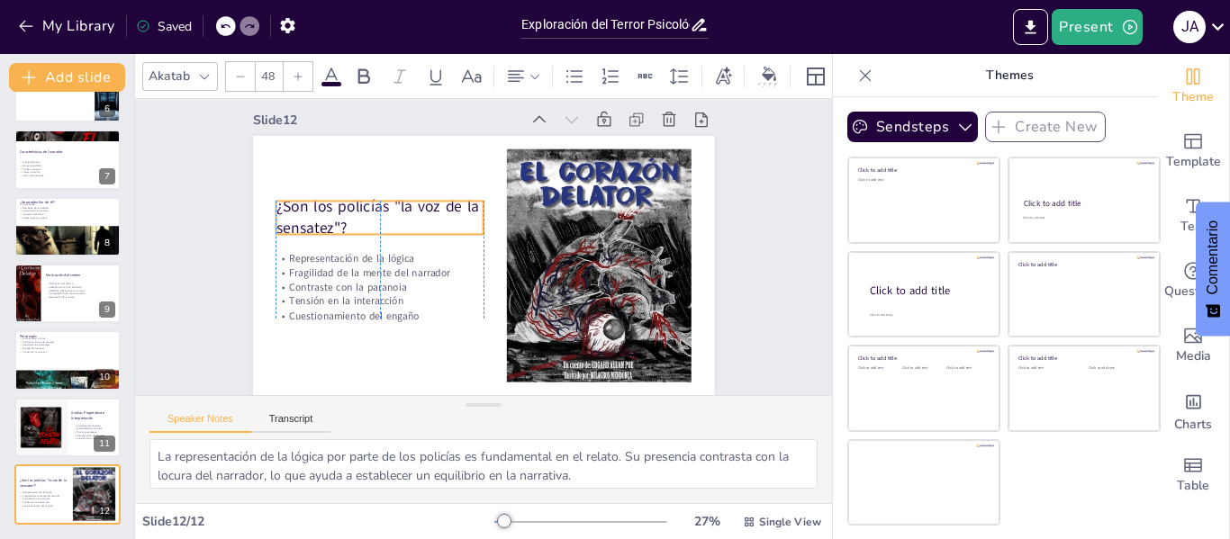
drag, startPoint x: 358, startPoint y: 138, endPoint x: 357, endPoint y: 190, distance: 52.3
click at [357, 190] on p "¿Son los policías "la voz de la sensatez"?" at bounding box center [383, 207] width 211 height 65
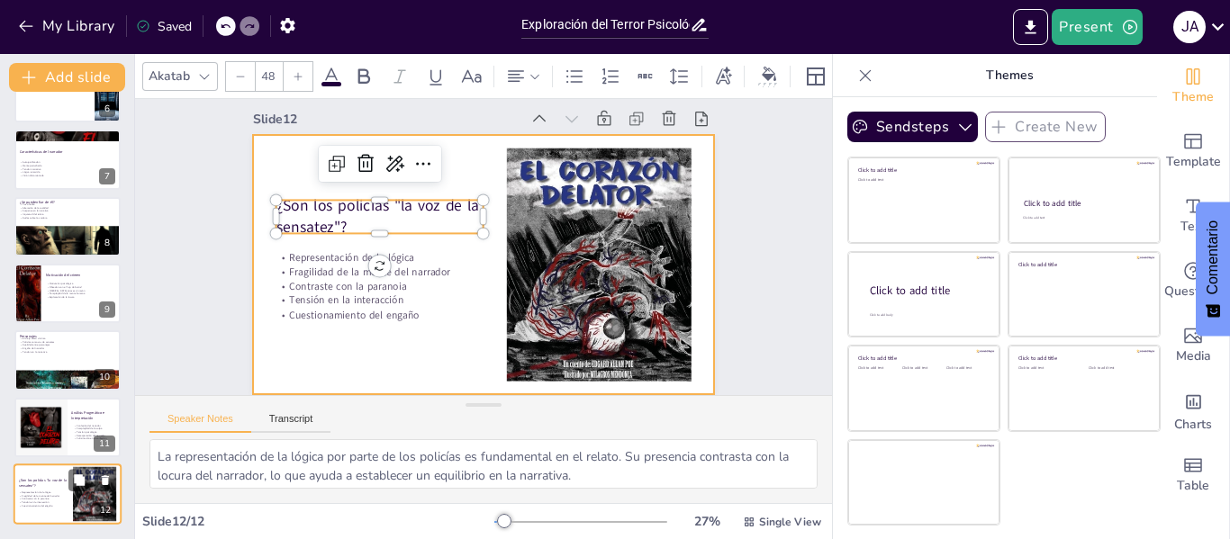
scroll to position [0, 0]
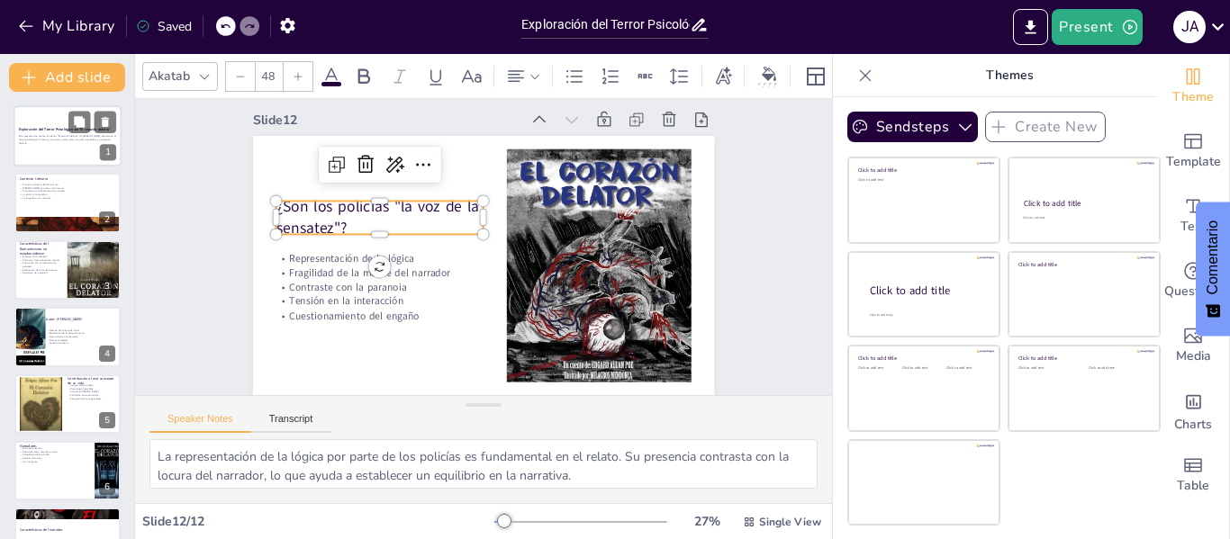
click at [57, 137] on p "Esta presentación analiza el cuento "El corazón delator" de [PERSON_NAME], expl…" at bounding box center [67, 139] width 97 height 10
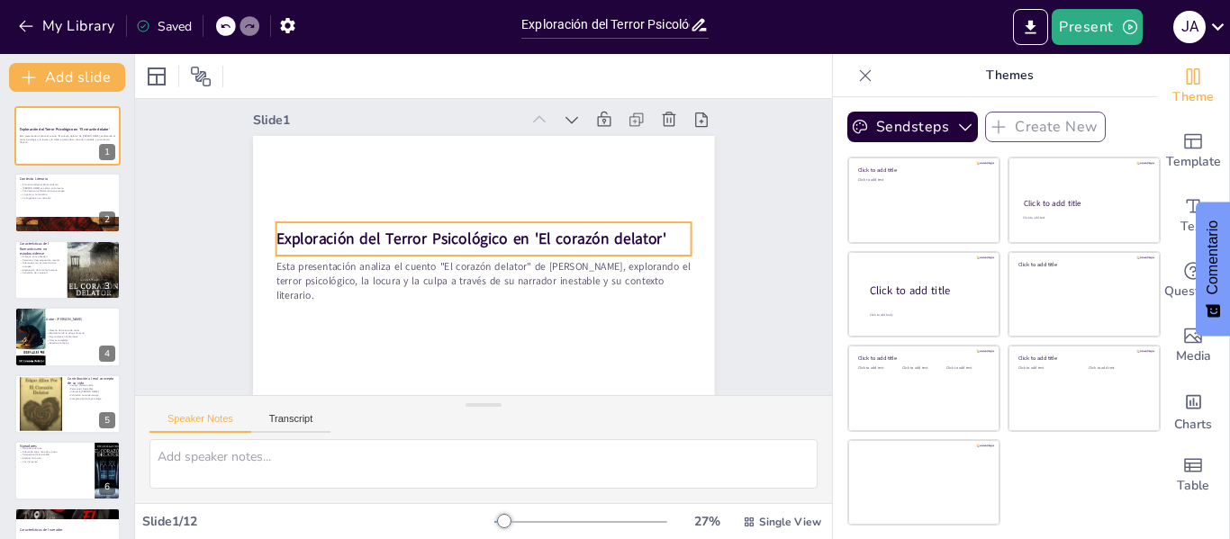
scroll to position [26, 0]
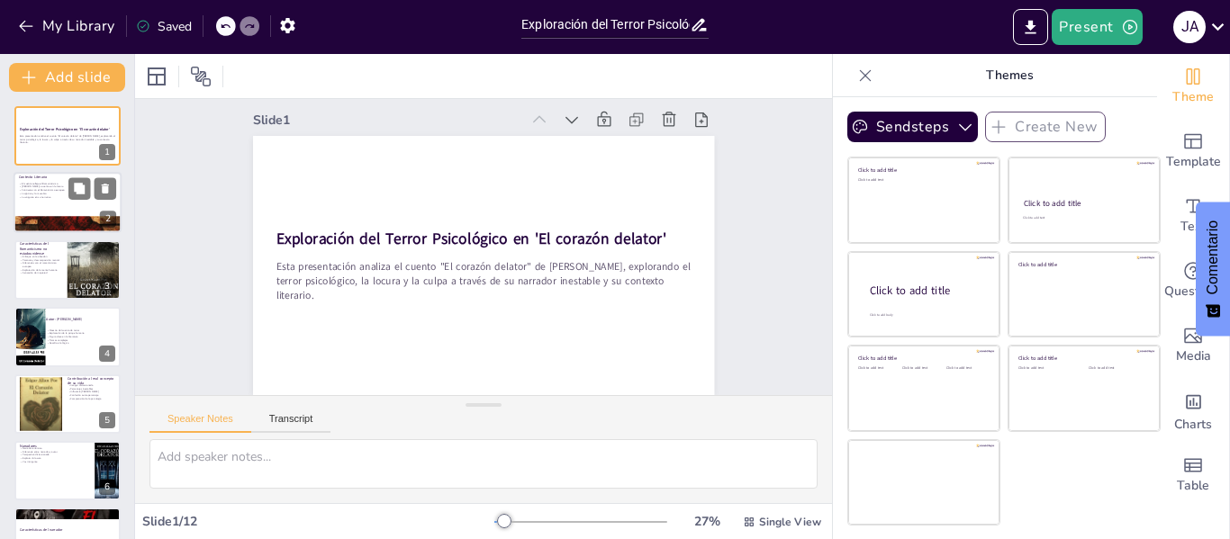
click at [45, 224] on div at bounding box center [68, 226] width 108 height 163
type textarea "El cuento "El corazón delator" de Poe es un claro reflejo de las característica…"
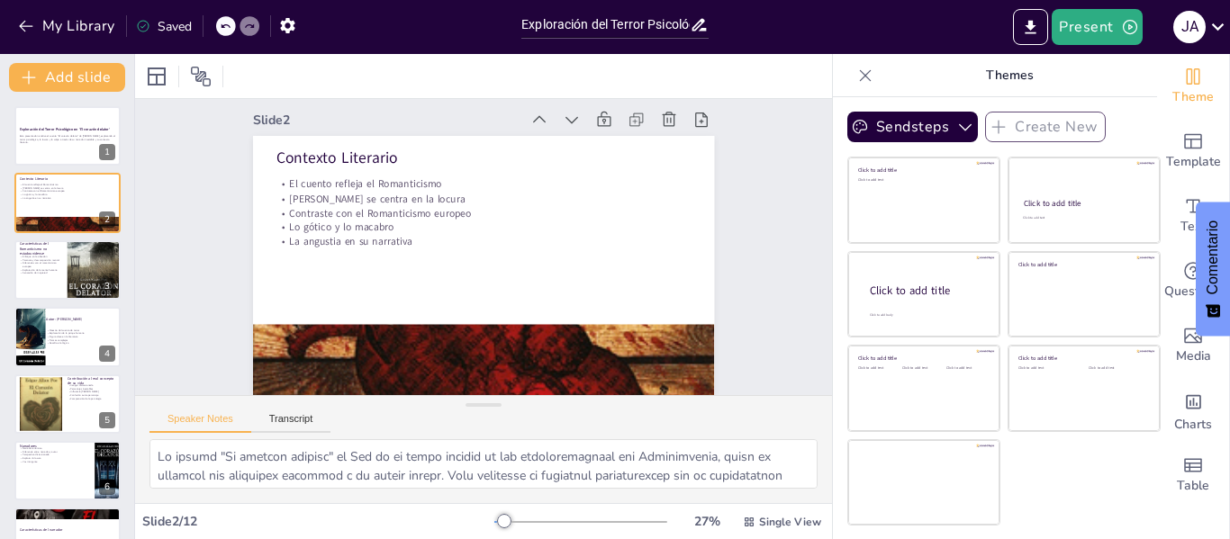
scroll to position [0, 0]
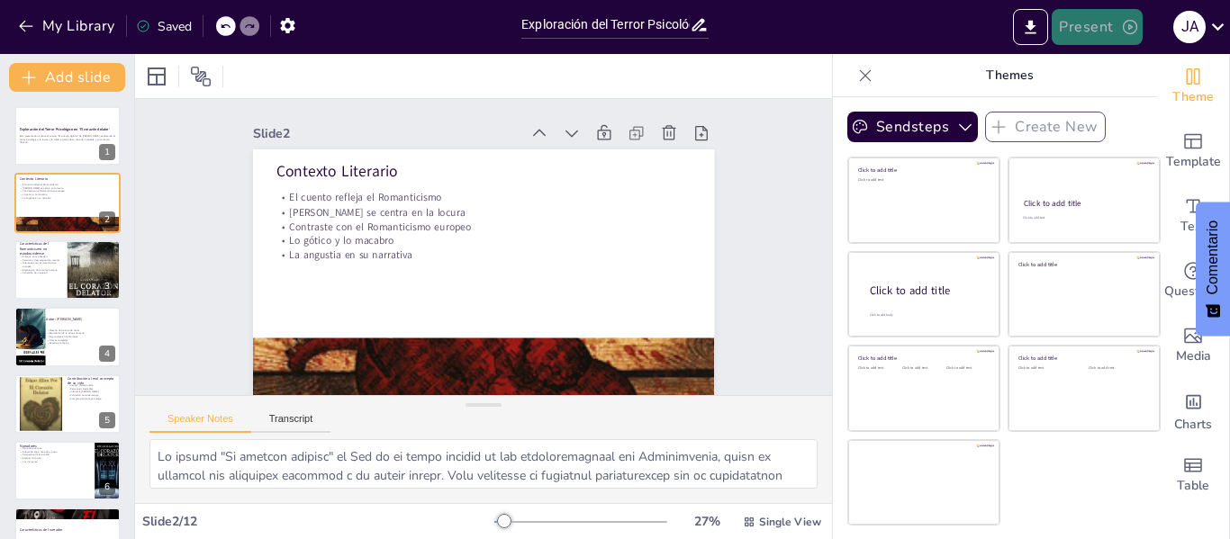
click at [1084, 26] on button "Present" at bounding box center [1097, 27] width 90 height 36
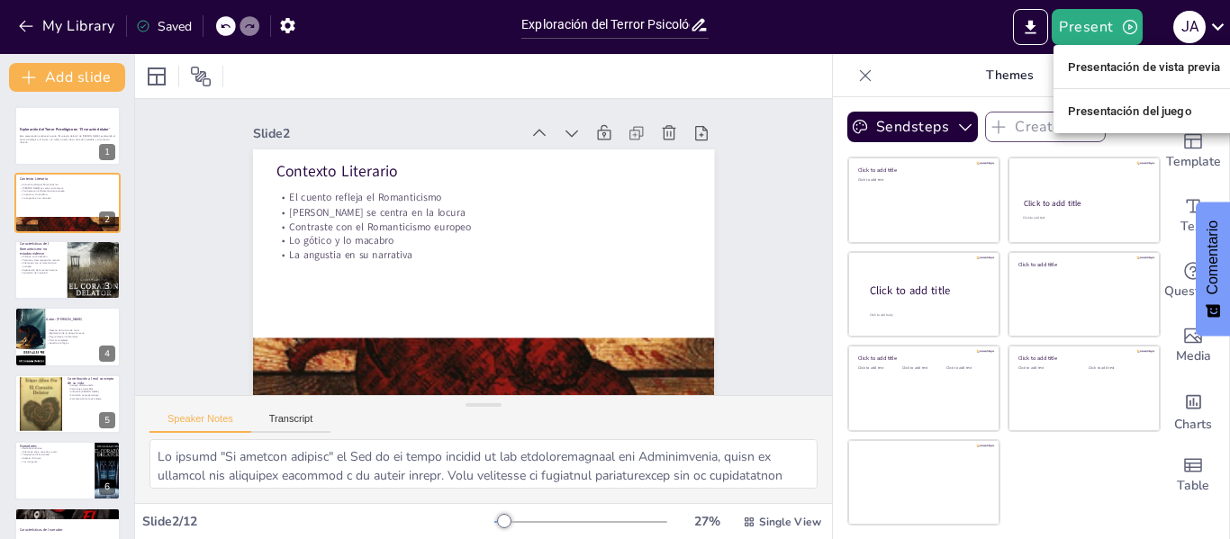
click at [1098, 63] on font "Presentación de vista previa" at bounding box center [1144, 67] width 153 height 14
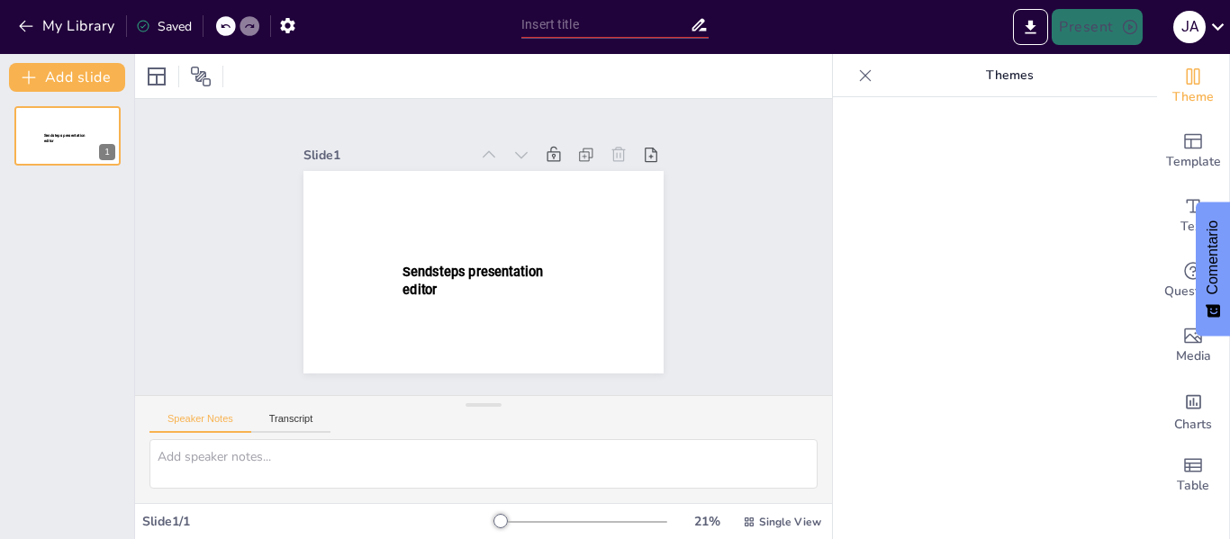
type input "Exploración del Terror Psicológico en 'El corazón delator' de [PERSON_NAME]"
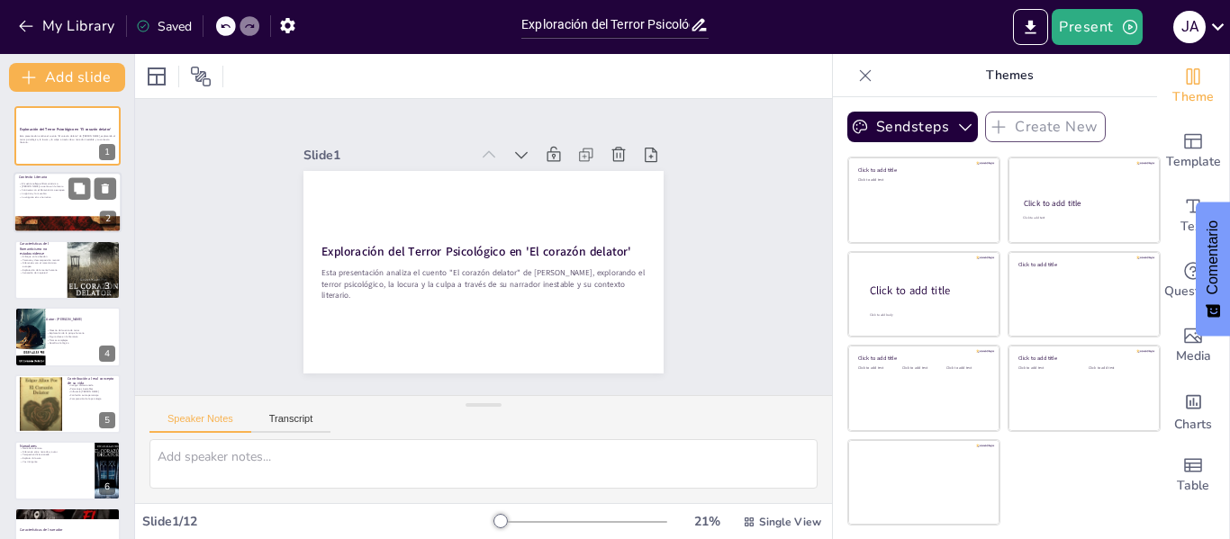
click at [41, 203] on div at bounding box center [68, 203] width 108 height 61
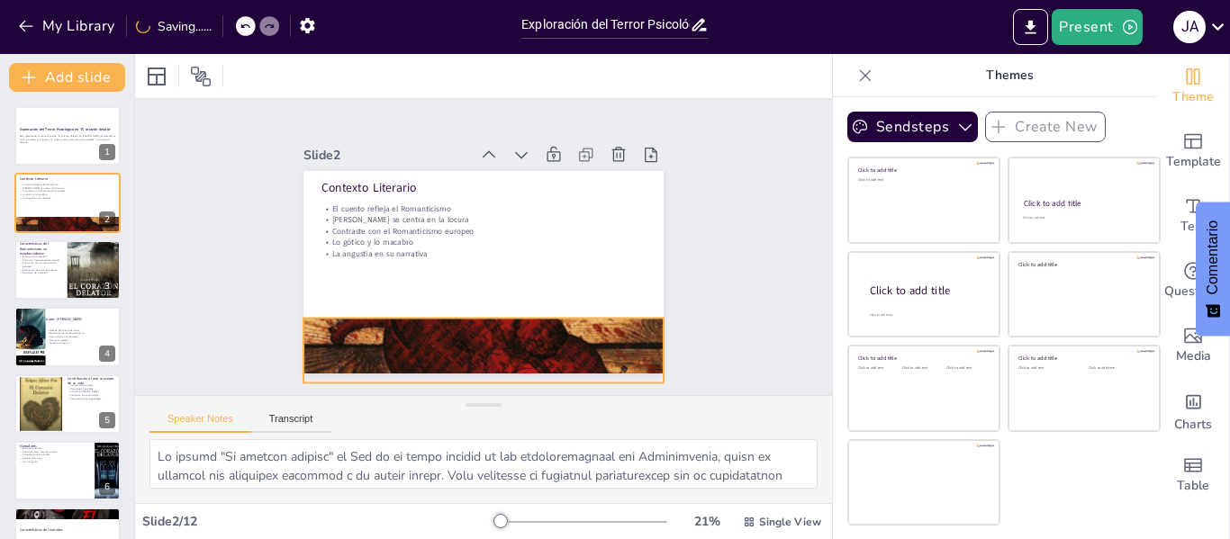
click at [475, 348] on div at bounding box center [483, 349] width 360 height 541
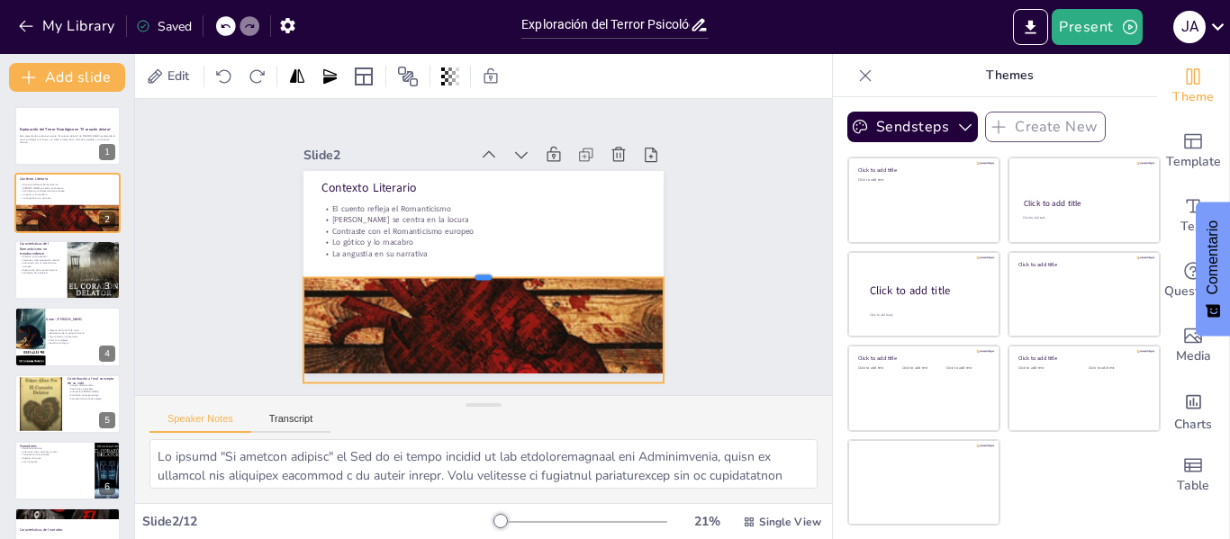
drag, startPoint x: 473, startPoint y: 308, endPoint x: 475, endPoint y: 267, distance: 40.6
click at [475, 267] on div at bounding box center [483, 270] width 360 height 14
click at [54, 280] on div at bounding box center [68, 270] width 108 height 61
type textarea "La obsesión es un tema central en la narrativa de Poe. Sus personajes a menudo …"
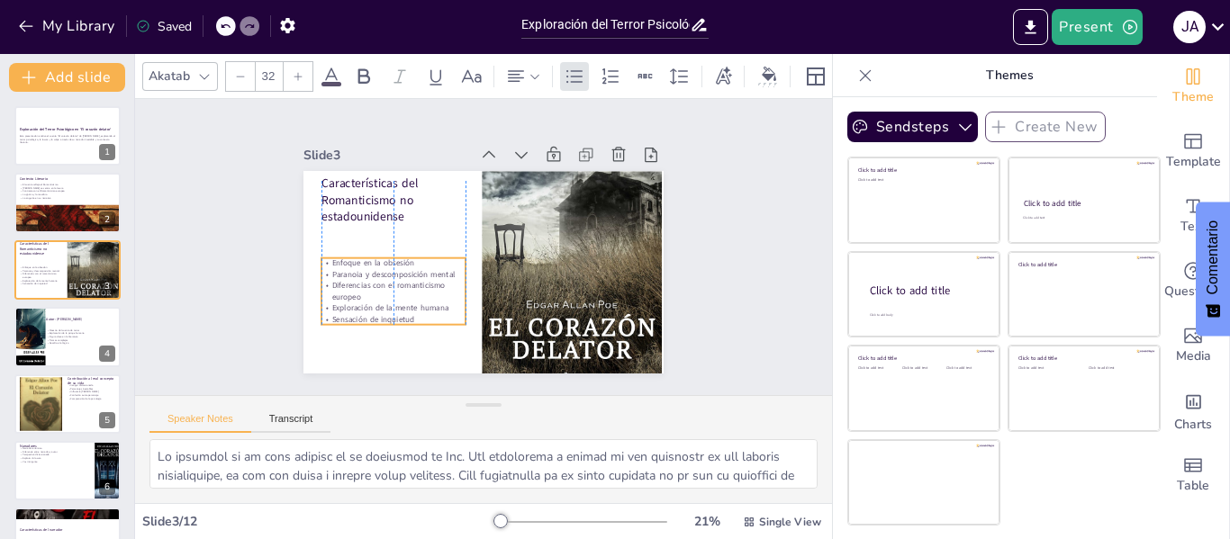
drag, startPoint x: 366, startPoint y: 233, endPoint x: 366, endPoint y: 274, distance: 40.5
click at [366, 274] on p "Paranoia y descomposición mental" at bounding box center [393, 274] width 144 height 11
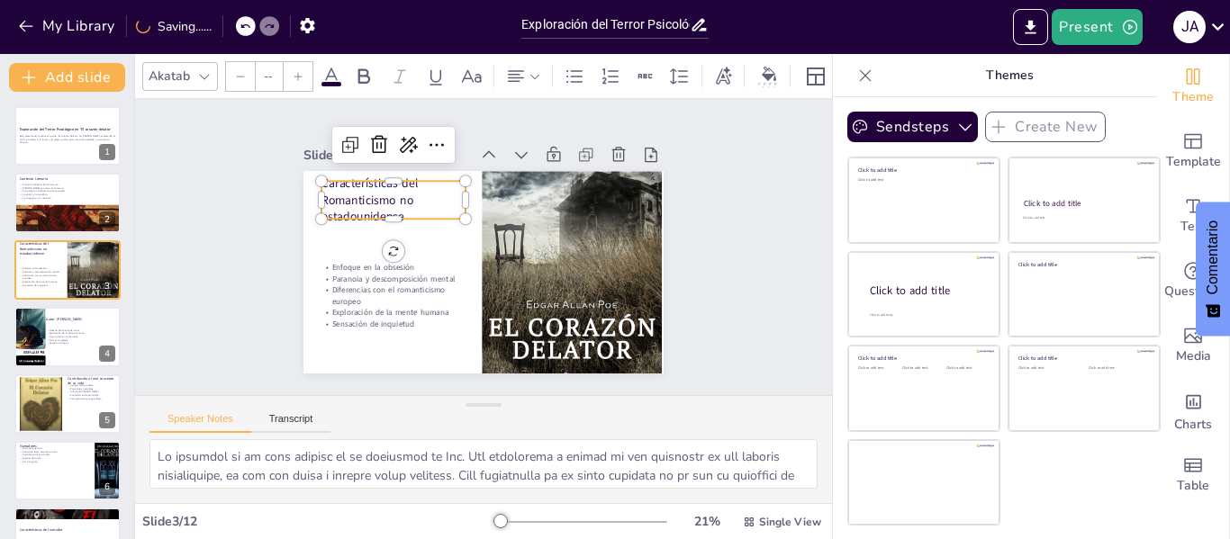
type input "48"
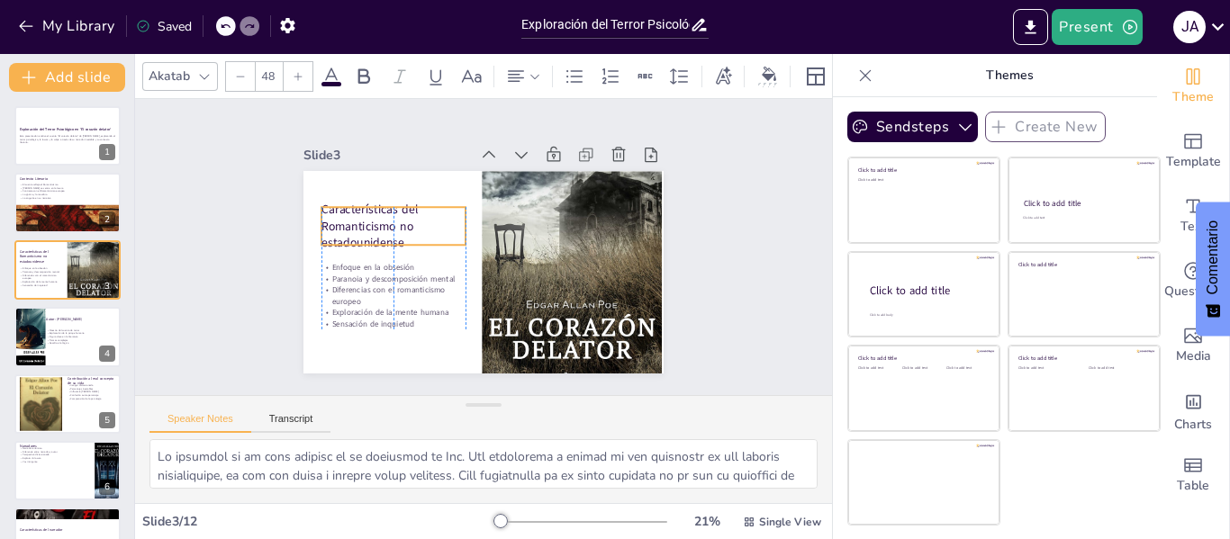
drag, startPoint x: 378, startPoint y: 188, endPoint x: 377, endPoint y: 214, distance: 26.1
click at [377, 214] on p "Características del Romanticismo no estadounidense" at bounding box center [393, 226] width 144 height 50
click at [61, 350] on div at bounding box center [68, 336] width 108 height 61
type textarea "La maestría de Poe en el cuento de terror es innegable. Su habilidad para crear…"
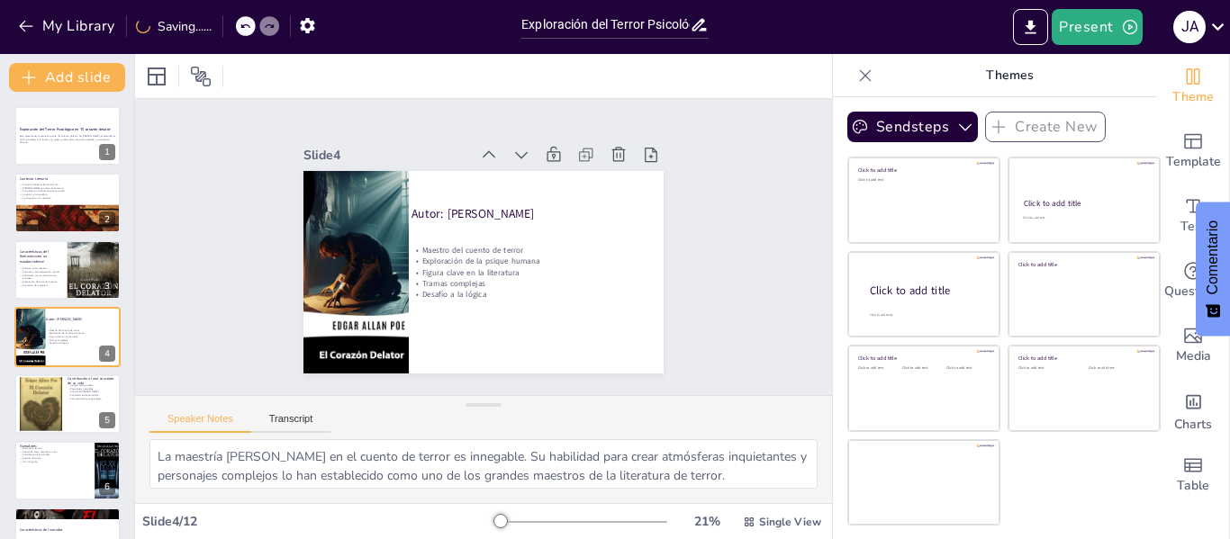
scroll to position [22, 0]
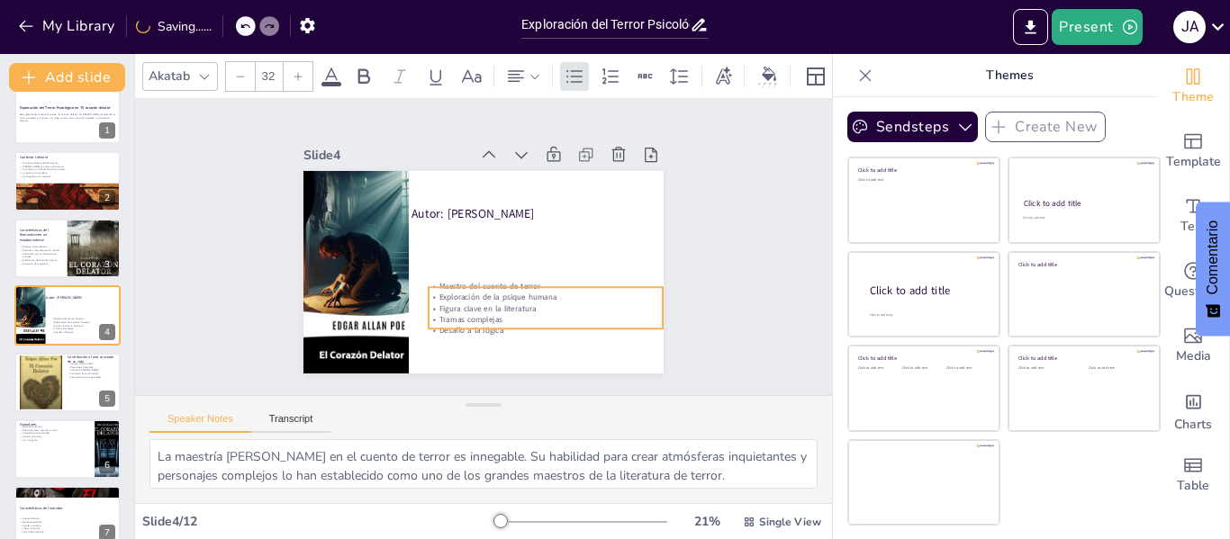
drag, startPoint x: 458, startPoint y: 249, endPoint x: 475, endPoint y: 285, distance: 39.9
click at [475, 292] on p "Exploración de la psique humana" at bounding box center [546, 297] width 234 height 11
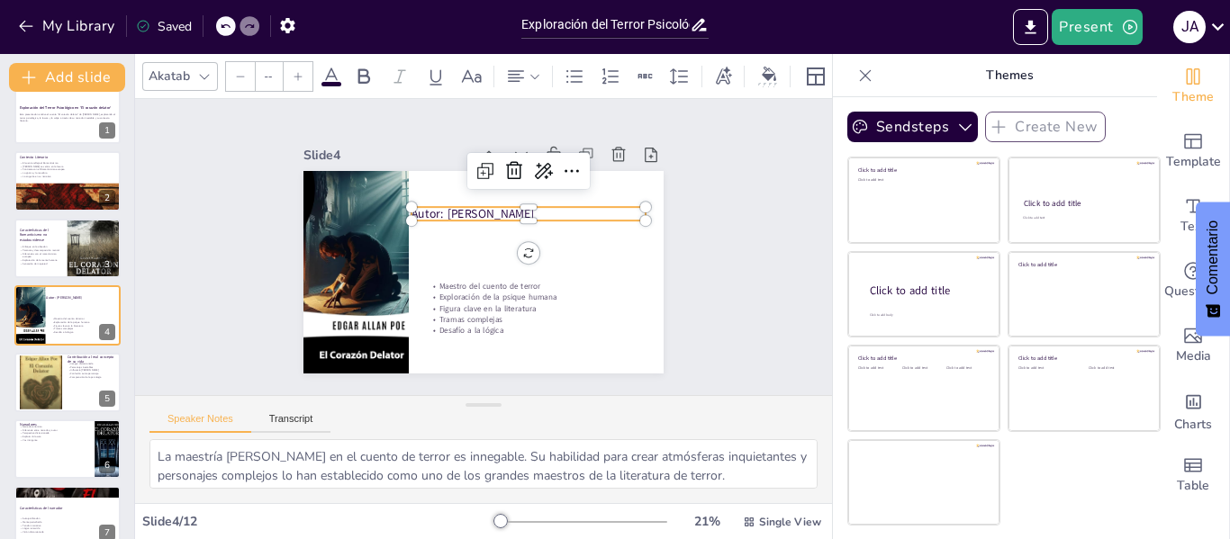
type input "48"
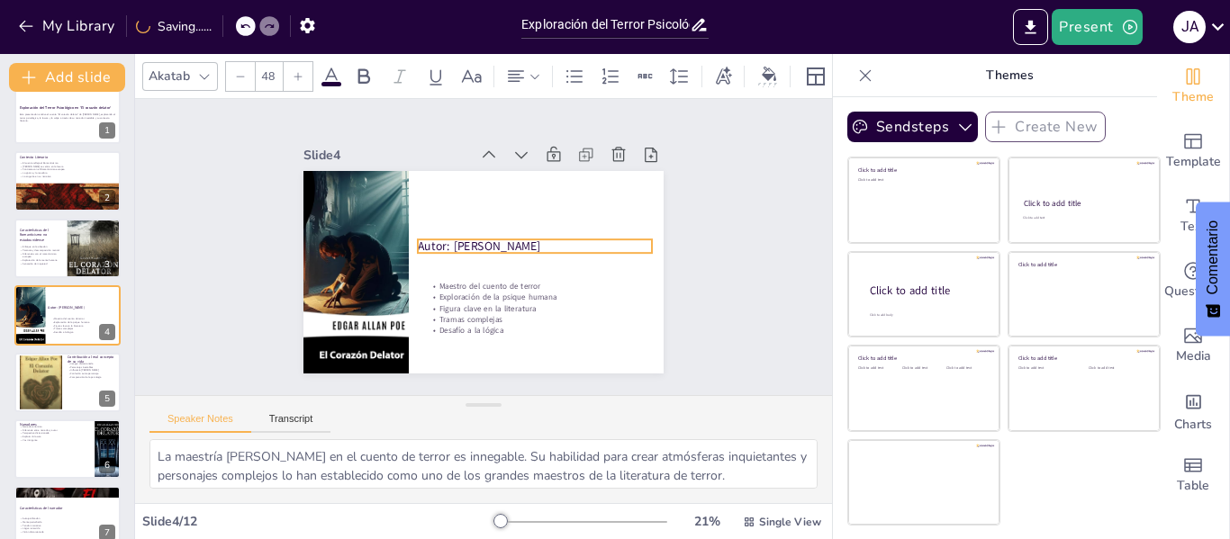
drag, startPoint x: 466, startPoint y: 205, endPoint x: 473, endPoint y: 238, distance: 33.0
click at [473, 238] on p "Autor: [PERSON_NAME]" at bounding box center [535, 246] width 234 height 17
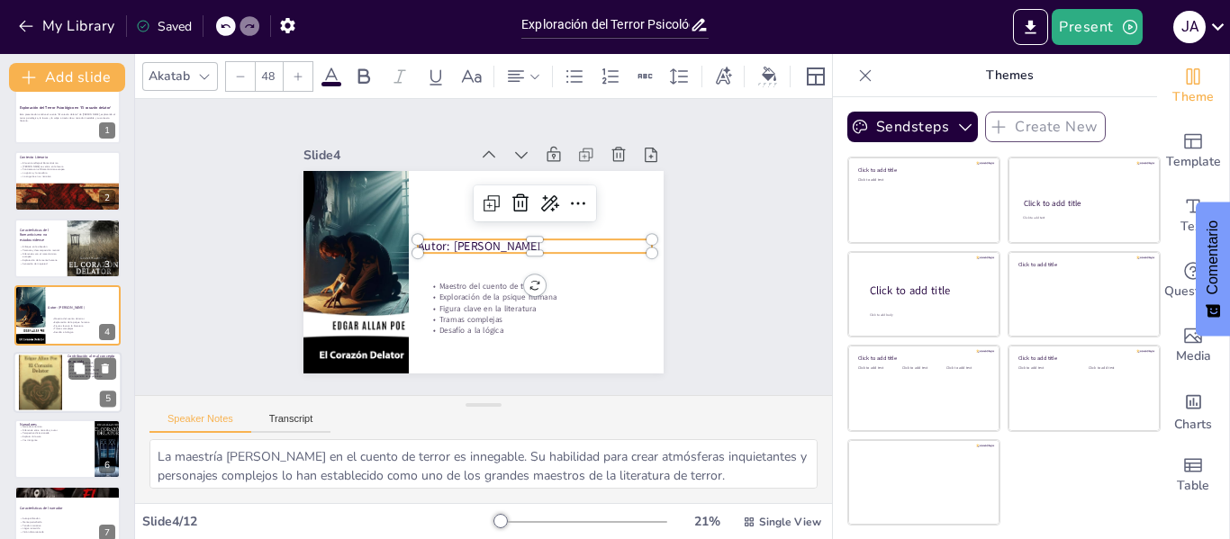
click at [63, 377] on div at bounding box center [68, 382] width 108 height 61
type textarea "La imagen distorsionada [PERSON_NAME] como un "loco" ha sido perpetuada por su …"
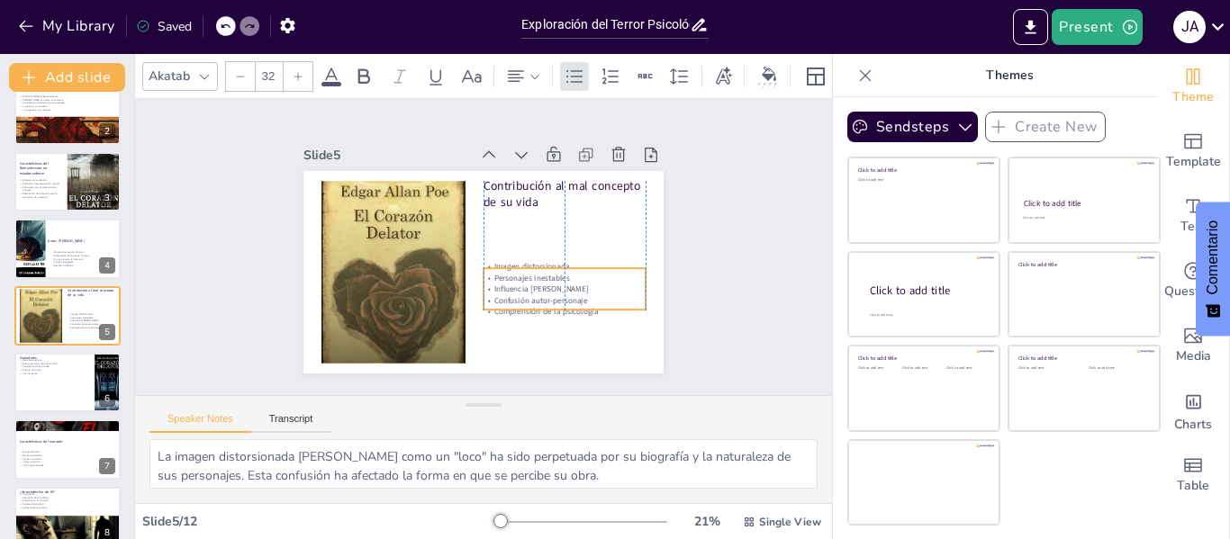
drag, startPoint x: 522, startPoint y: 231, endPoint x: 526, endPoint y: 290, distance: 58.6
click at [526, 295] on p "Confusión autor-personaje" at bounding box center [565, 300] width 162 height 11
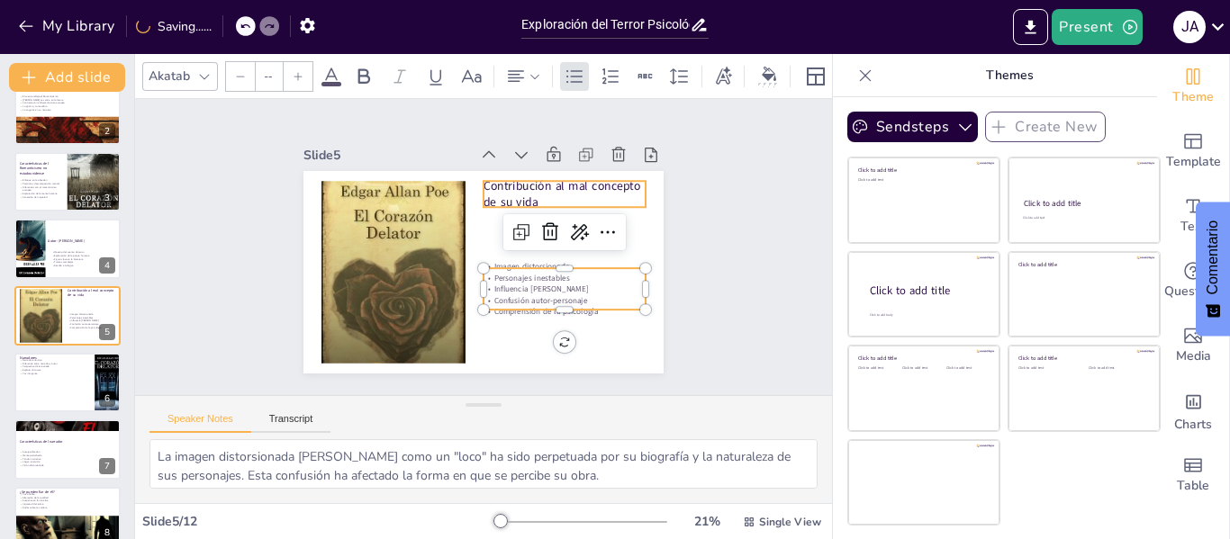
type input "48"
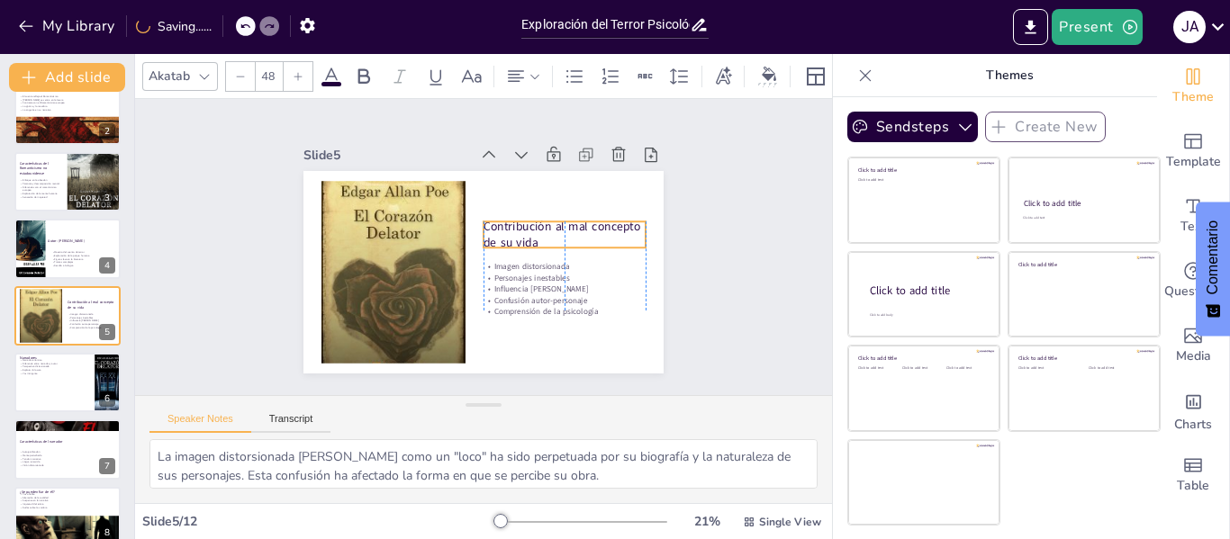
drag, startPoint x: 527, startPoint y: 185, endPoint x: 526, endPoint y: 226, distance: 40.5
click at [526, 226] on p "Contribución al mal concepto de su vida" at bounding box center [565, 234] width 162 height 33
click at [47, 384] on div at bounding box center [68, 382] width 108 height 61
type textarea "La elección de un narrador anónimo permite [PERSON_NAME] explorar temas de locu…"
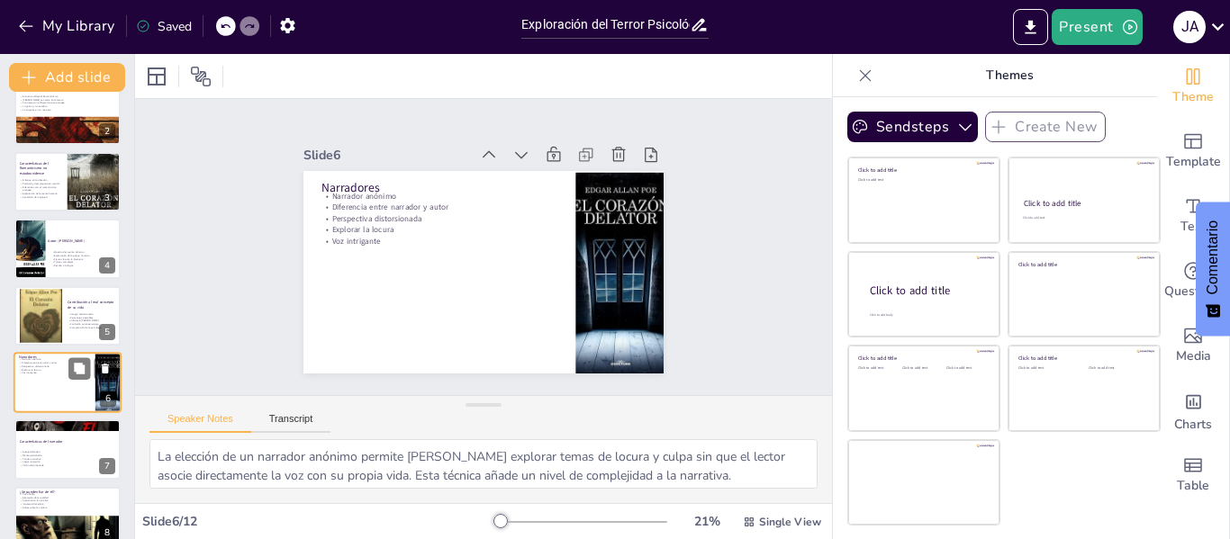
scroll to position [156, 0]
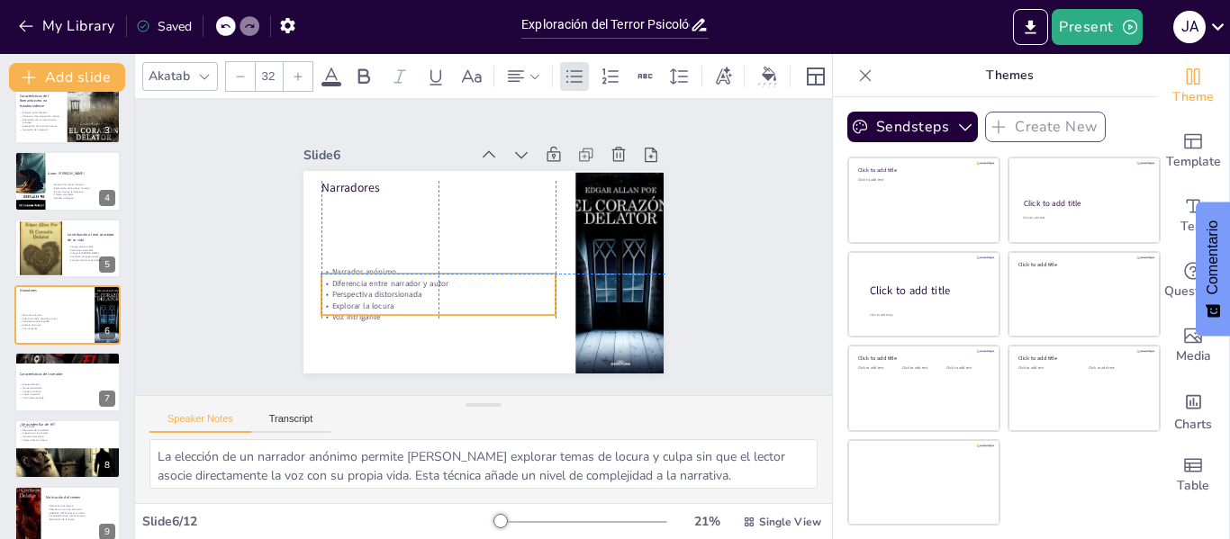
drag, startPoint x: 356, startPoint y: 216, endPoint x: 355, endPoint y: 295, distance: 79.2
click at [355, 295] on div "Narrador anónimo Diferencia entre narrador y autor Perspectiva distorsionada Ex…" at bounding box center [438, 295] width 234 height 56
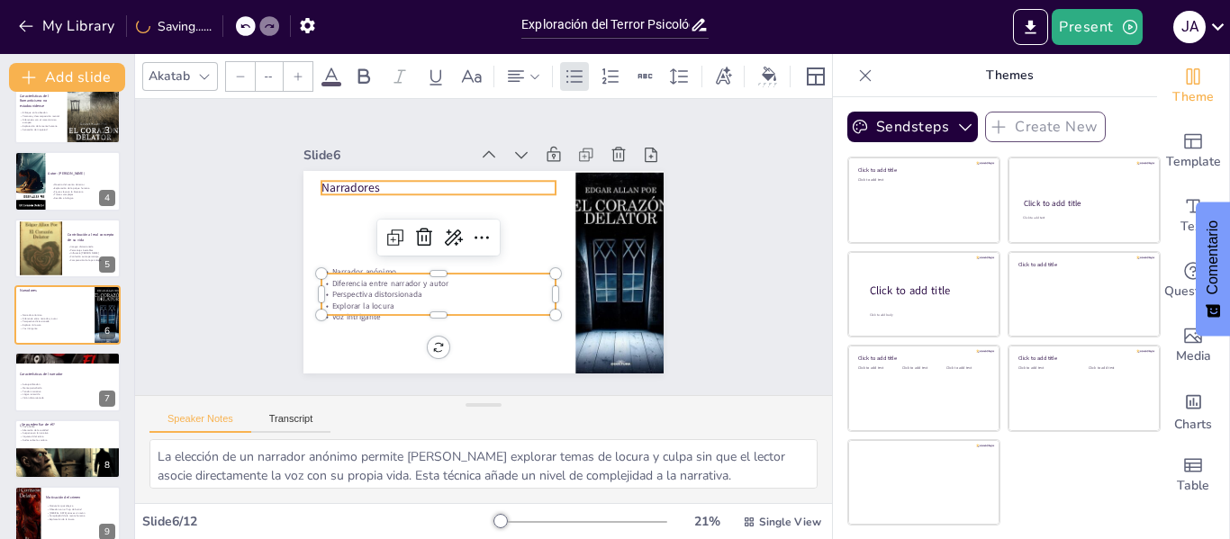
type input "48"
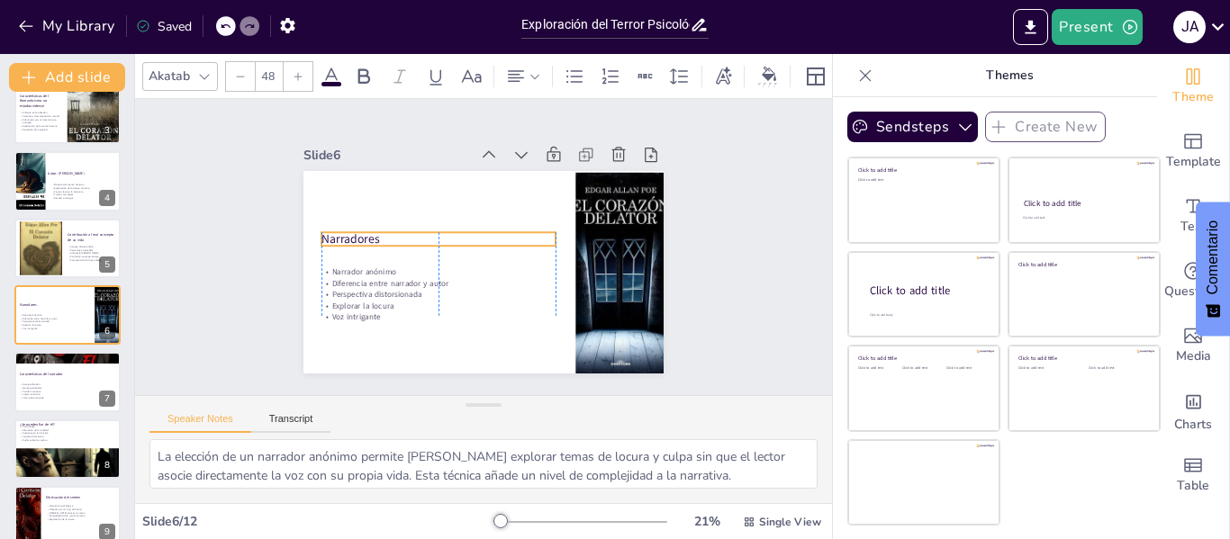
drag, startPoint x: 330, startPoint y: 182, endPoint x: 329, endPoint y: 233, distance: 51.4
click at [329, 233] on p "Narradores" at bounding box center [438, 238] width 234 height 17
click at [46, 395] on p "Lógica retorcida" at bounding box center [67, 395] width 97 height 4
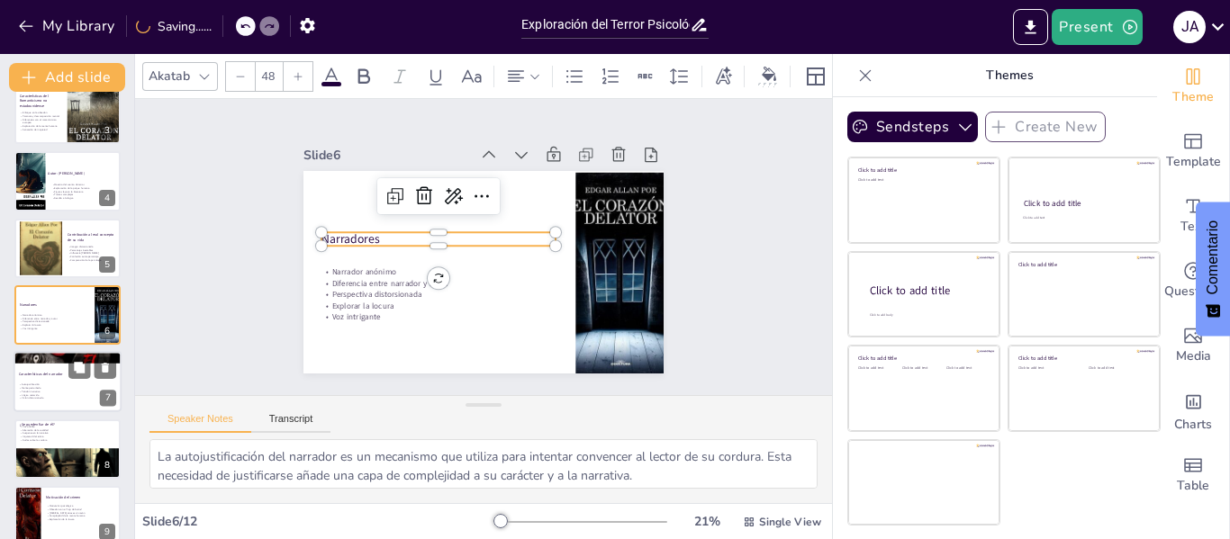
scroll to position [222, 0]
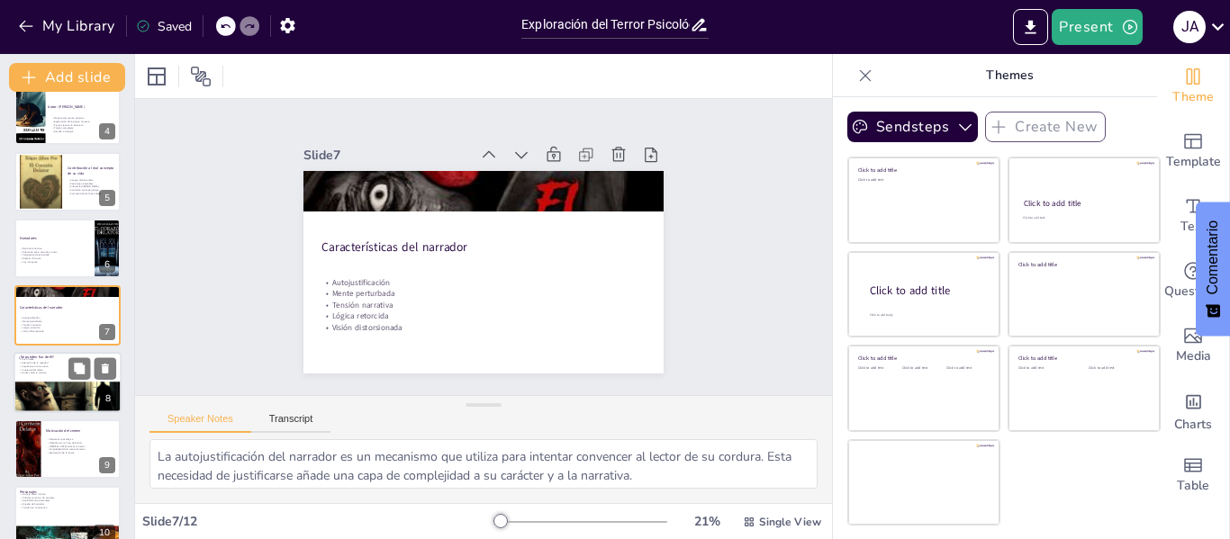
click at [68, 390] on div at bounding box center [68, 402] width 108 height 108
type textarea "La falta de fiabilidad del narrador es un elemento clave en la narrativa [PERSO…"
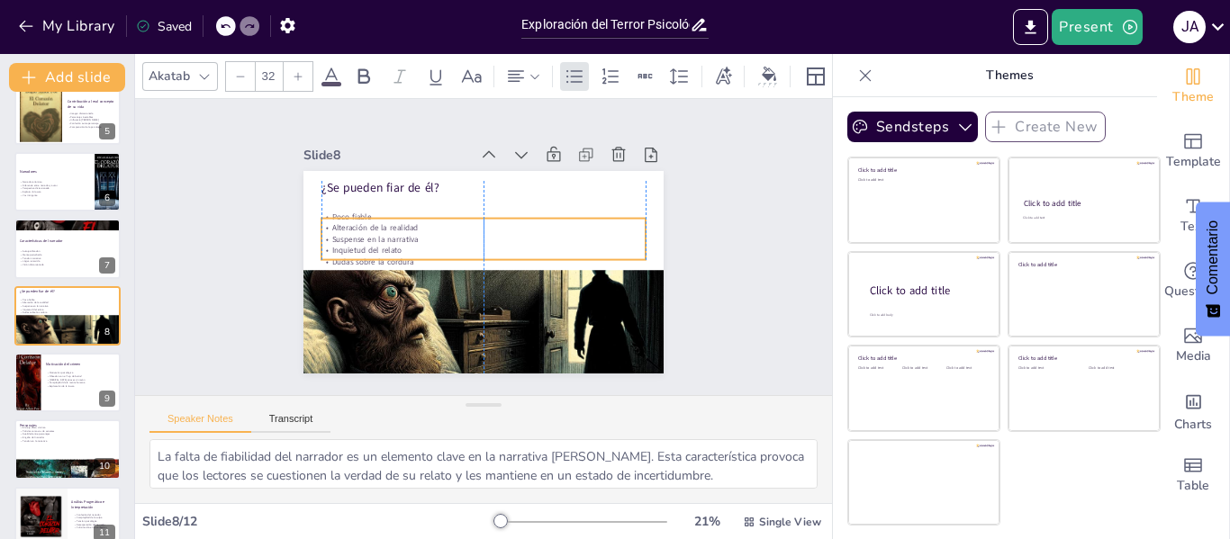
drag, startPoint x: 358, startPoint y: 215, endPoint x: 358, endPoint y: 236, distance: 20.7
click at [358, 236] on p "Suspense en la narrativa" at bounding box center [483, 239] width 324 height 11
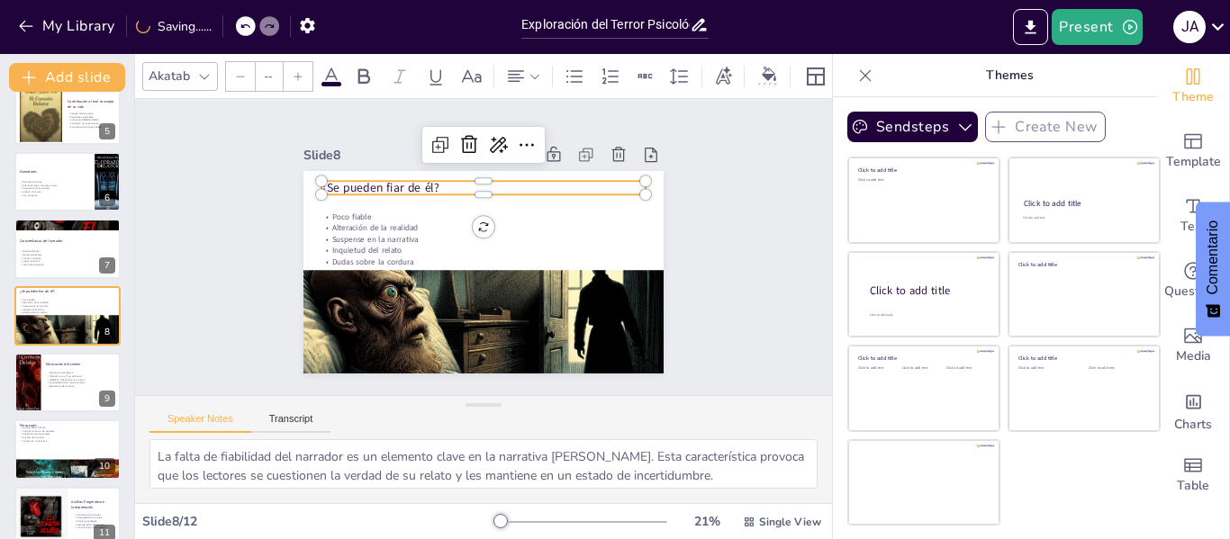
type input "48"
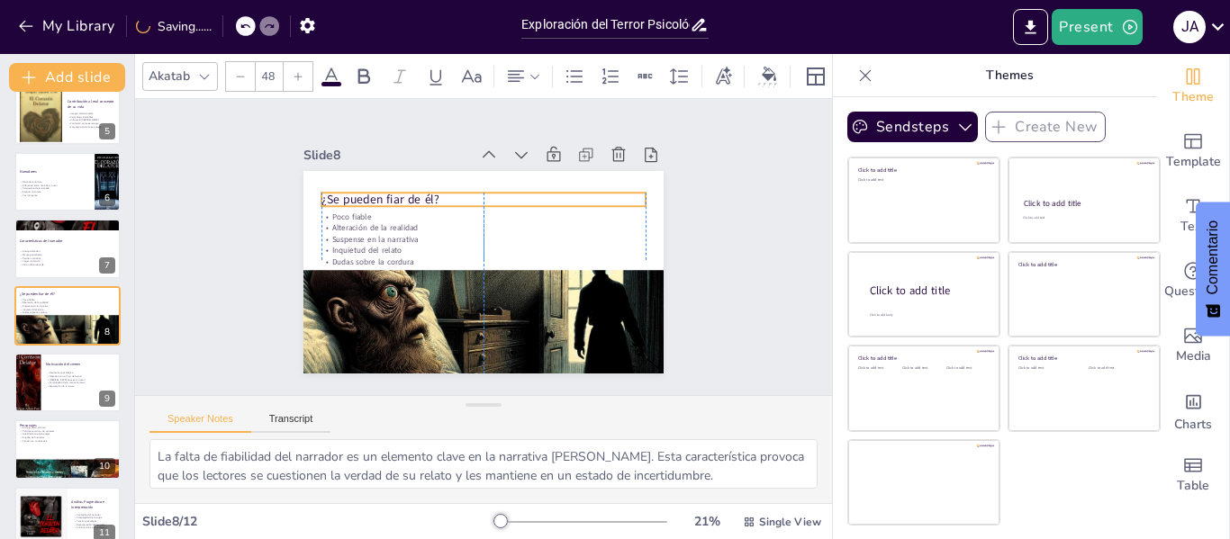
drag, startPoint x: 366, startPoint y: 179, endPoint x: 366, endPoint y: 191, distance: 11.7
click at [366, 191] on p "¿Se pueden fiar de él?" at bounding box center [483, 199] width 324 height 17
click at [368, 188] on p "¿Se pueden fiar de él?" at bounding box center [483, 195] width 324 height 17
click at [56, 373] on p "Motivación psicológica" at bounding box center [81, 374] width 70 height 4
type textarea "La motivación psicológica detrás del crimen es un aspecto crucial en la narrati…"
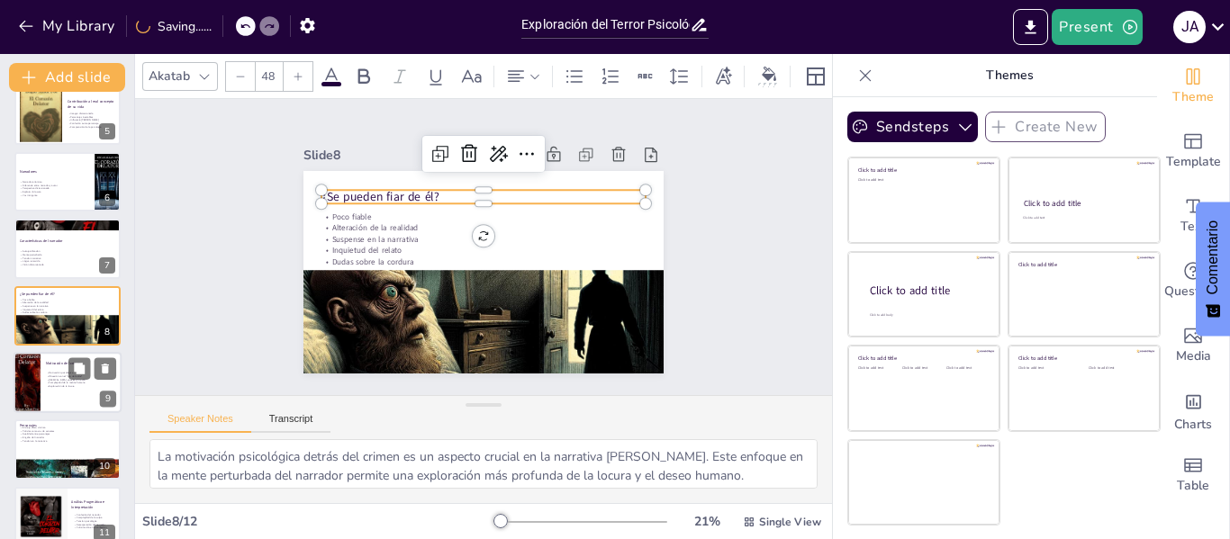
scroll to position [357, 0]
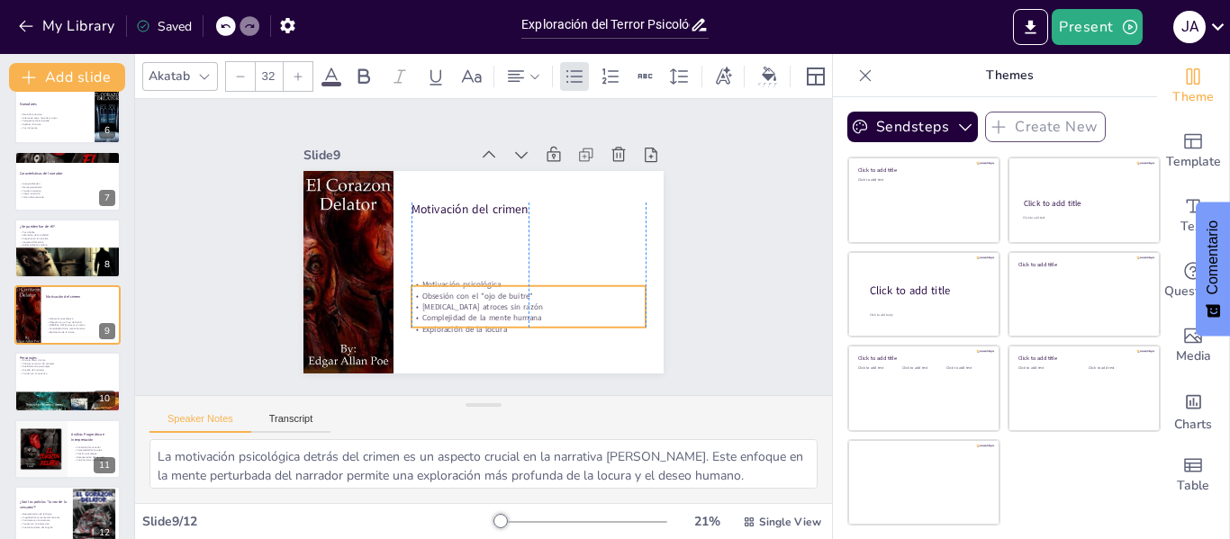
drag, startPoint x: 477, startPoint y: 252, endPoint x: 476, endPoint y: 296, distance: 44.1
click at [476, 302] on p "[MEDICAL_DATA] atroces sin razón" at bounding box center [528, 307] width 234 height 11
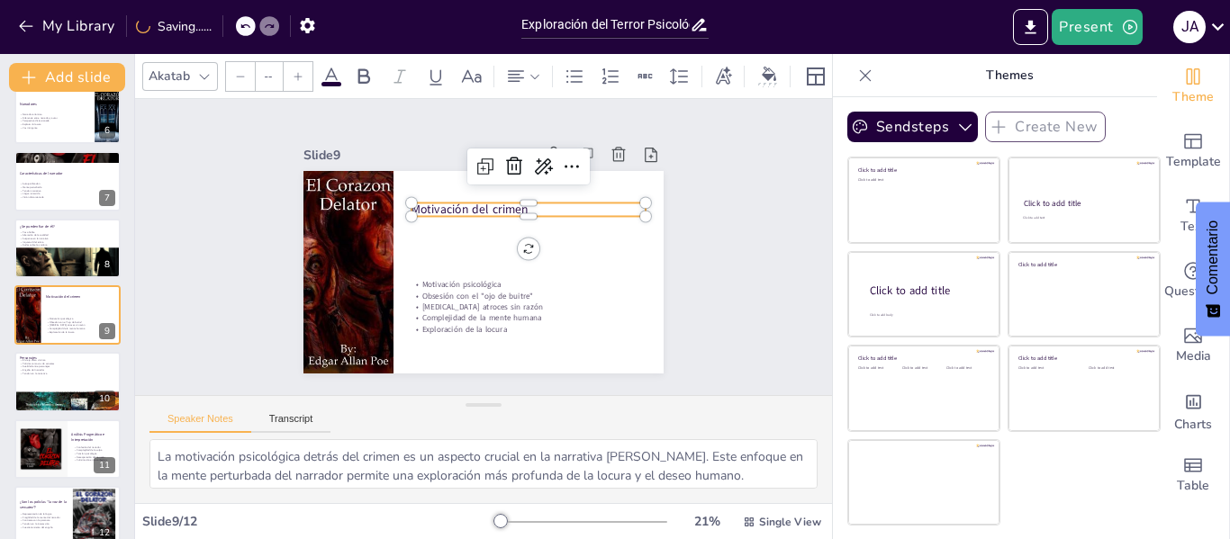
type input "48"
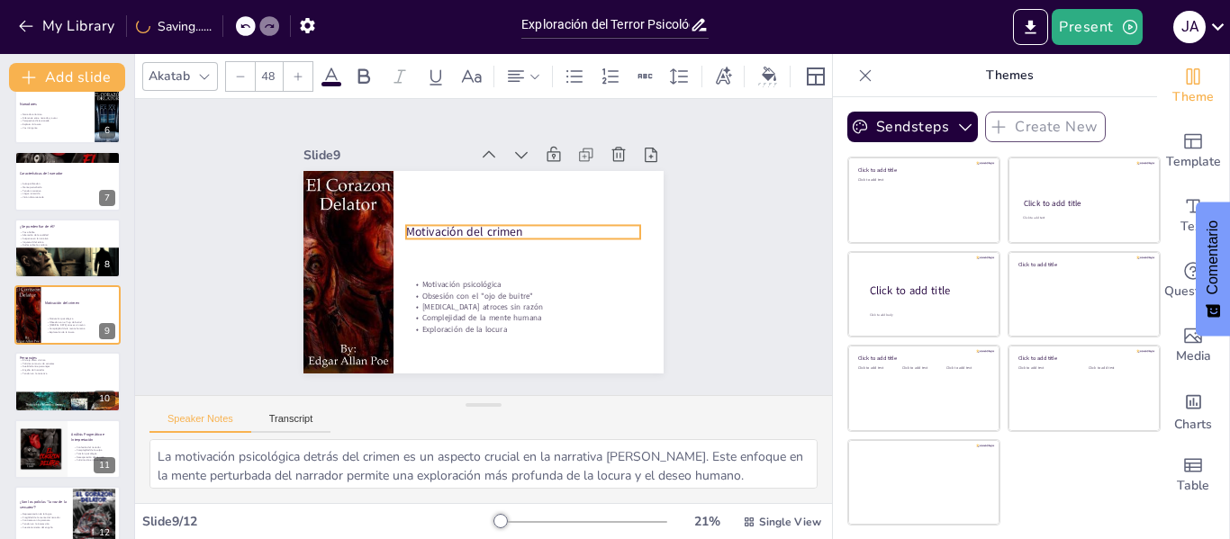
drag, startPoint x: 450, startPoint y: 205, endPoint x: 447, endPoint y: 226, distance: 21.0
click at [447, 226] on p "Motivación del crimen" at bounding box center [523, 232] width 234 height 17
click at [42, 394] on div at bounding box center [68, 406] width 108 height 166
type textarea "El viejo es una figura trágica en la narrativa [PERSON_NAME]. Su papel como víc…"
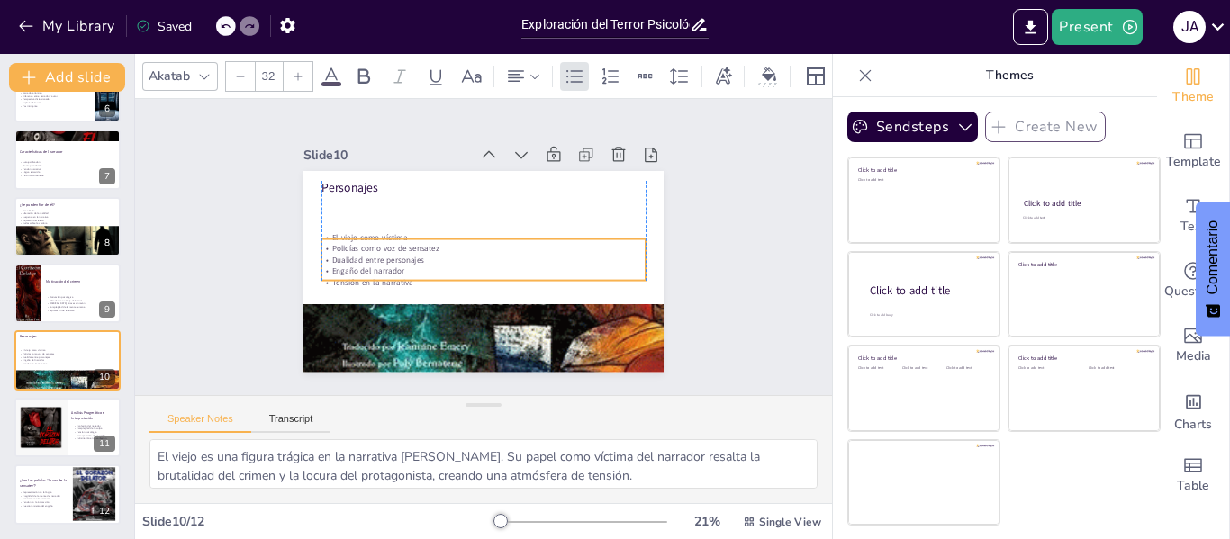
drag, startPoint x: 369, startPoint y: 208, endPoint x: 368, endPoint y: 249, distance: 41.4
click at [368, 255] on p "Dualidad entre personajes" at bounding box center [483, 260] width 324 height 11
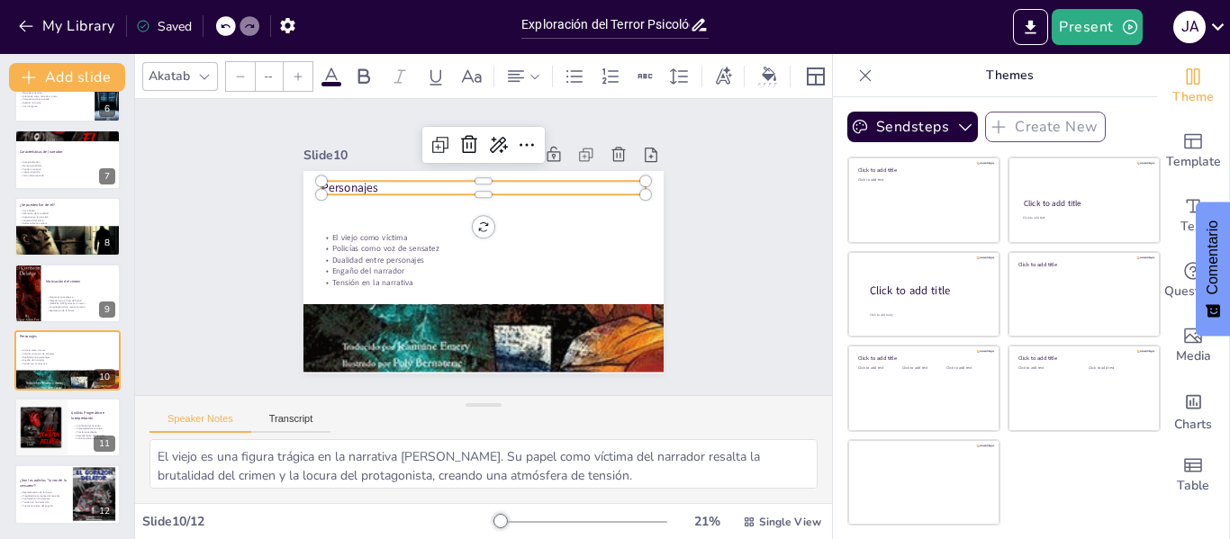
type input "48"
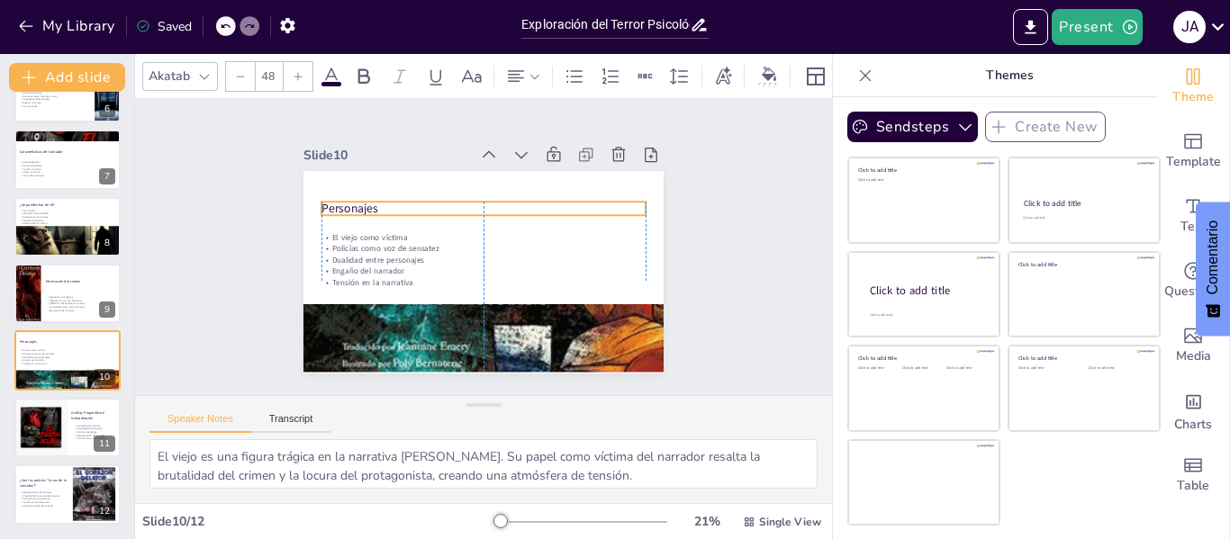
drag, startPoint x: 349, startPoint y: 181, endPoint x: 349, endPoint y: 202, distance: 20.7
click at [349, 202] on p "Personajes" at bounding box center [483, 208] width 324 height 17
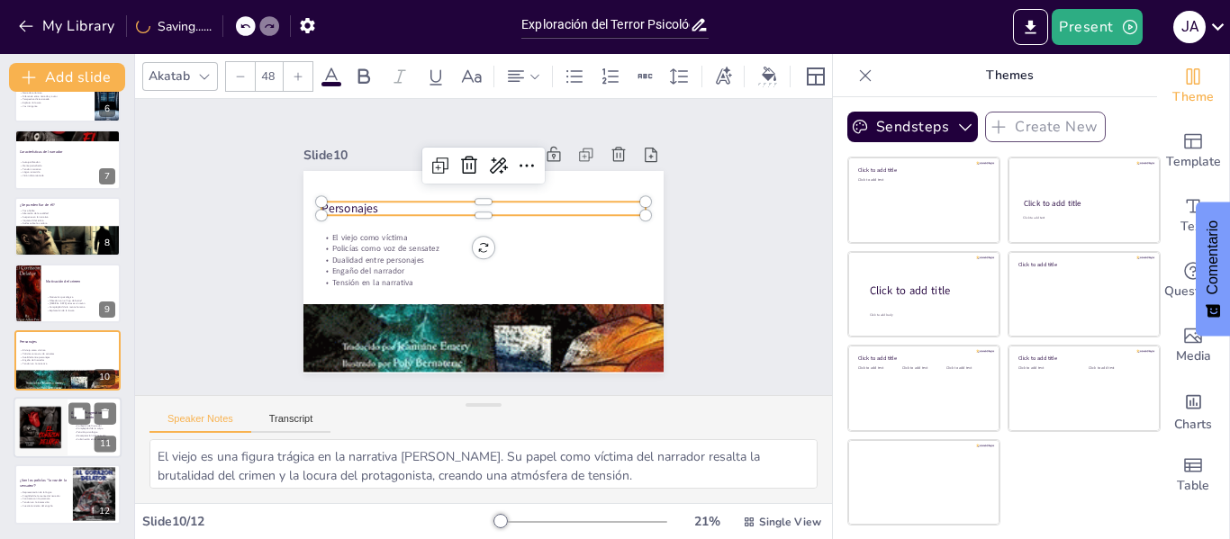
click at [32, 427] on div at bounding box center [40, 427] width 116 height 61
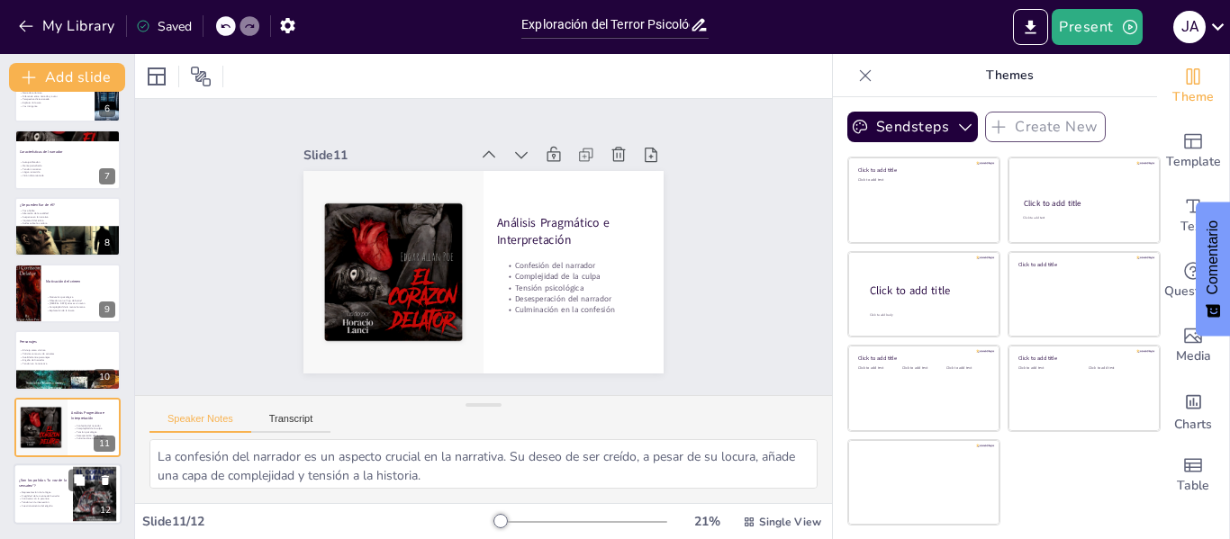
click at [59, 489] on div at bounding box center [68, 494] width 108 height 61
type textarea "La representación de la lógica por parte de los policías es fundamental en el r…"
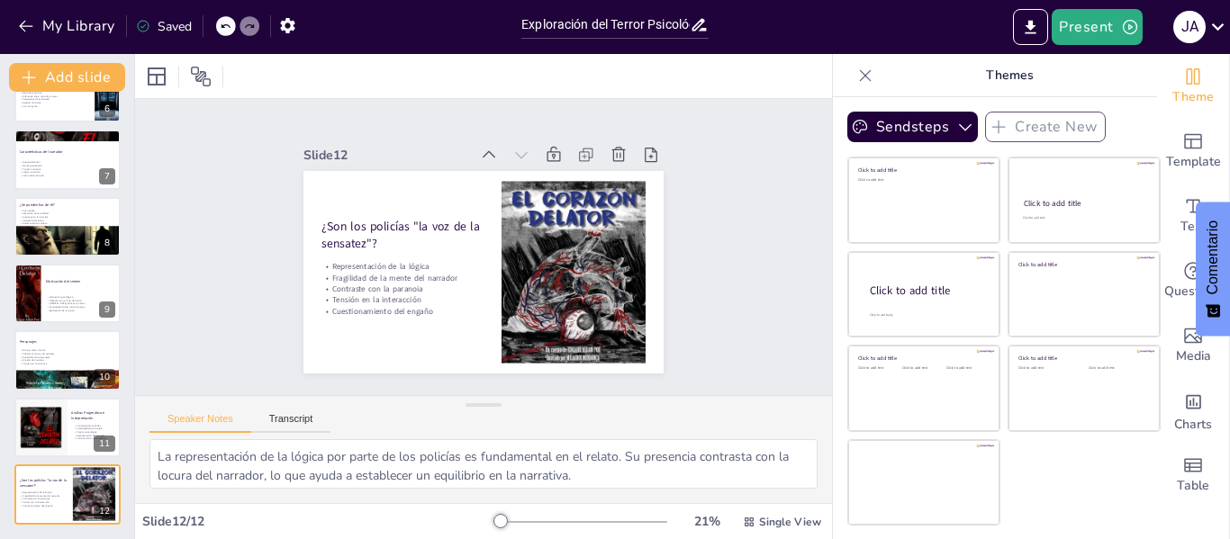
scroll to position [0, 0]
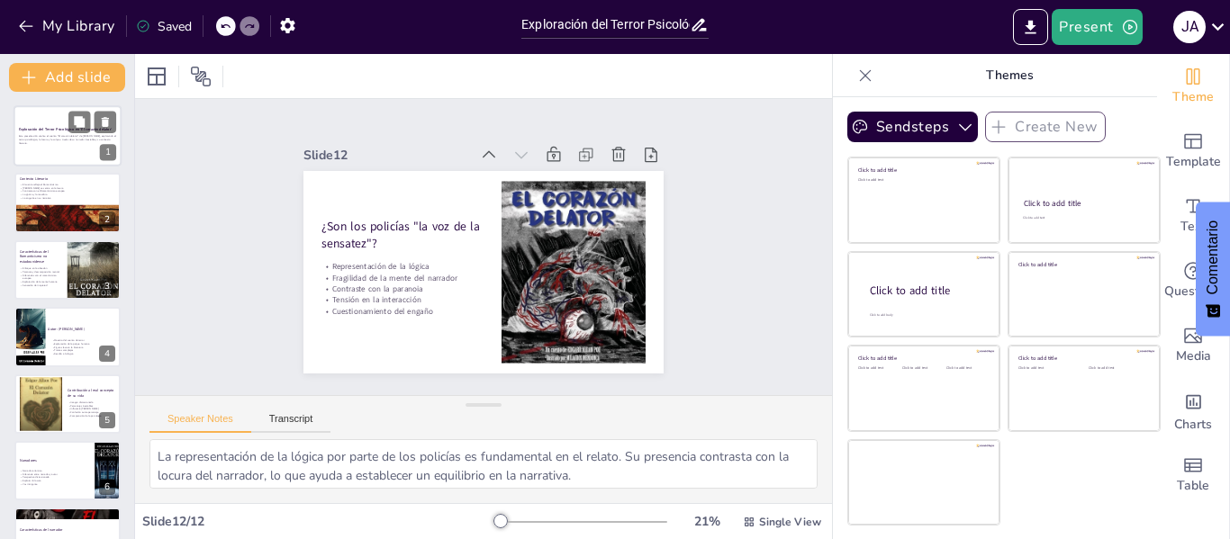
click at [41, 139] on p "Esta presentación analiza el cuento "El corazón delator" de [PERSON_NAME], expl…" at bounding box center [67, 139] width 97 height 10
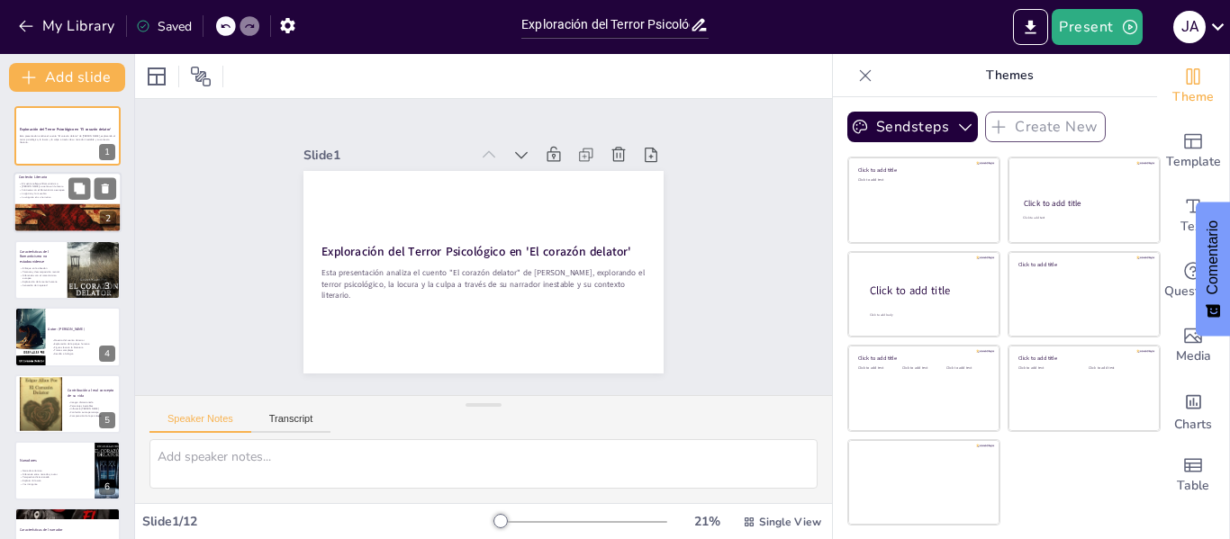
click at [51, 221] on div at bounding box center [68, 226] width 108 height 163
type textarea "El cuento "El corazón delator" de Poe es un claro reflejo de las característica…"
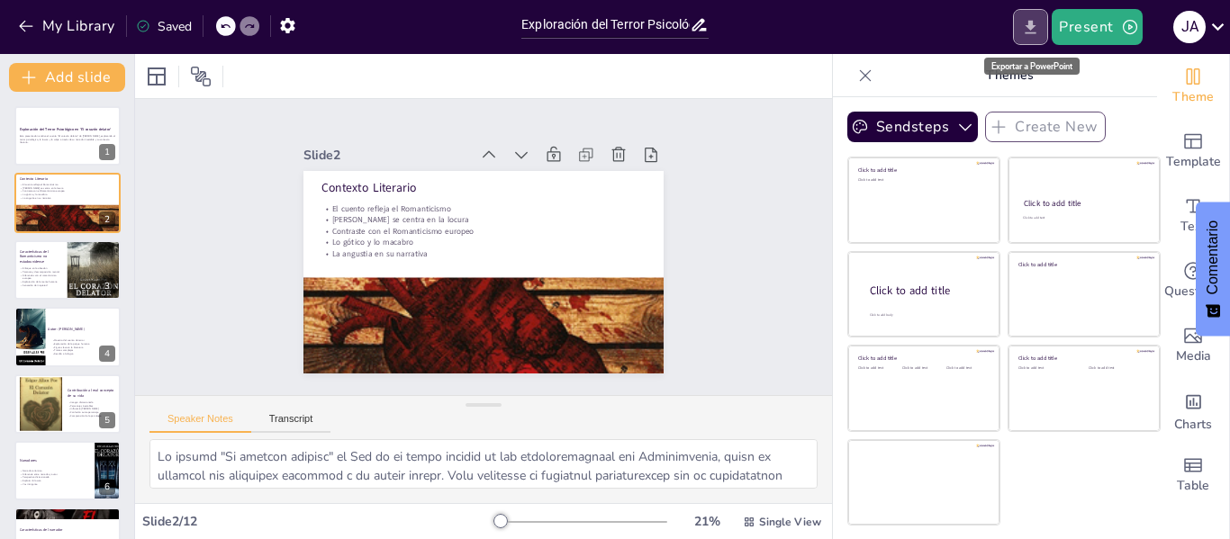
click at [1029, 38] on button "Export to PowerPoint" at bounding box center [1030, 27] width 35 height 36
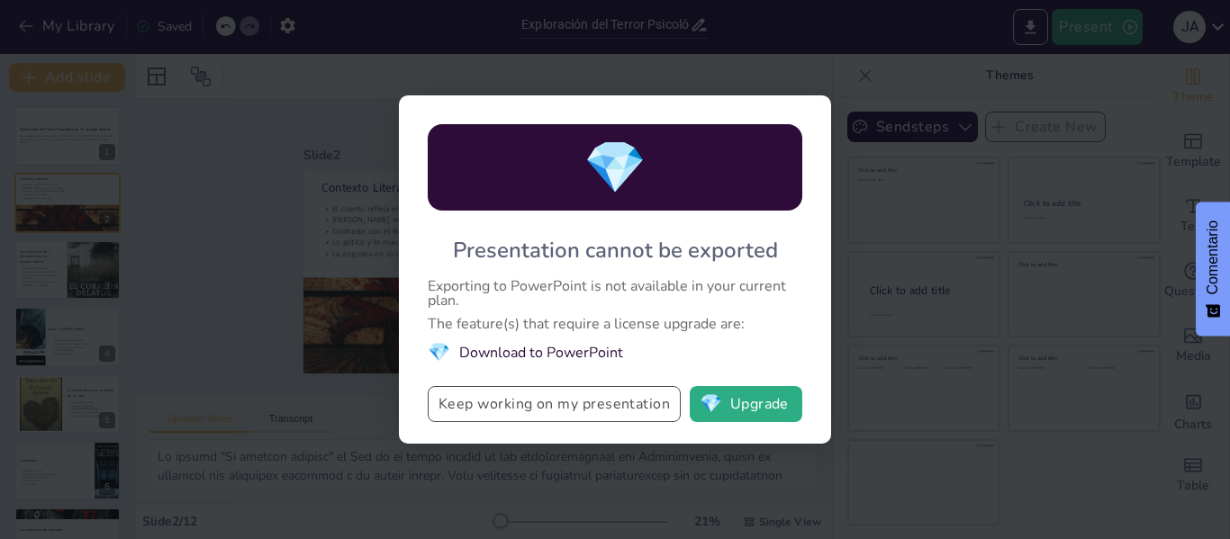
click at [597, 408] on button "Keep working on my presentation" at bounding box center [554, 404] width 253 height 36
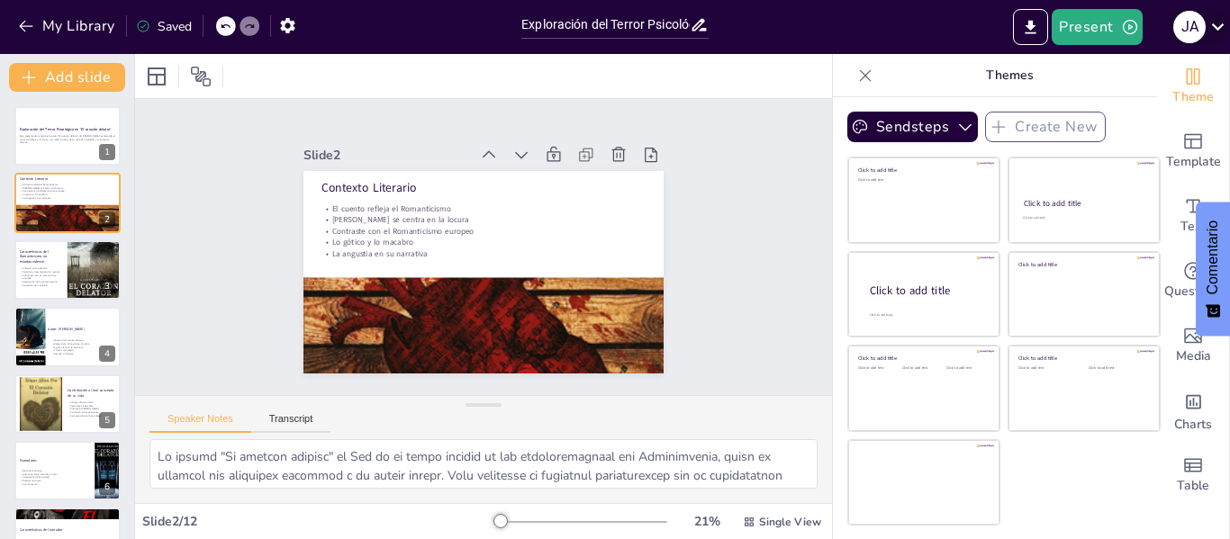
click at [1198, 39] on div "J A" at bounding box center [1189, 27] width 32 height 32
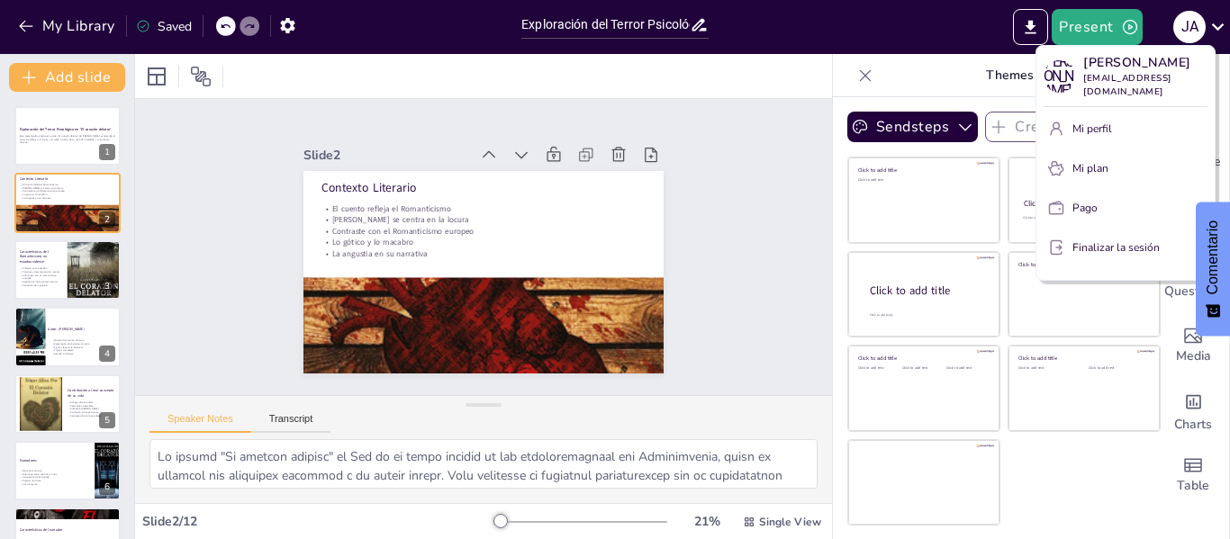
click at [785, 68] on div at bounding box center [615, 269] width 1230 height 539
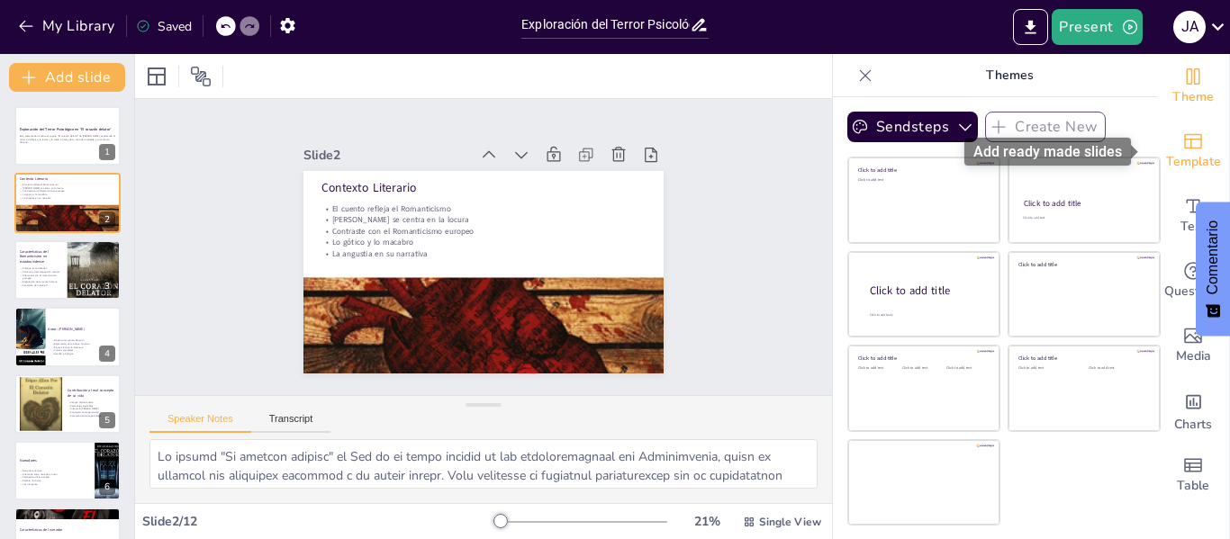
click at [1165, 143] on div "Template" at bounding box center [1193, 151] width 72 height 65
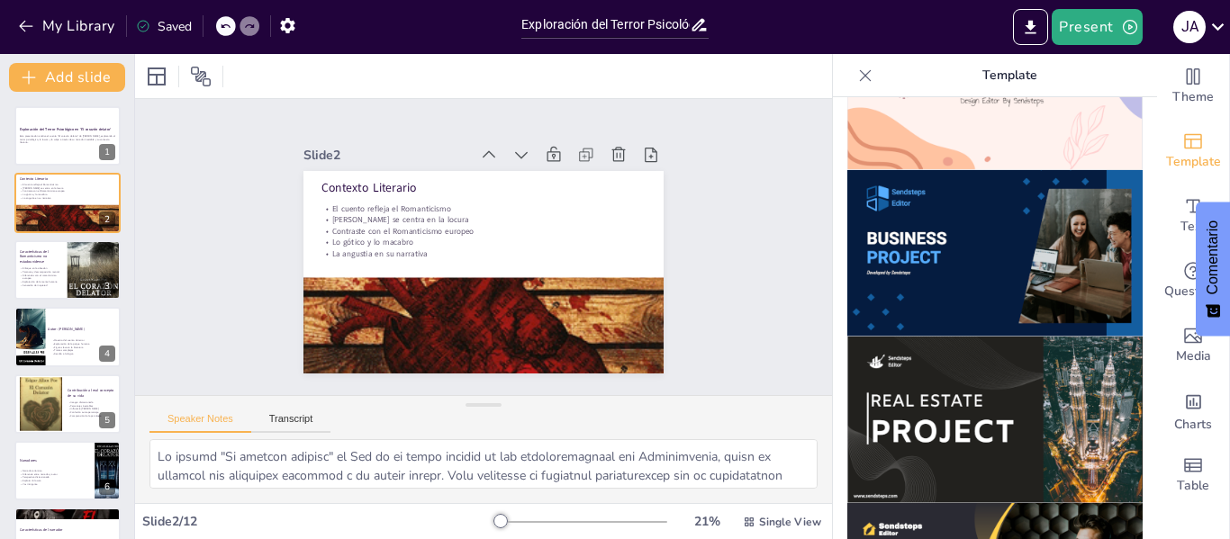
scroll to position [1452, 0]
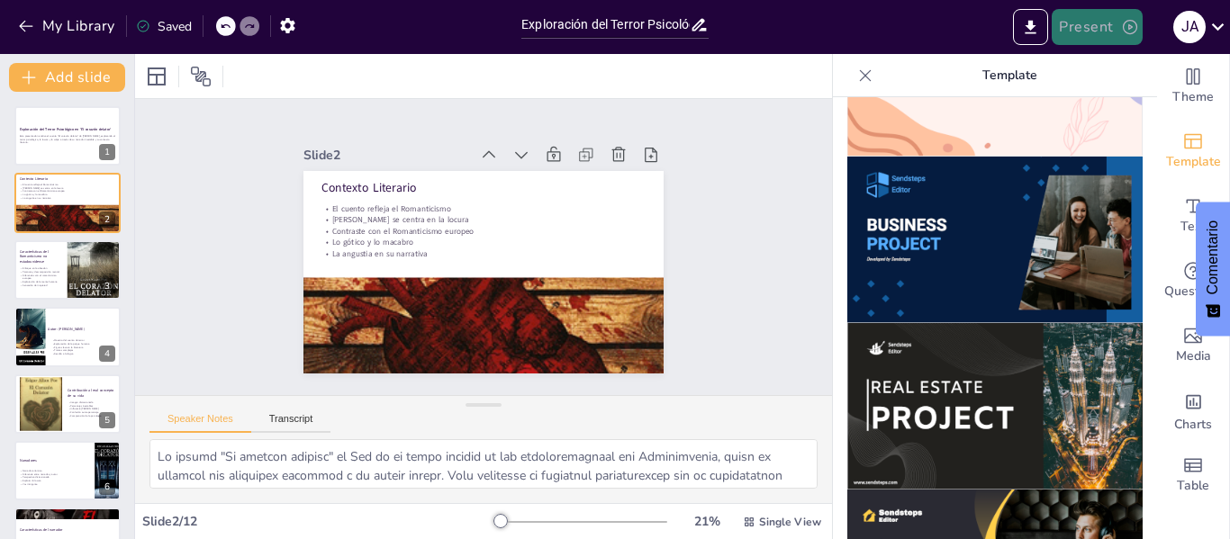
click at [1069, 27] on button "Present" at bounding box center [1097, 27] width 90 height 36
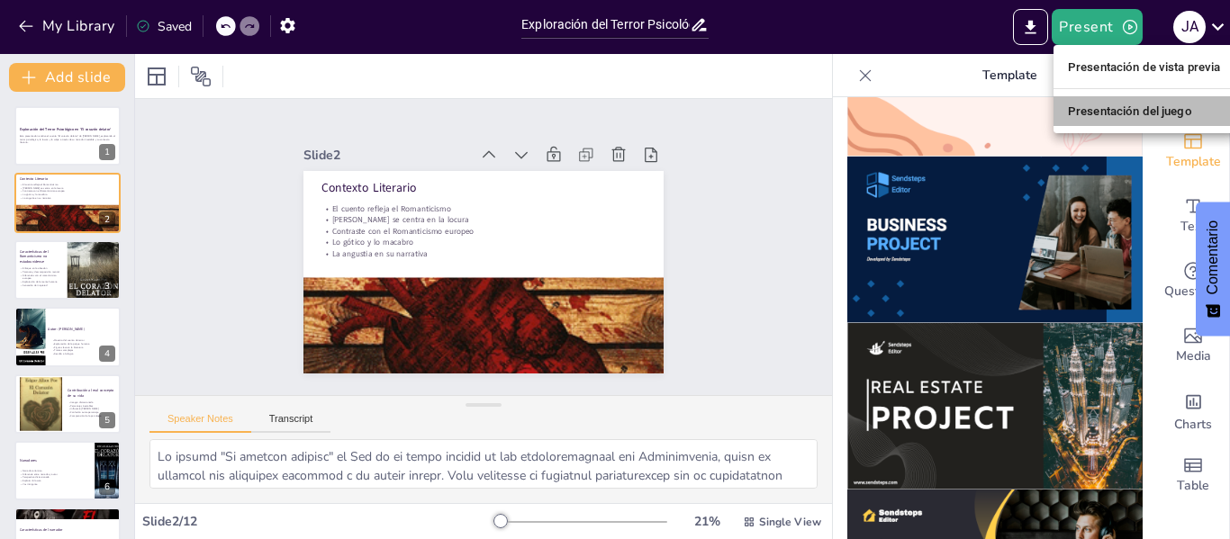
click at [1100, 111] on font "Presentación del juego" at bounding box center [1130, 111] width 124 height 14
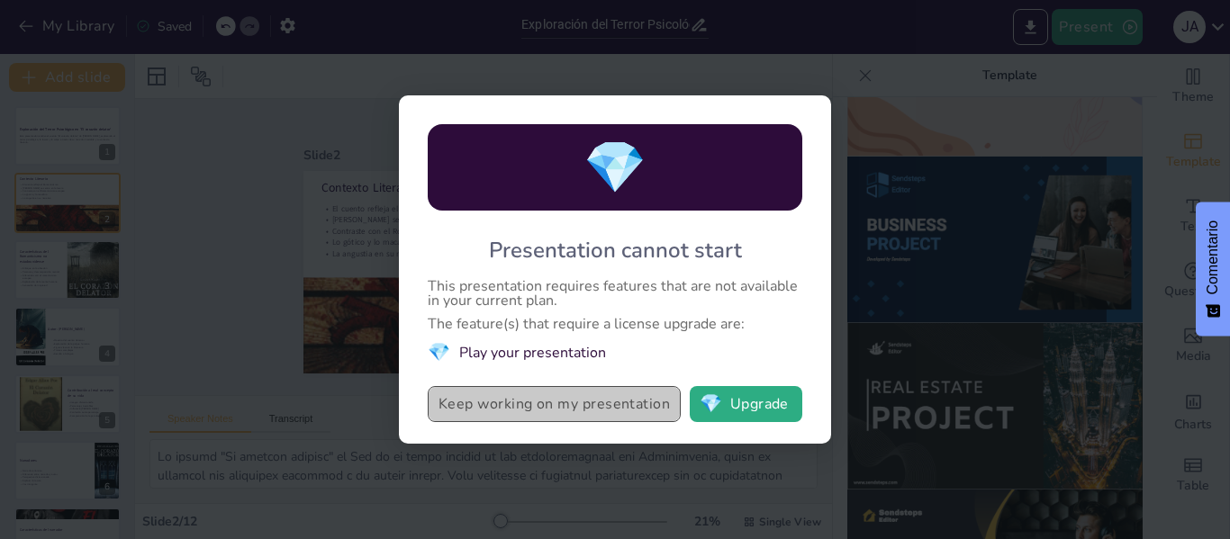
click at [593, 393] on button "Keep working on my presentation" at bounding box center [554, 404] width 253 height 36
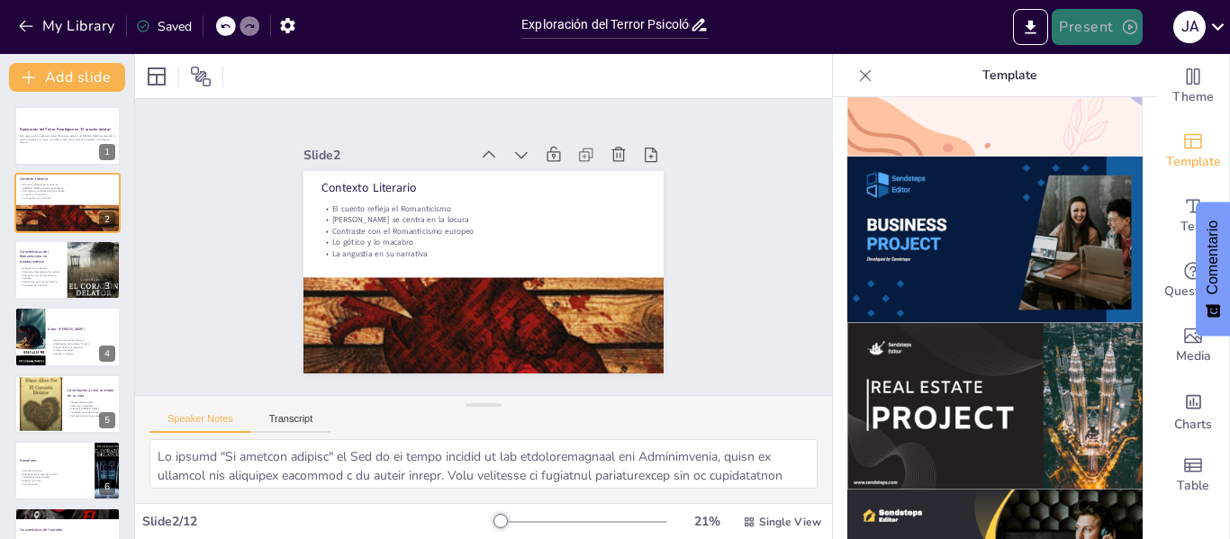
click at [1107, 28] on button "Present" at bounding box center [1097, 27] width 90 height 36
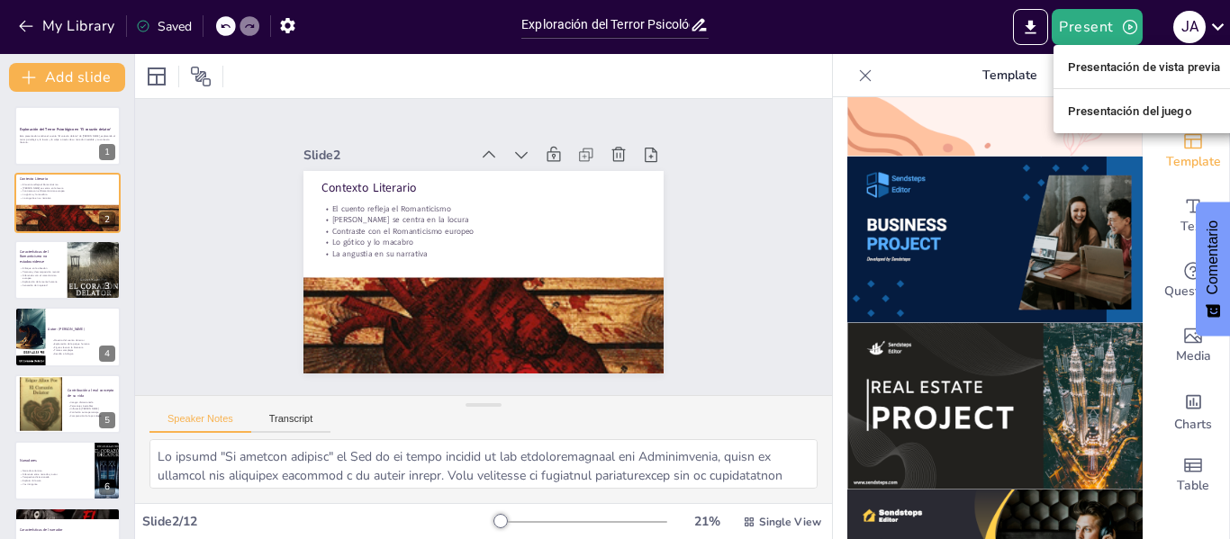
click at [1091, 67] on font "Presentación de vista previa" at bounding box center [1144, 67] width 153 height 14
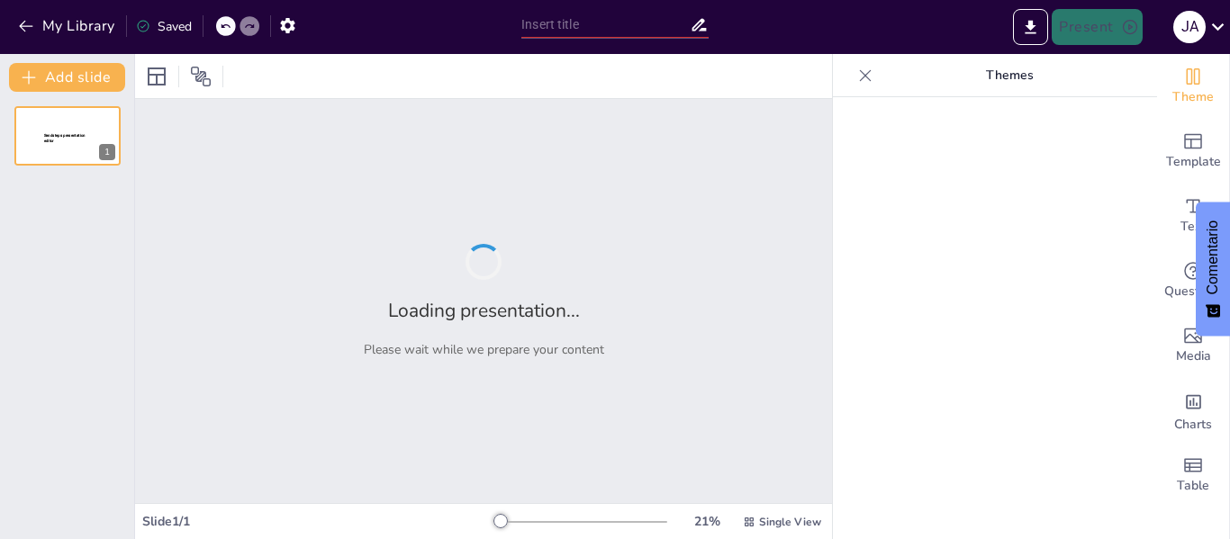
type input "Exploración del Terror Psicológico en 'El corazón delator' de [PERSON_NAME]"
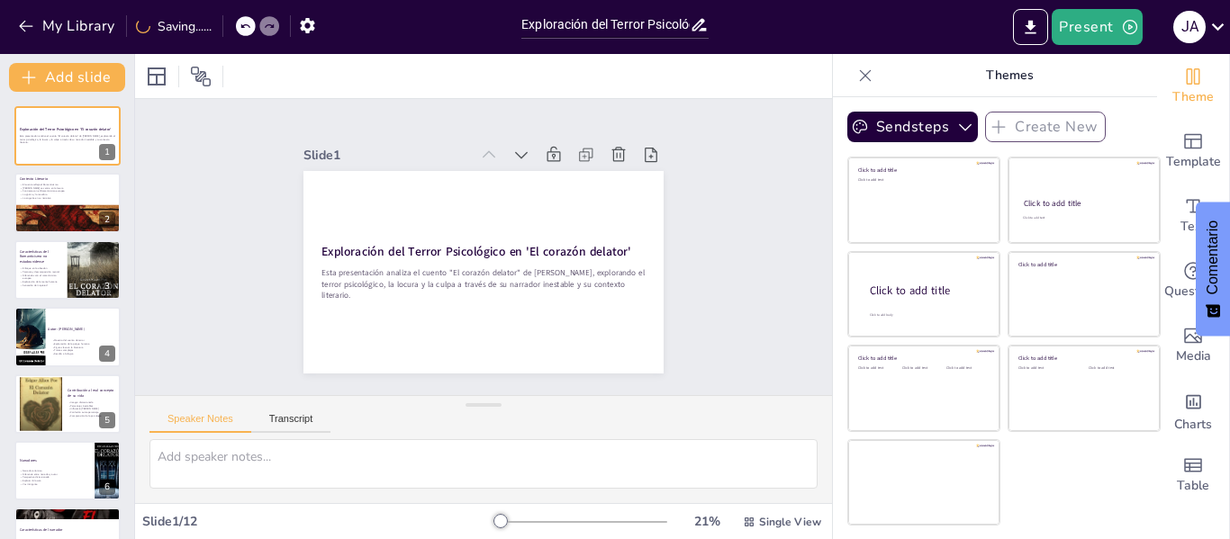
click at [160, 29] on div "Saving......" at bounding box center [174, 26] width 76 height 17
click at [282, 26] on icon "button" at bounding box center [287, 25] width 19 height 19
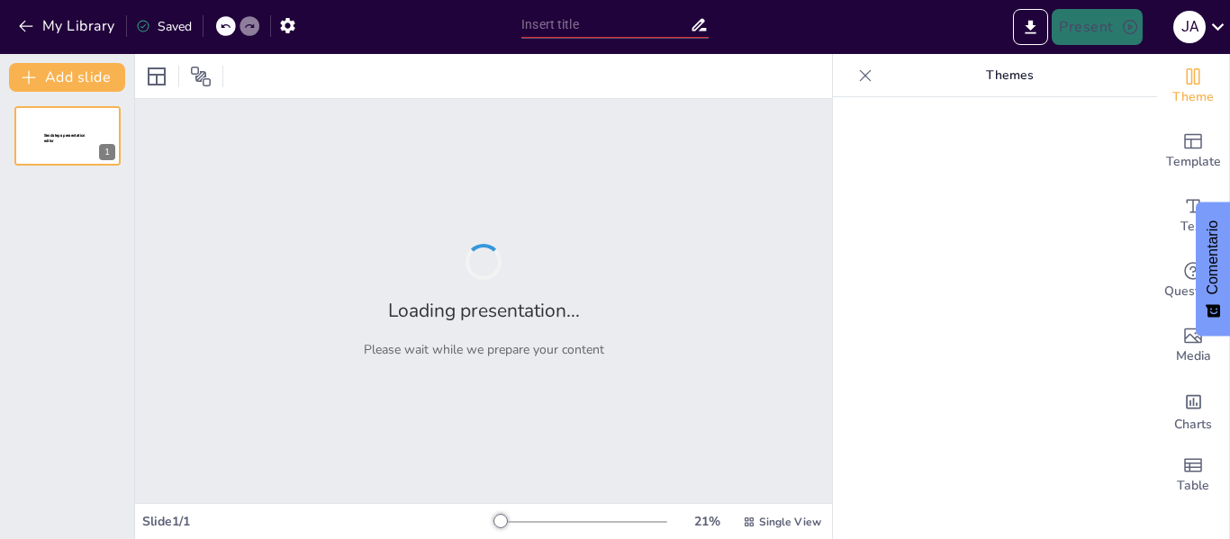
type input "Exploración del Terror Psicológico en 'El corazón delator' de [PERSON_NAME]"
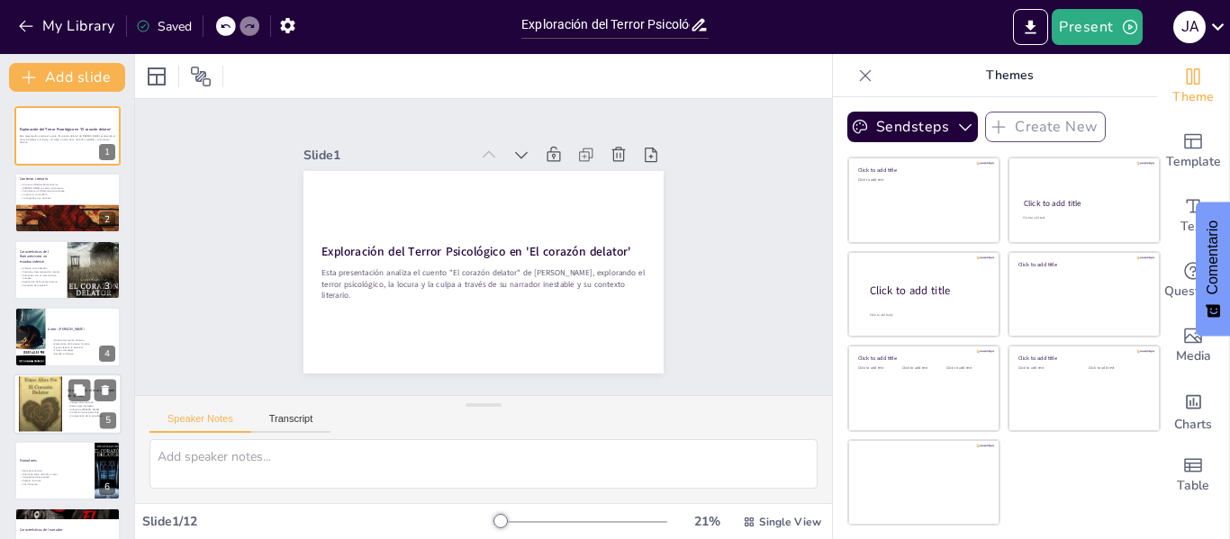
click at [60, 394] on div at bounding box center [40, 404] width 43 height 65
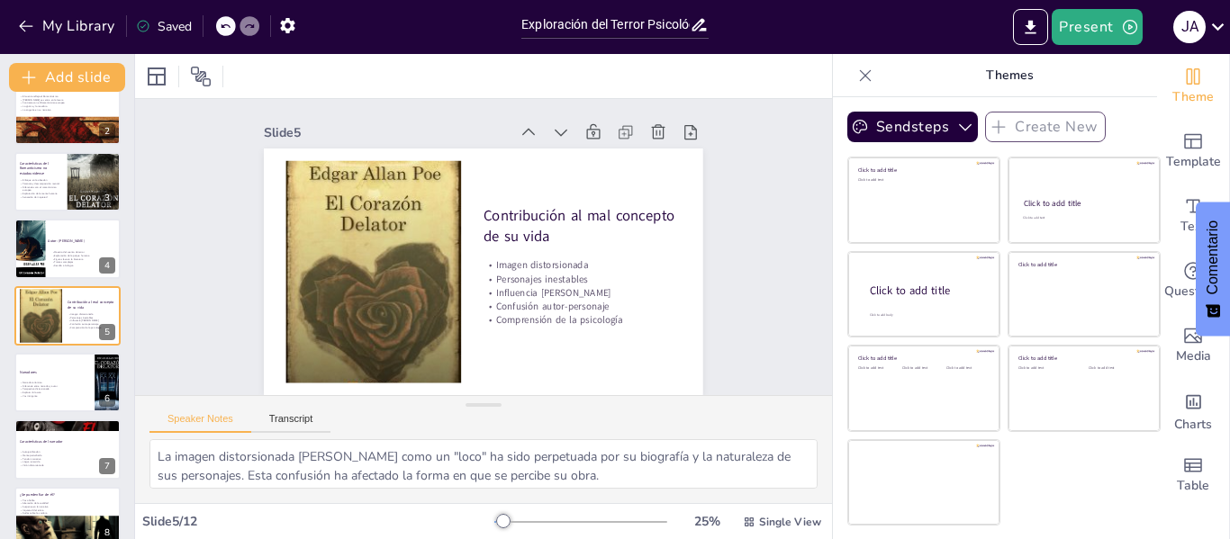
scroll to position [14, 0]
click at [56, 389] on p "Perspectiva distorsionada" at bounding box center [54, 390] width 70 height 4
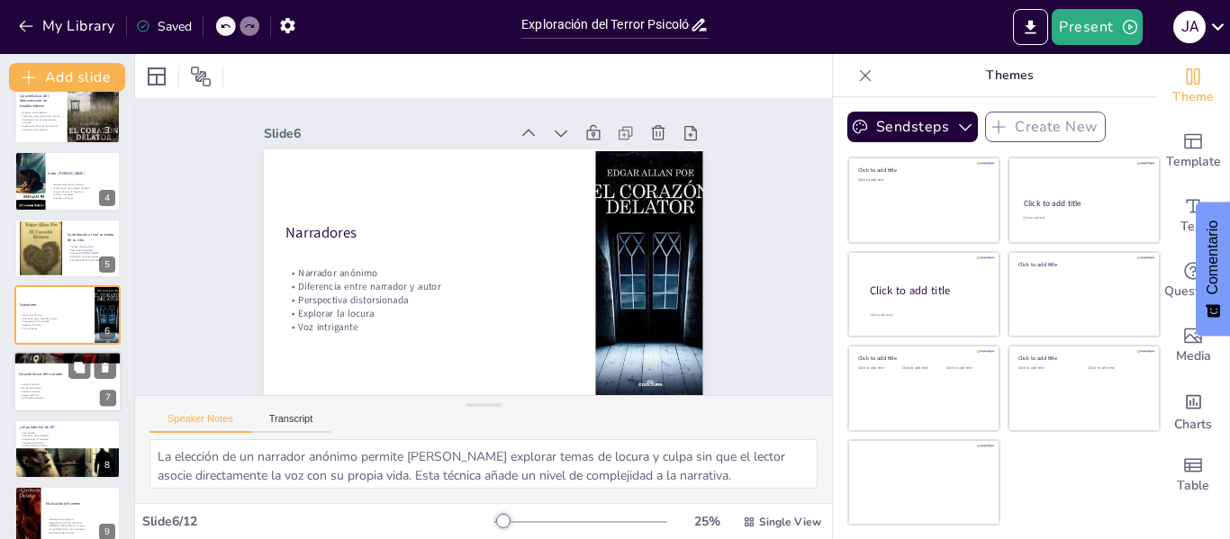
click at [42, 387] on p "Mente perturbada" at bounding box center [67, 389] width 97 height 4
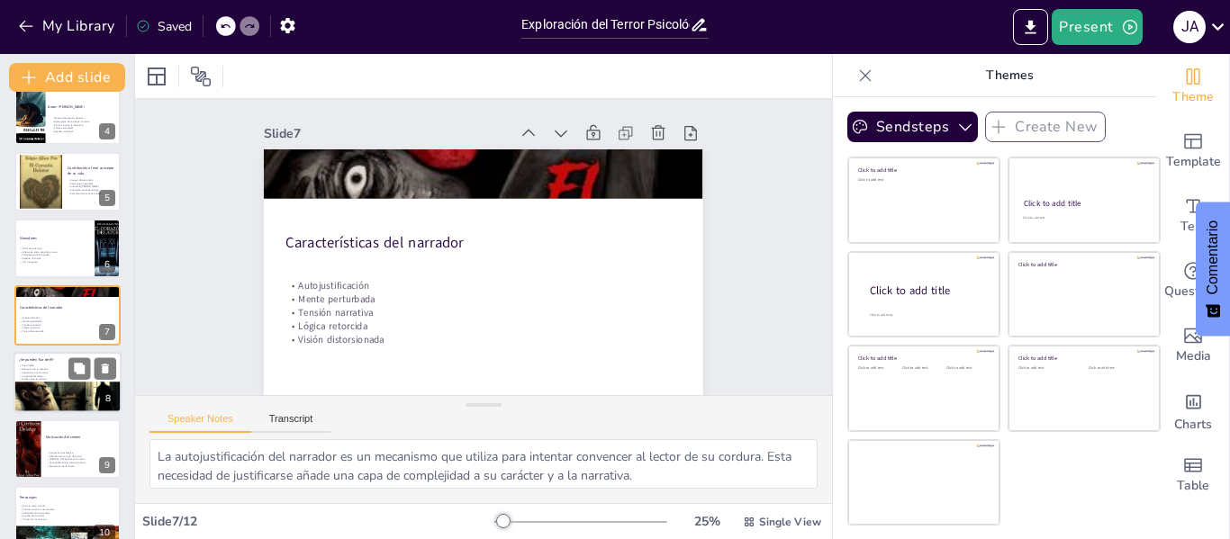
click at [31, 394] on div at bounding box center [68, 402] width 108 height 108
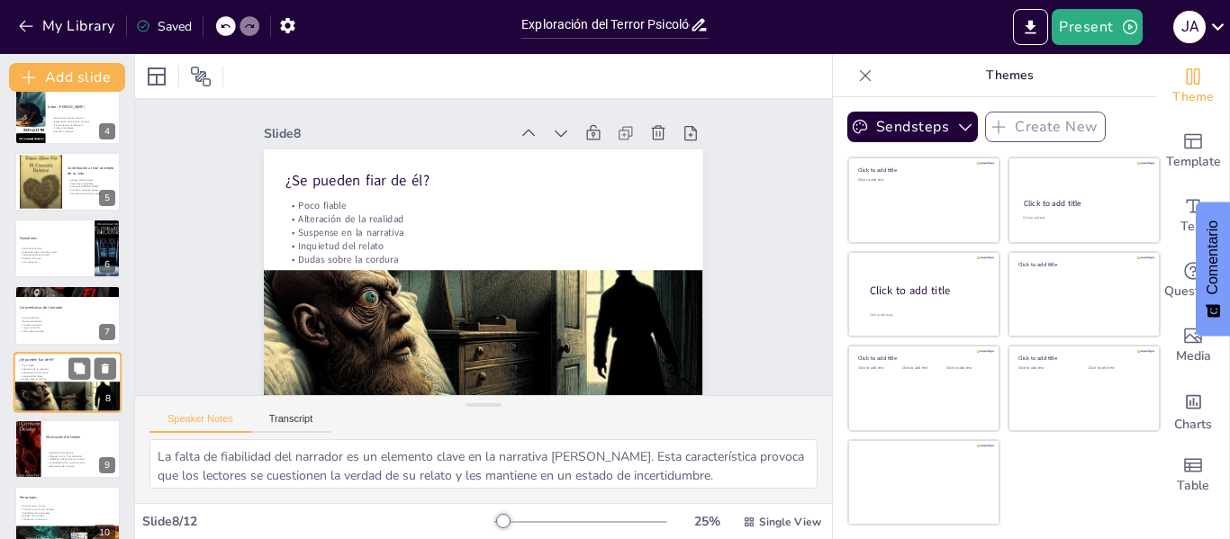
scroll to position [289, 0]
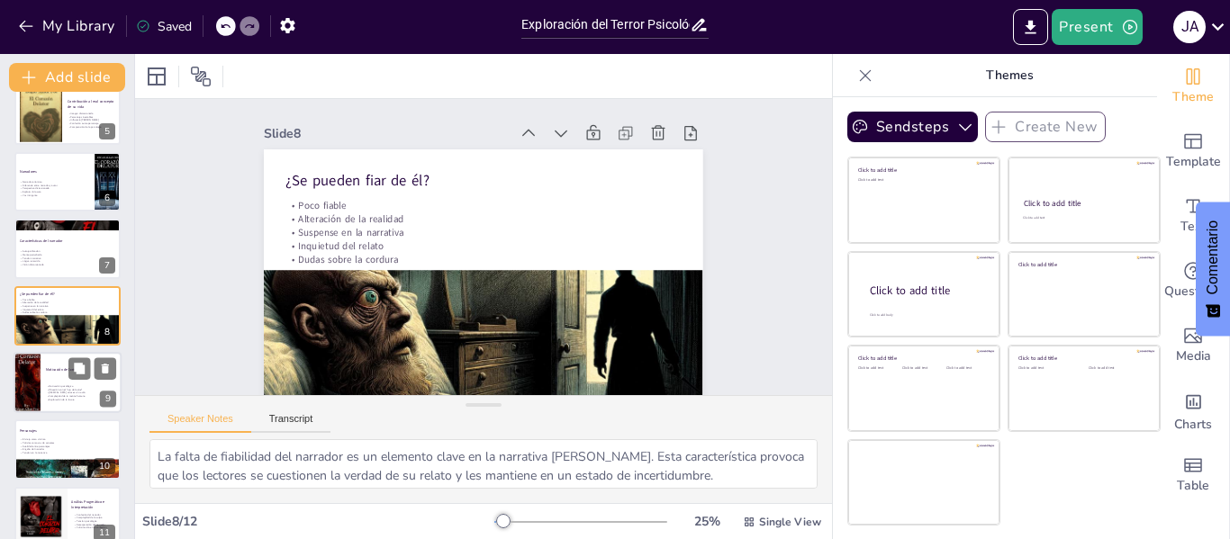
click at [59, 384] on div at bounding box center [68, 382] width 108 height 61
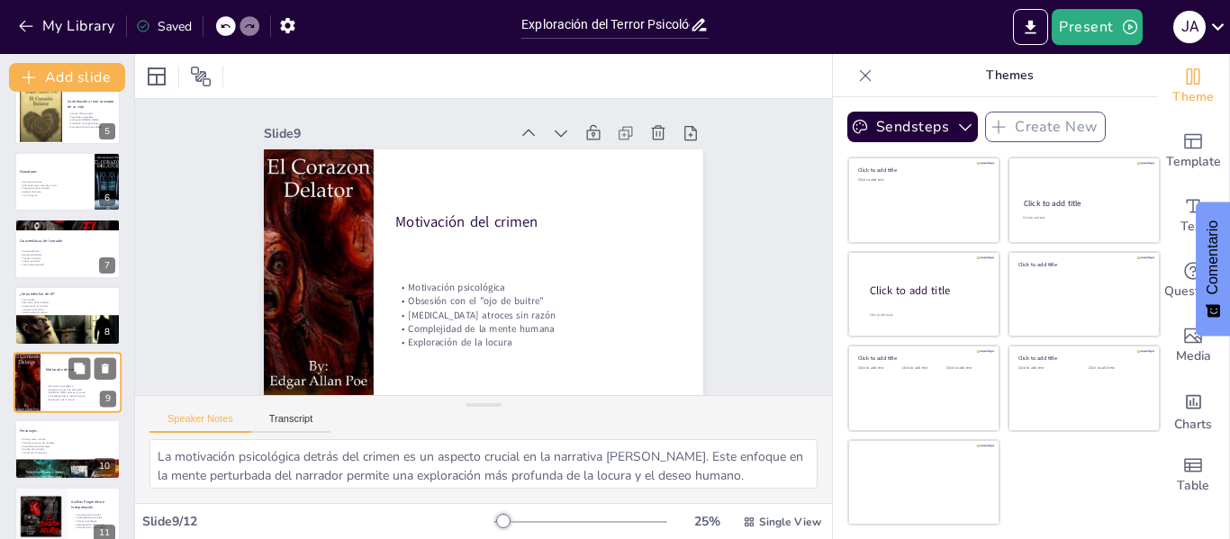
scroll to position [357, 0]
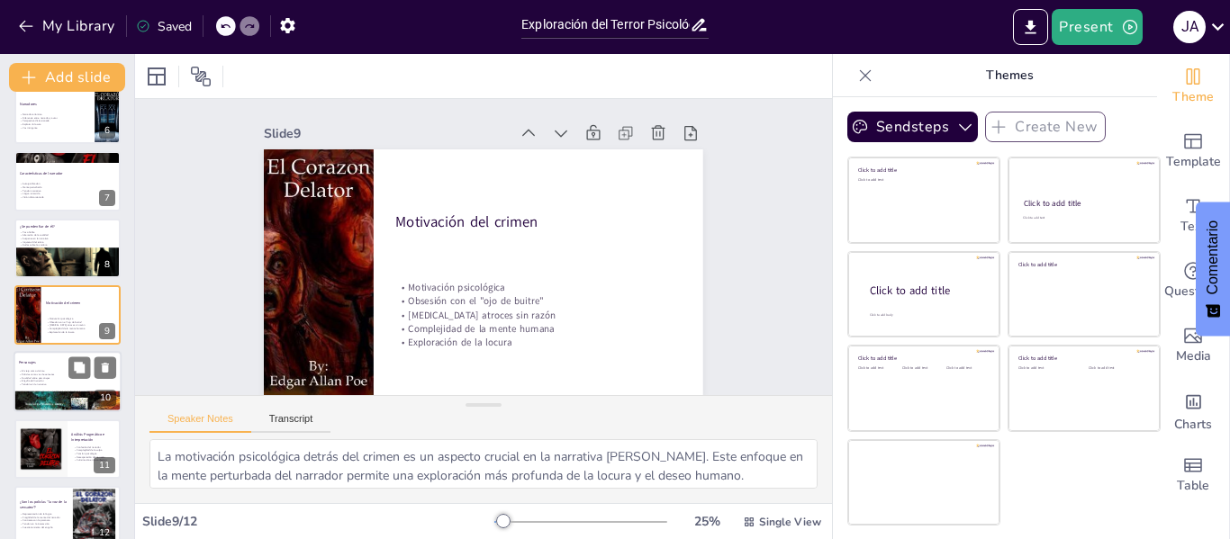
click at [32, 388] on div at bounding box center [68, 382] width 108 height 61
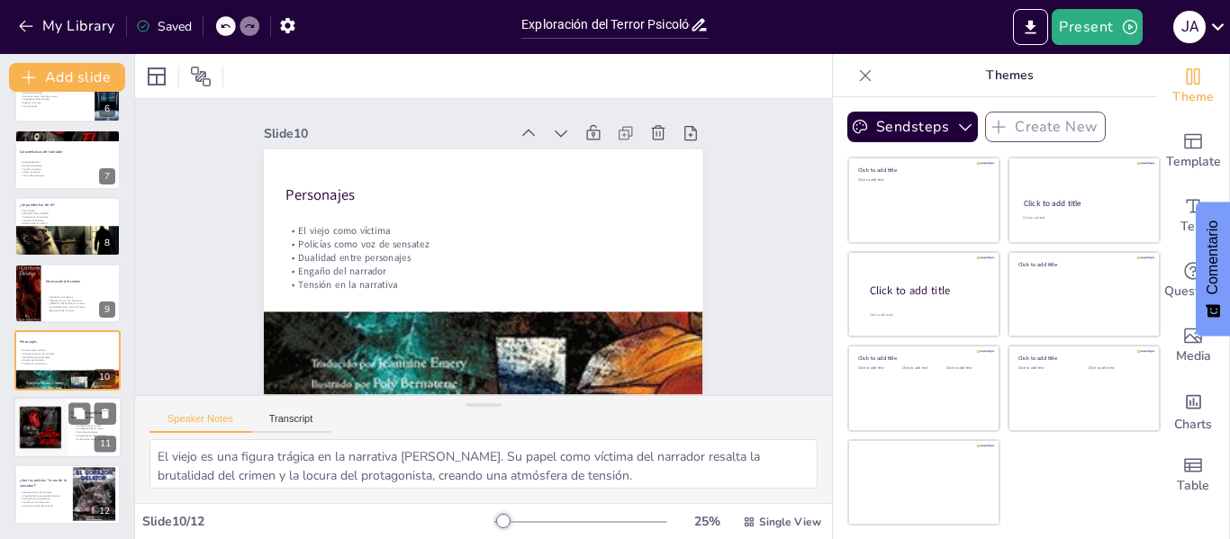
click at [49, 427] on div at bounding box center [40, 427] width 116 height 61
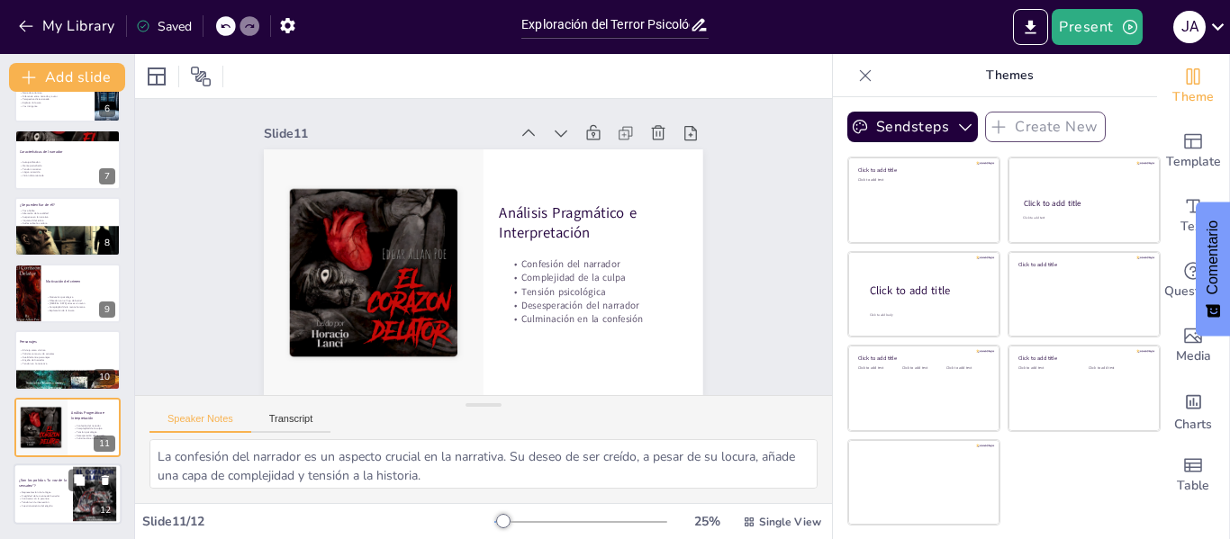
click at [51, 500] on p "Contraste con la paranoia" at bounding box center [43, 500] width 49 height 4
type textarea "La representación de la lógica por parte de los policías es fundamental en el r…"
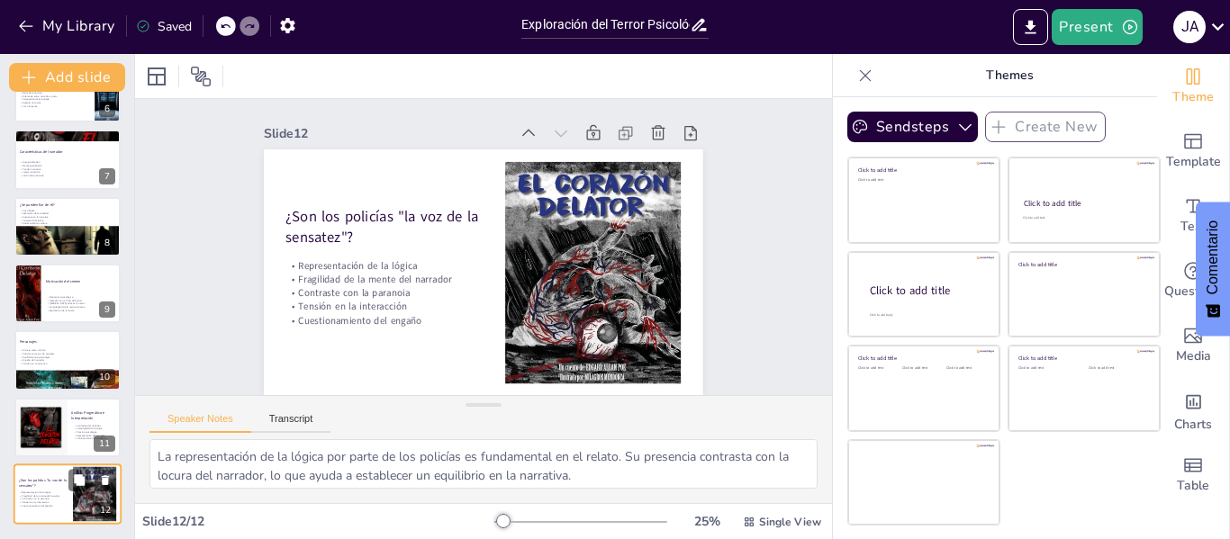
scroll to position [14, 0]
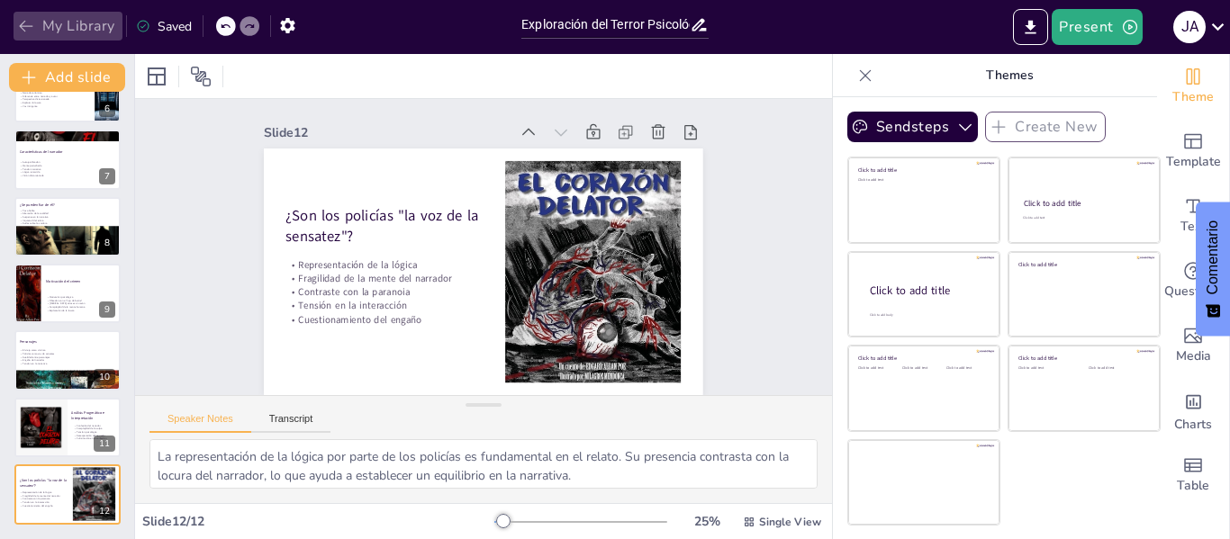
click at [28, 26] on icon "button" at bounding box center [26, 27] width 14 height 12
